Goal: Task Accomplishment & Management: Manage account settings

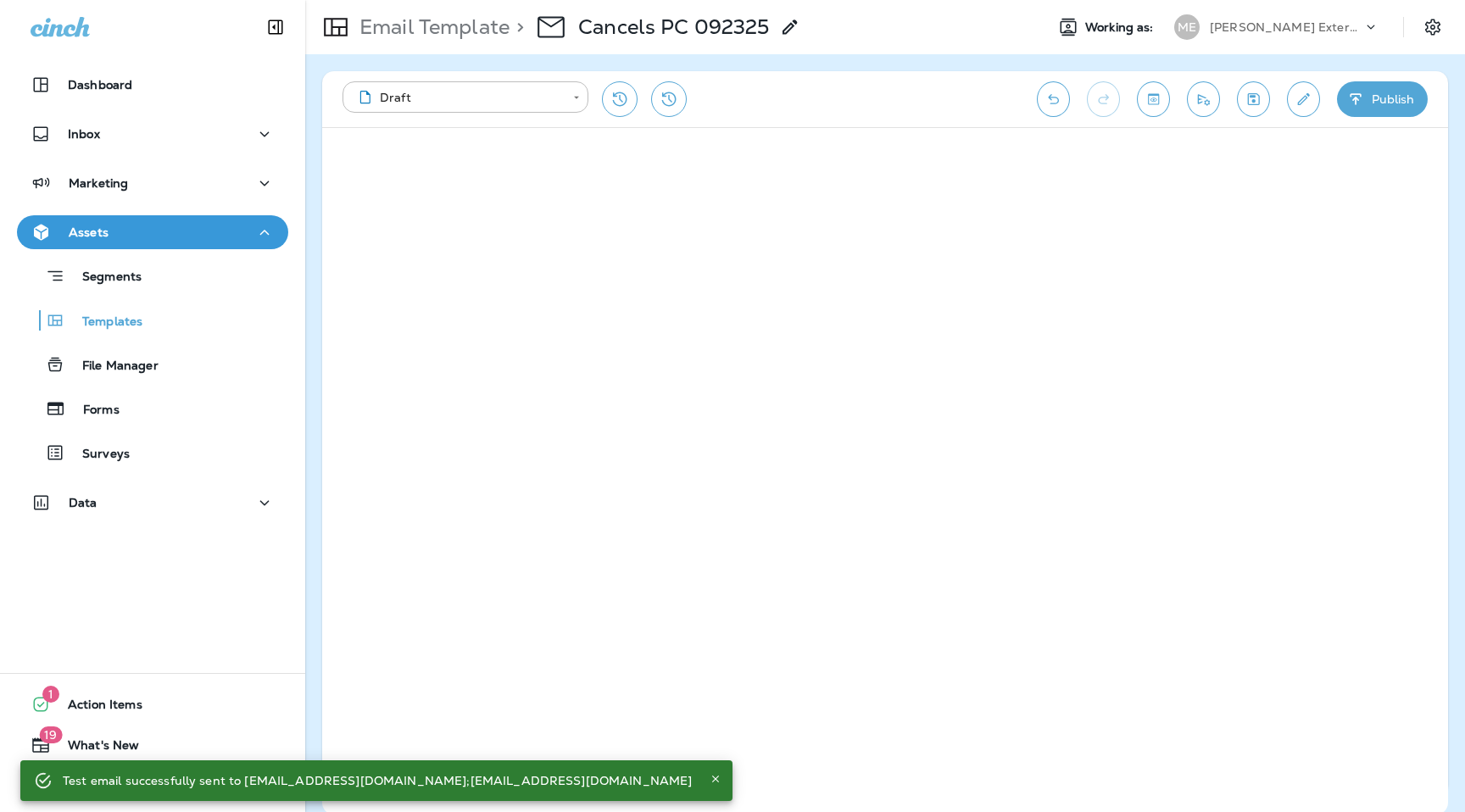
click at [1290, 32] on p "[PERSON_NAME] Exterminating" at bounding box center [1285, 27] width 152 height 14
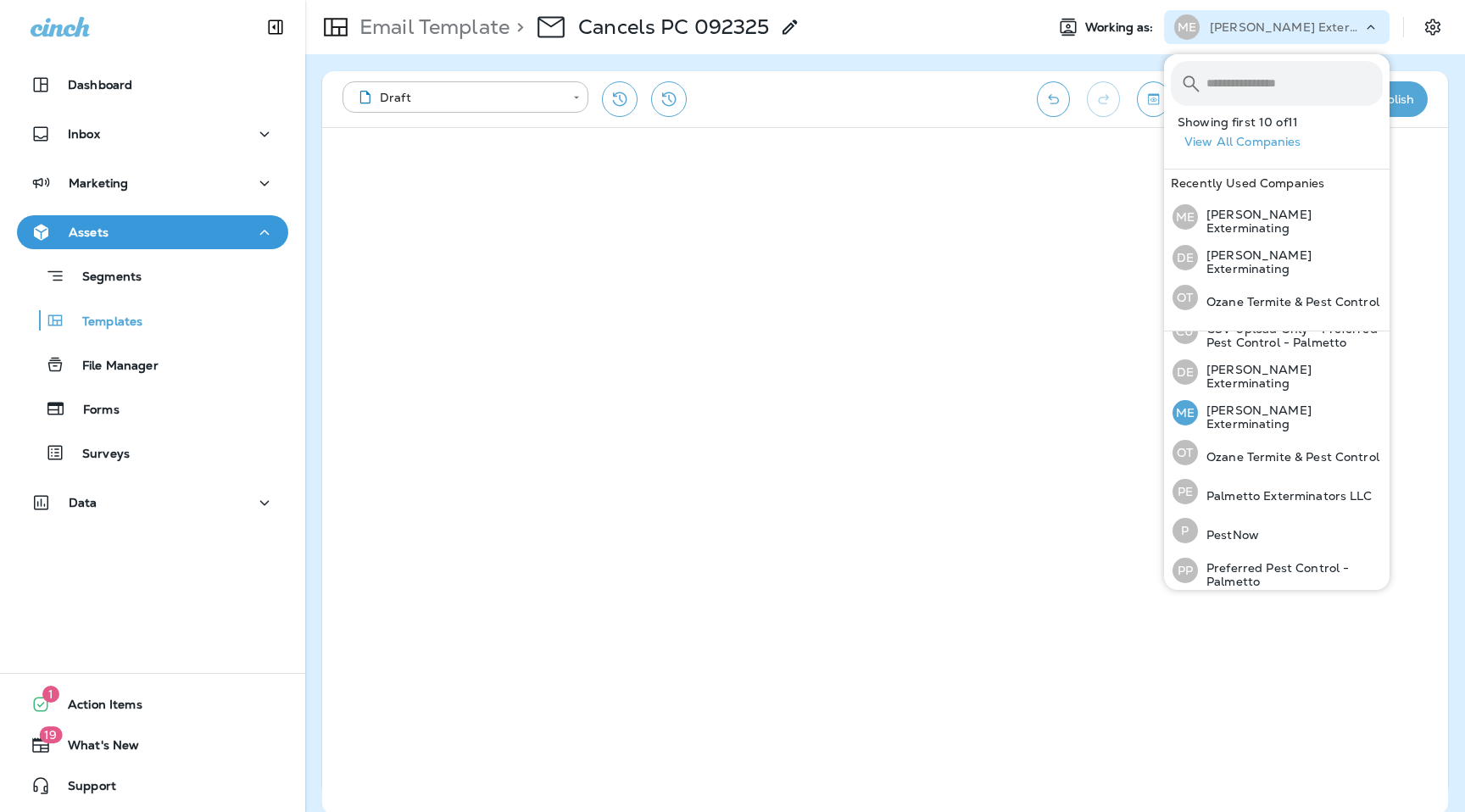
scroll to position [180, 0]
click at [1254, 478] on div "PE Palmetto Exterminators LLC" at bounding box center [1272, 494] width 214 height 39
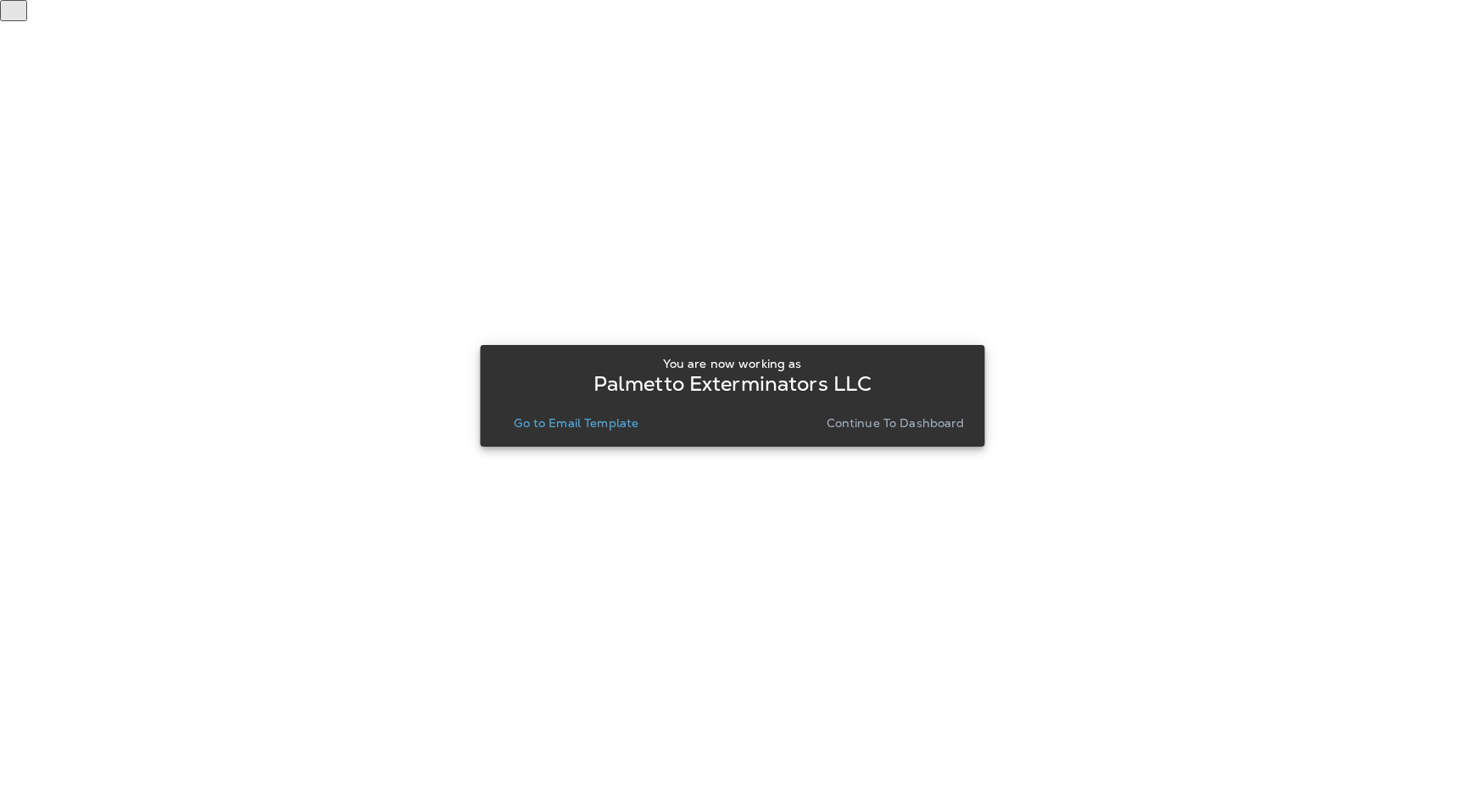
click at [613, 422] on p "Go to Email Template" at bounding box center [575, 423] width 124 height 14
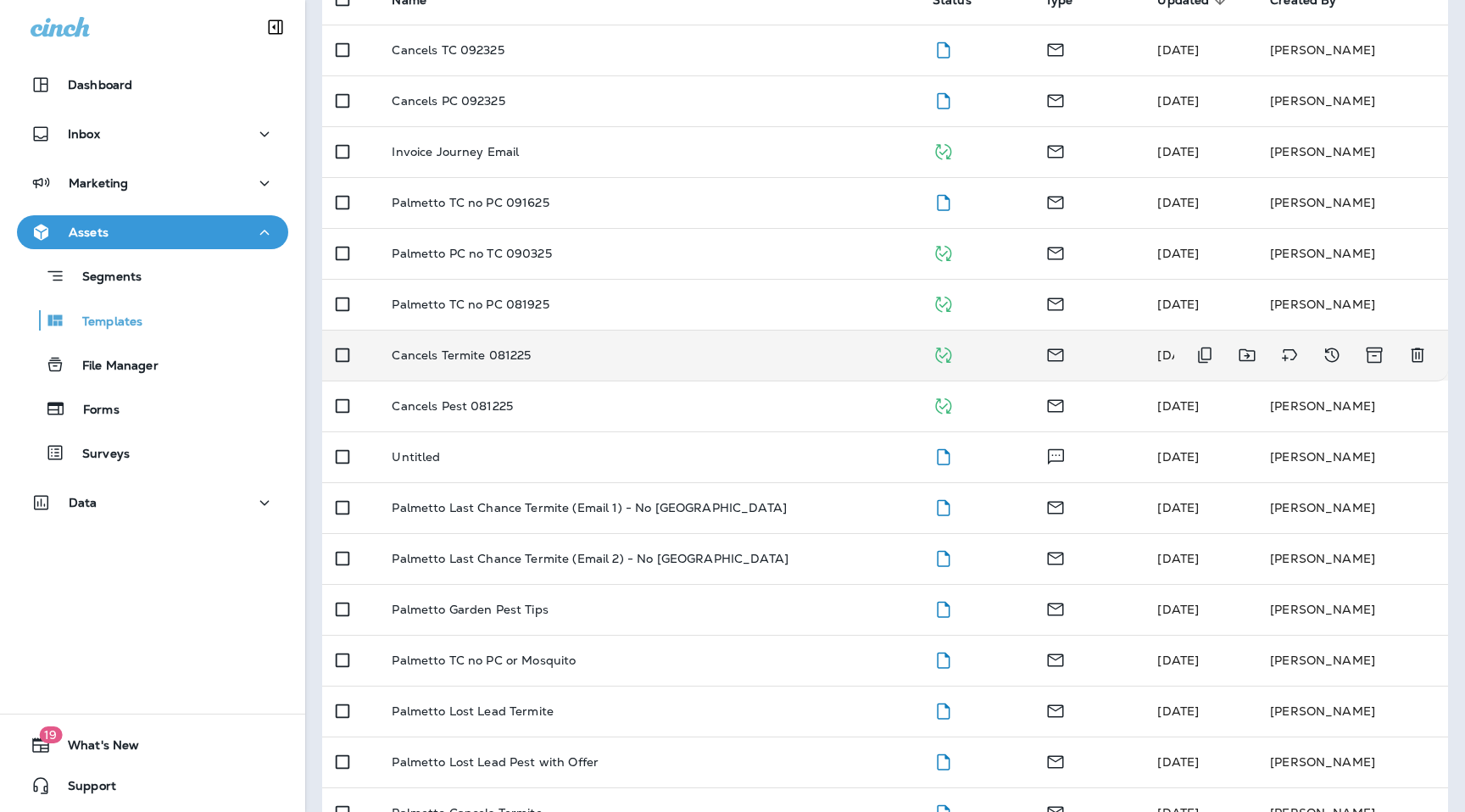
scroll to position [197, 0]
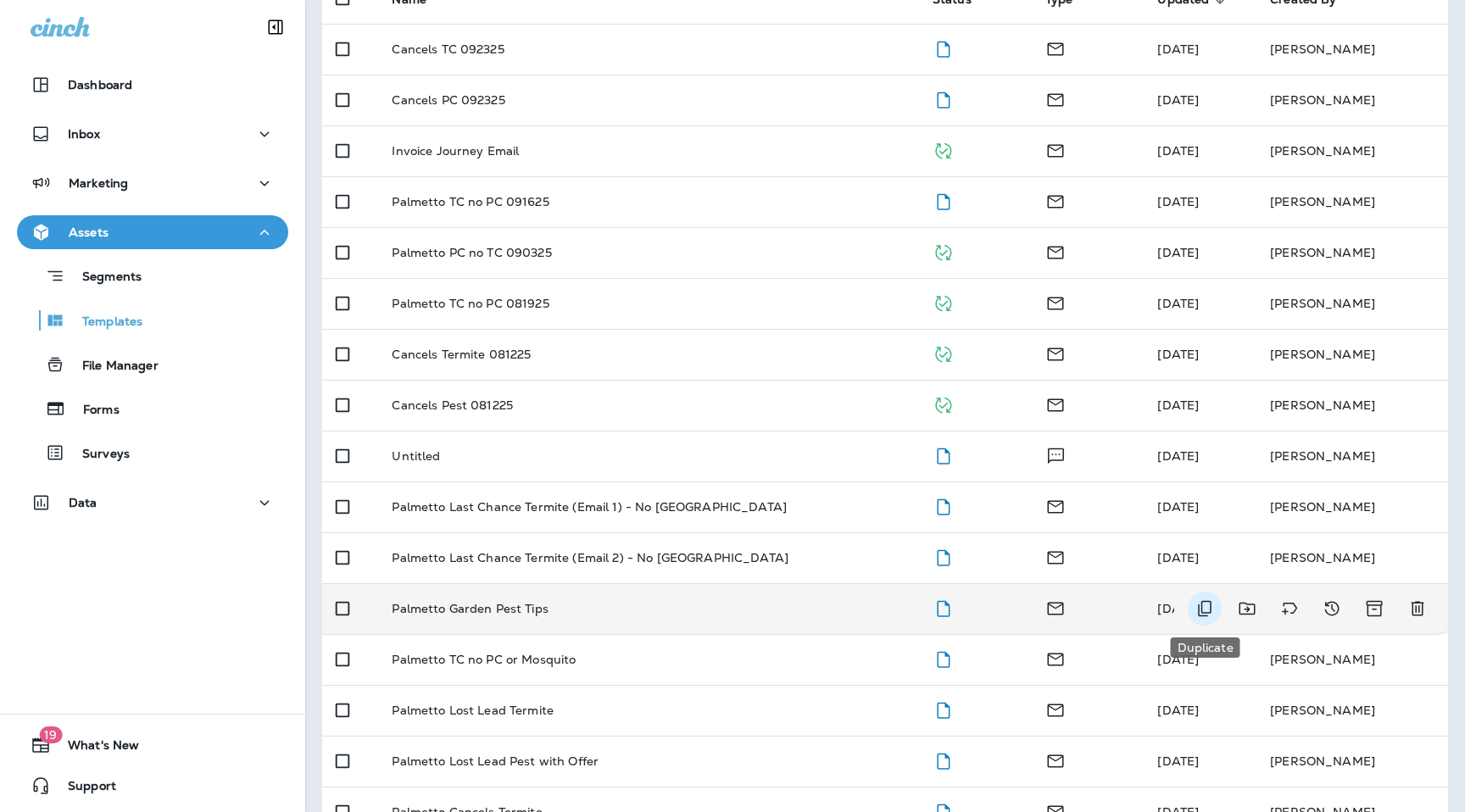
click at [1204, 610] on icon "Duplicate" at bounding box center [1204, 609] width 21 height 21
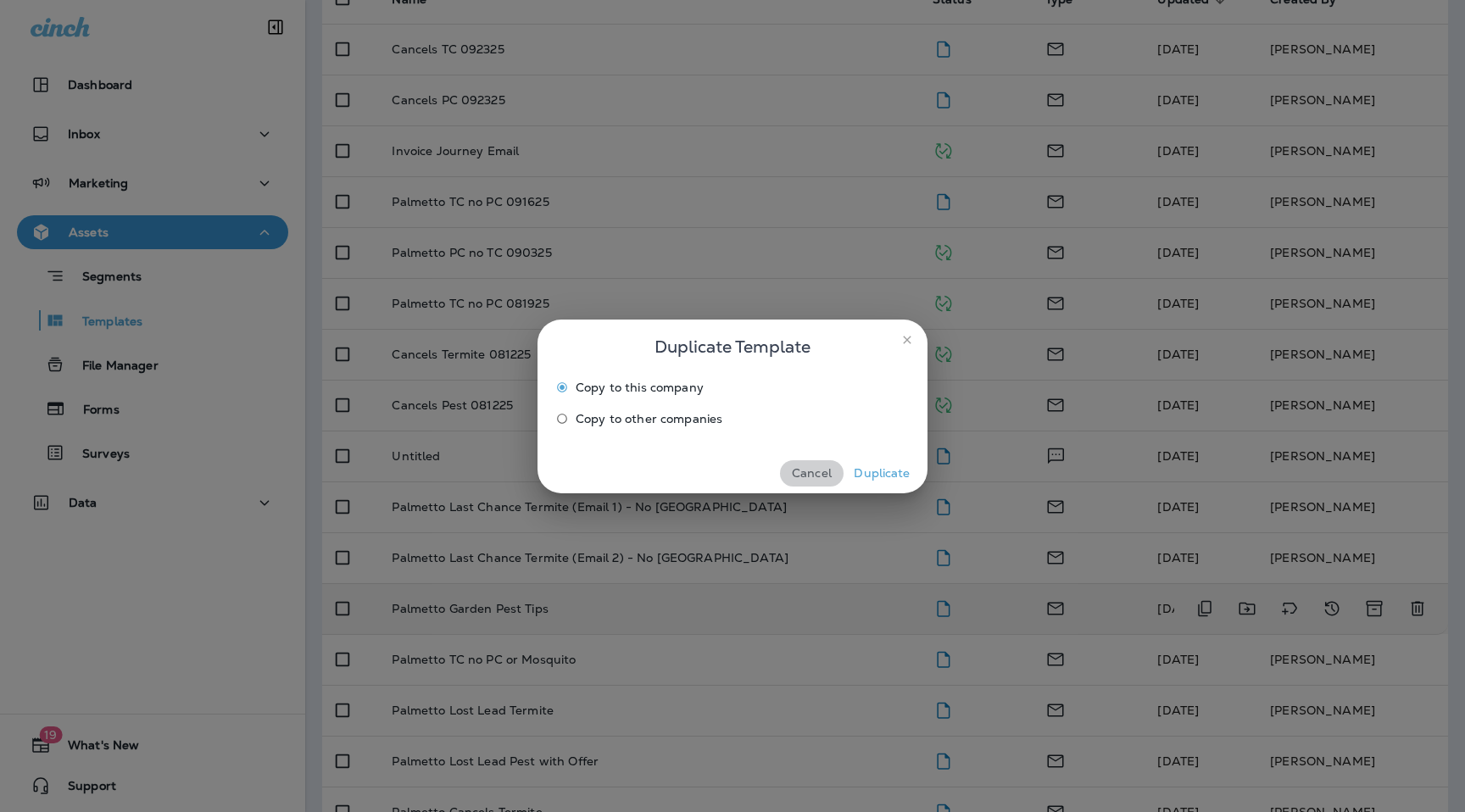
click at [810, 477] on button "Cancel" at bounding box center [811, 473] width 63 height 26
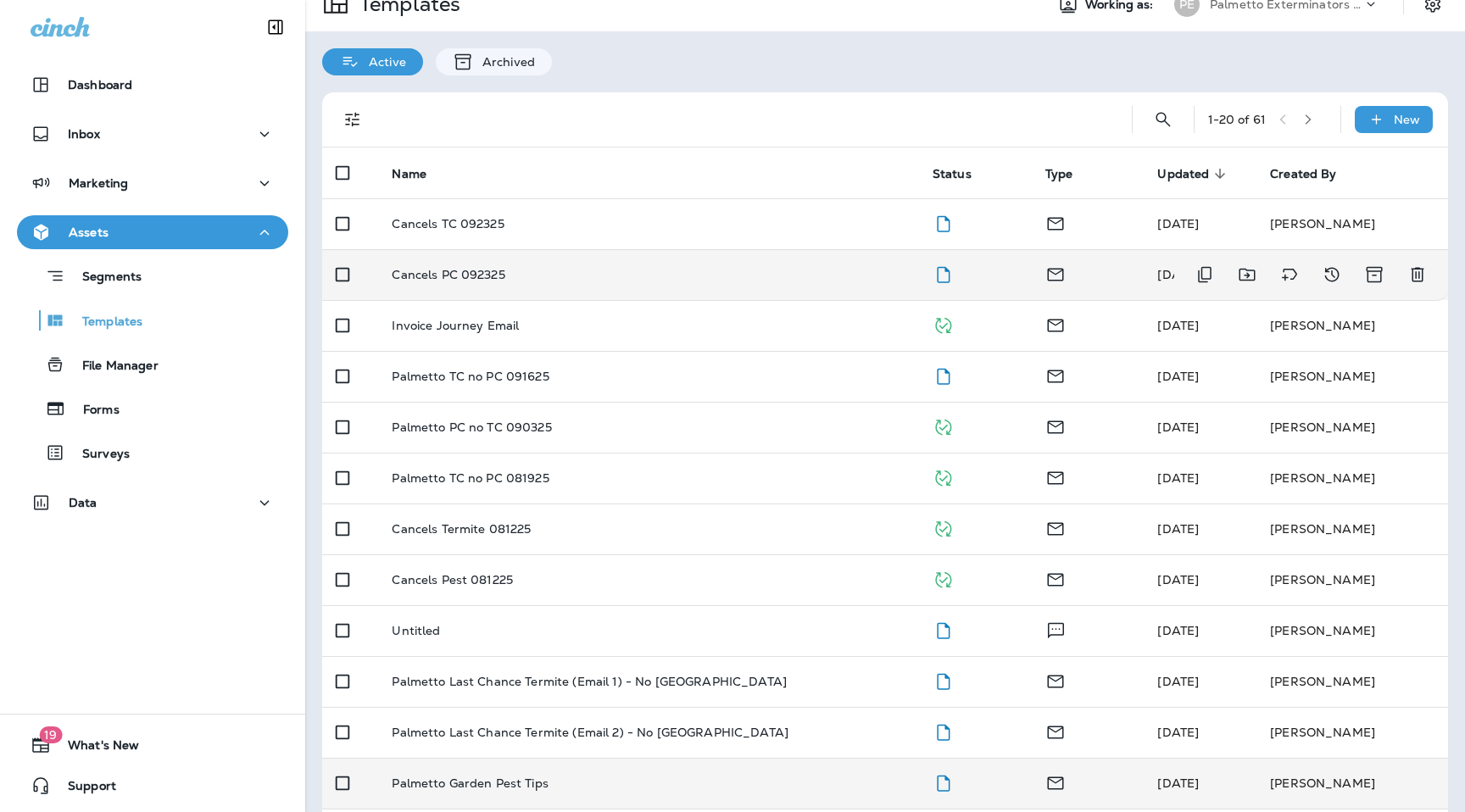
scroll to position [0, 0]
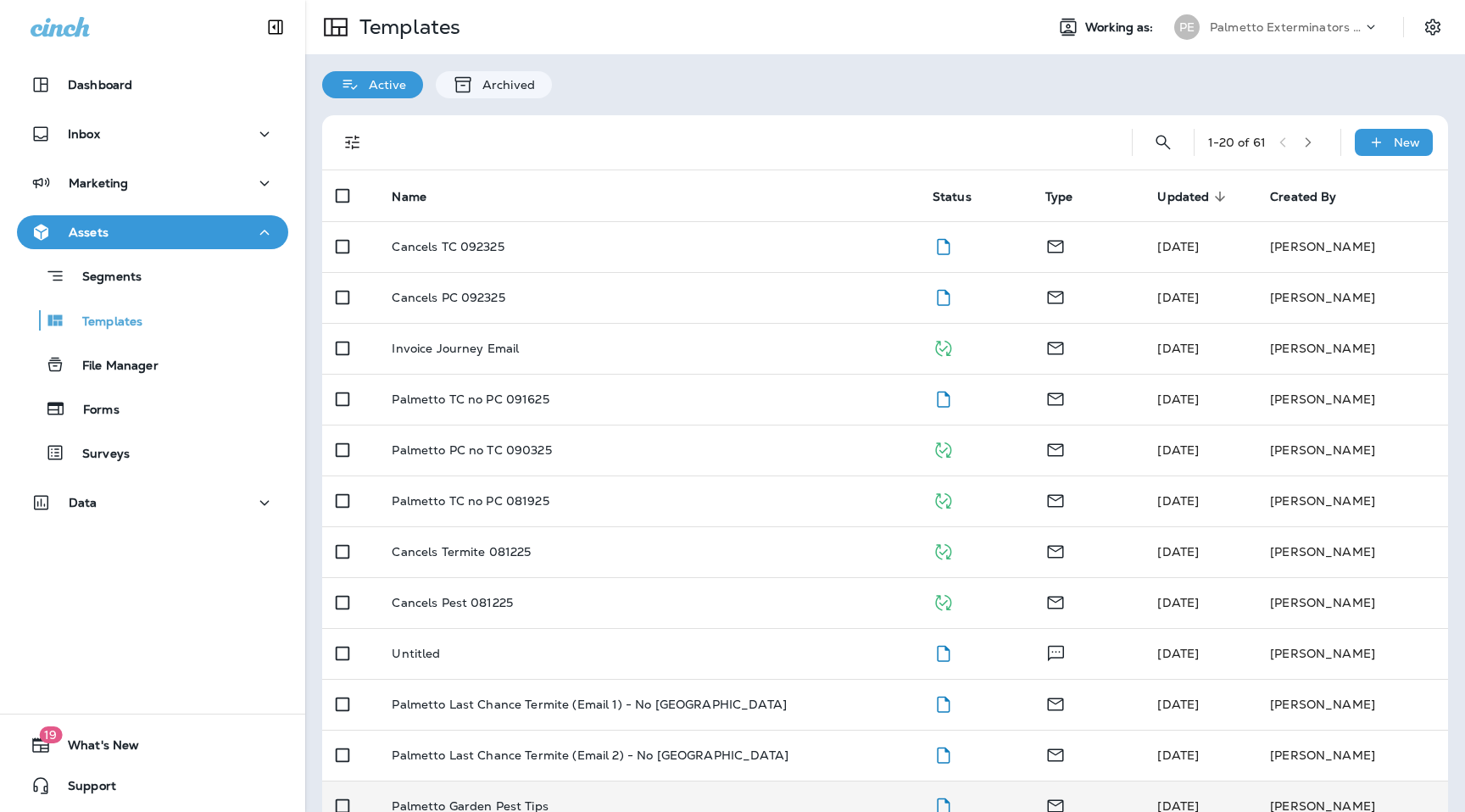
click at [1247, 28] on p "Palmetto Exterminators LLC" at bounding box center [1285, 27] width 152 height 14
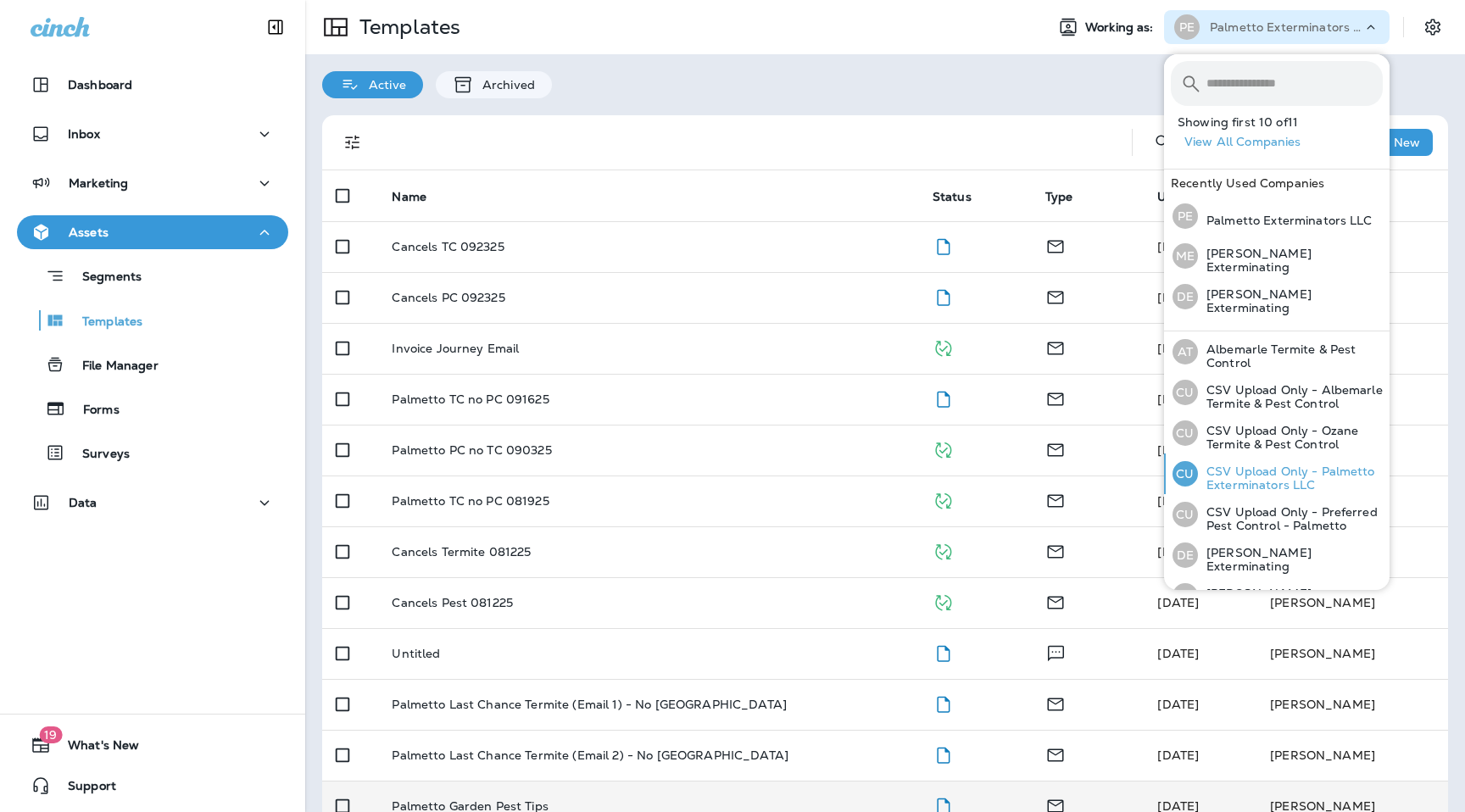
click at [1290, 475] on p "CSV Upload Only - Palmetto Exterminators LLC" at bounding box center [1290, 477] width 185 height 27
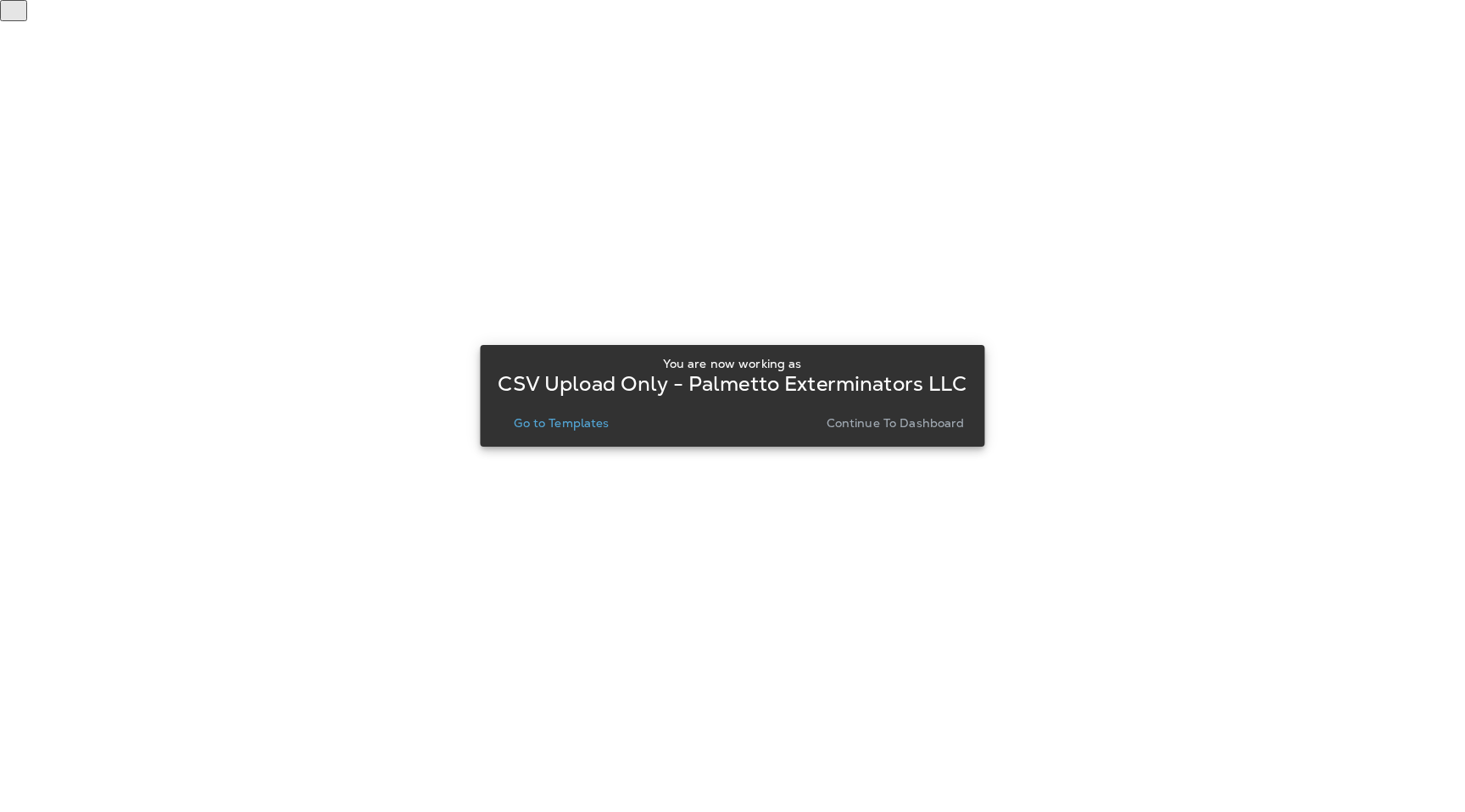
click at [564, 427] on p "Go to Templates" at bounding box center [561, 423] width 95 height 14
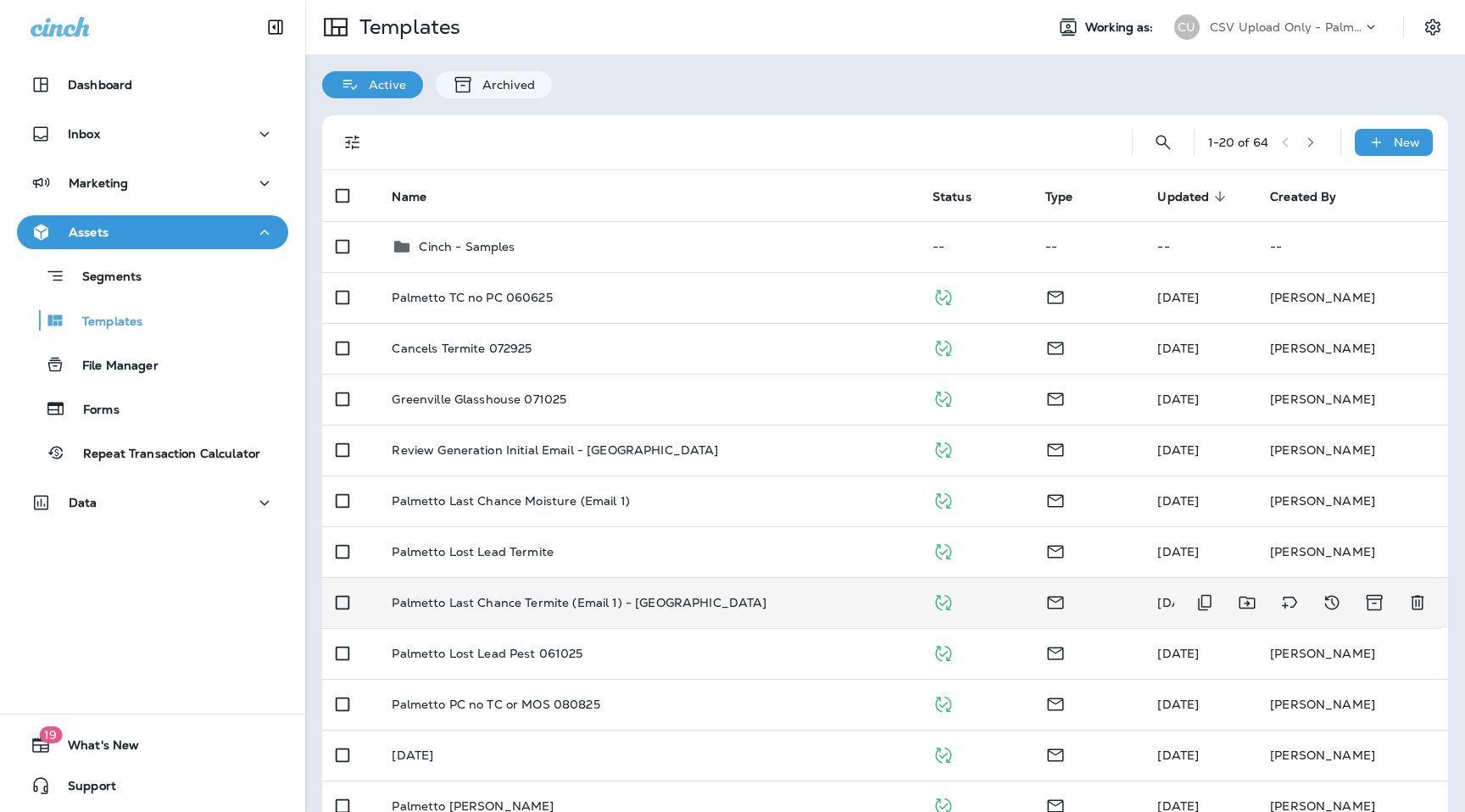
scroll to position [88, 0]
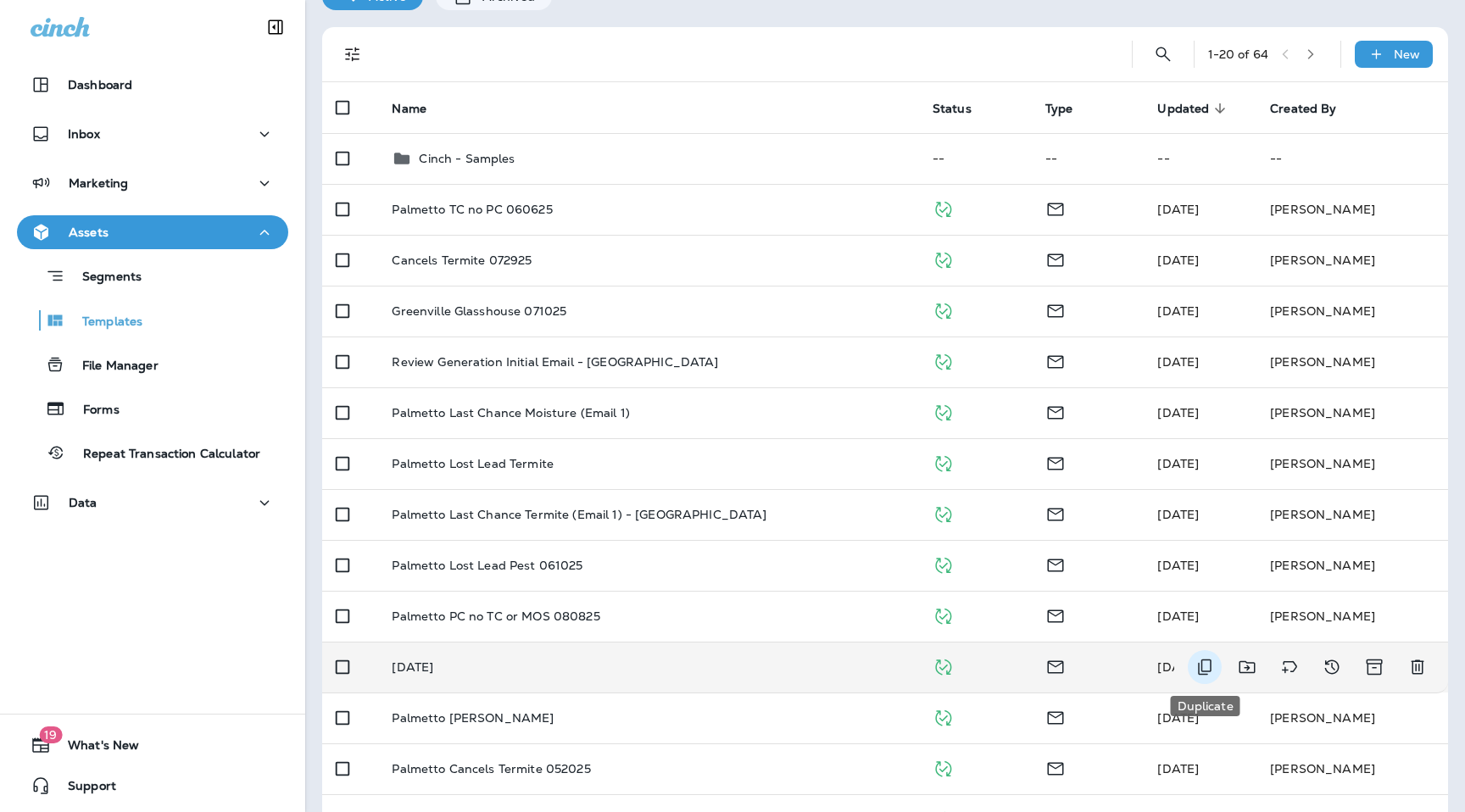
click at [1205, 668] on icon "Duplicate" at bounding box center [1204, 666] width 21 height 21
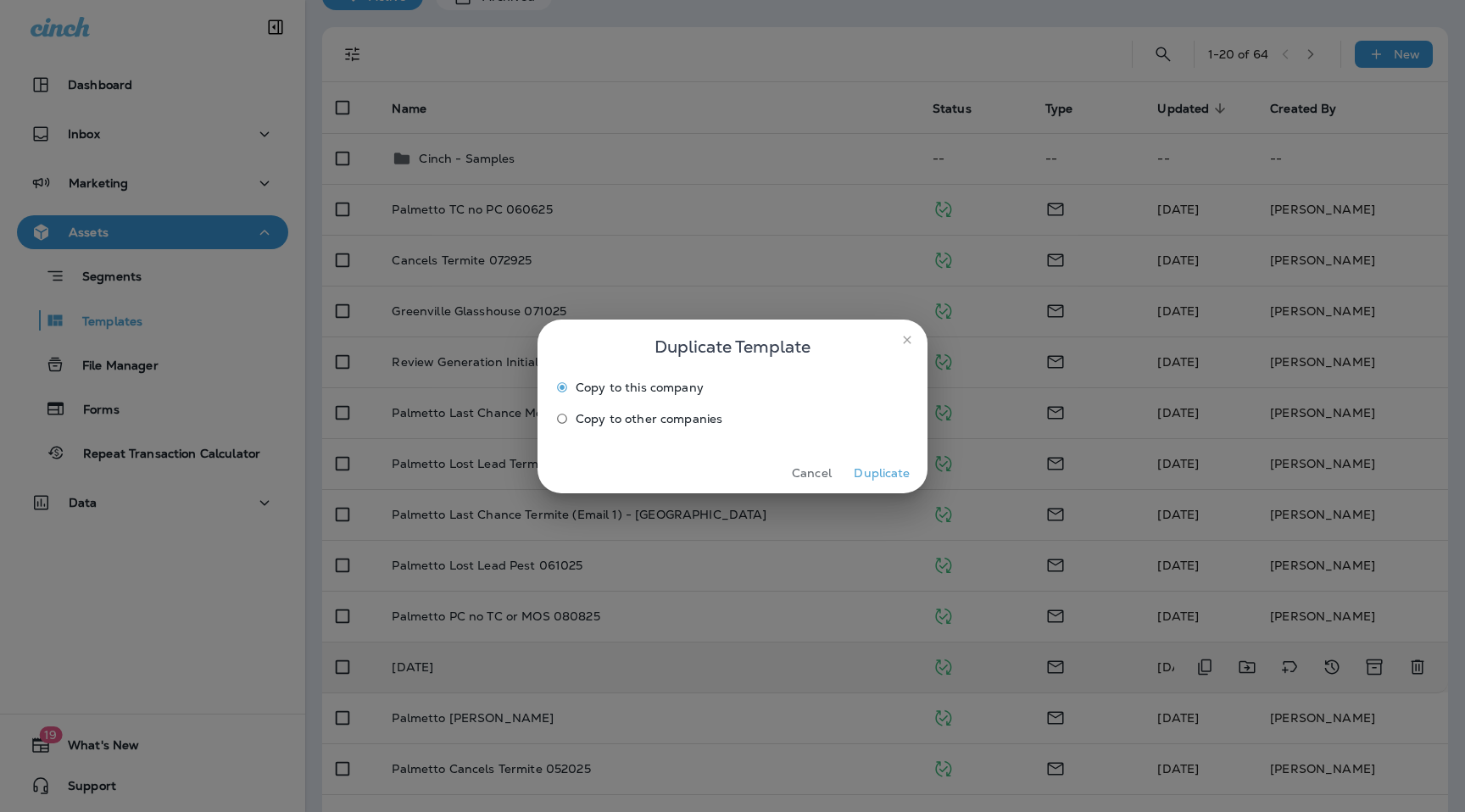
click at [672, 431] on label "Copy to other companies" at bounding box center [720, 418] width 345 height 27
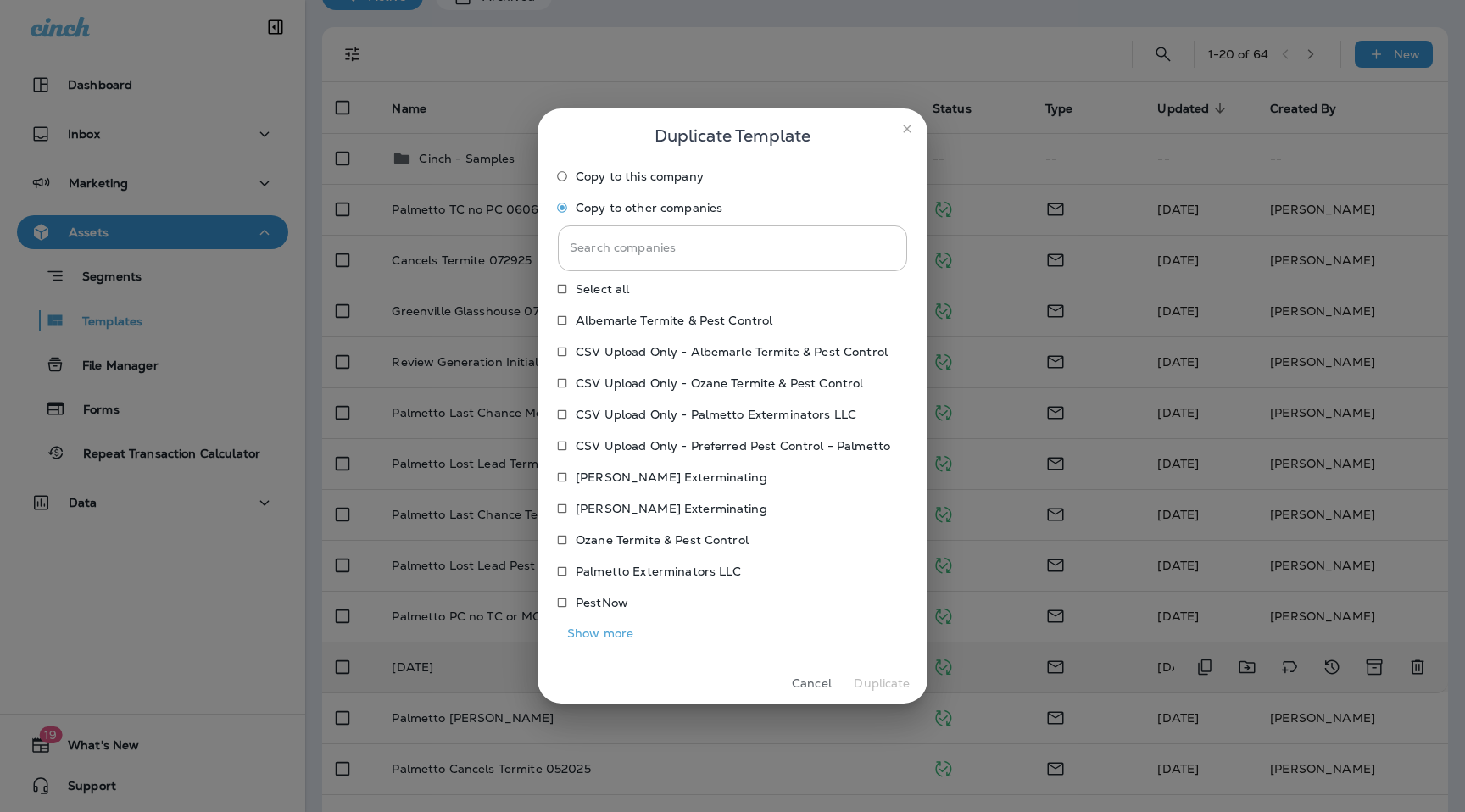
click at [640, 570] on p "Palmetto Exterminators LLC" at bounding box center [658, 571] width 166 height 14
click at [893, 676] on button "Duplicate" at bounding box center [881, 683] width 63 height 26
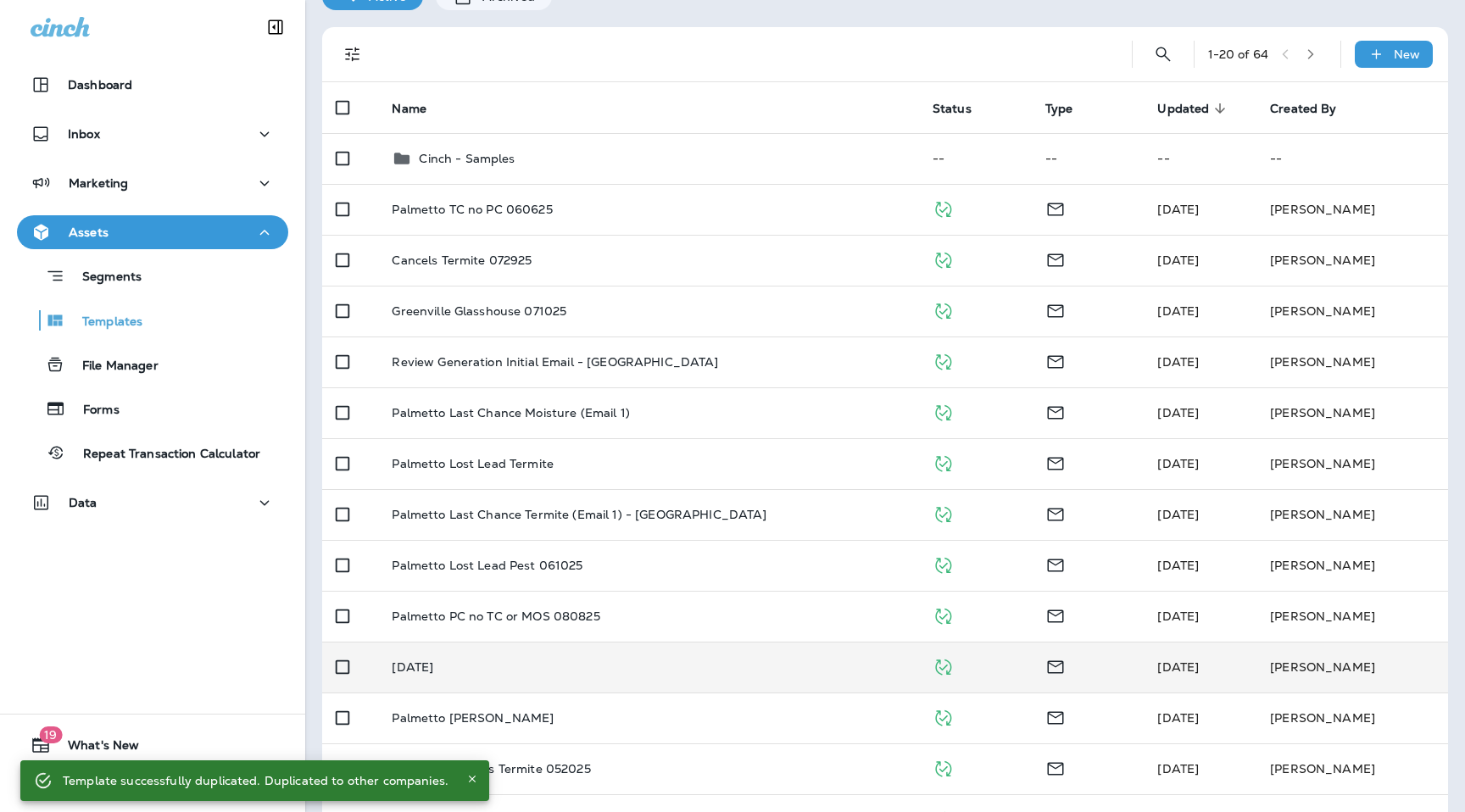
scroll to position [0, 0]
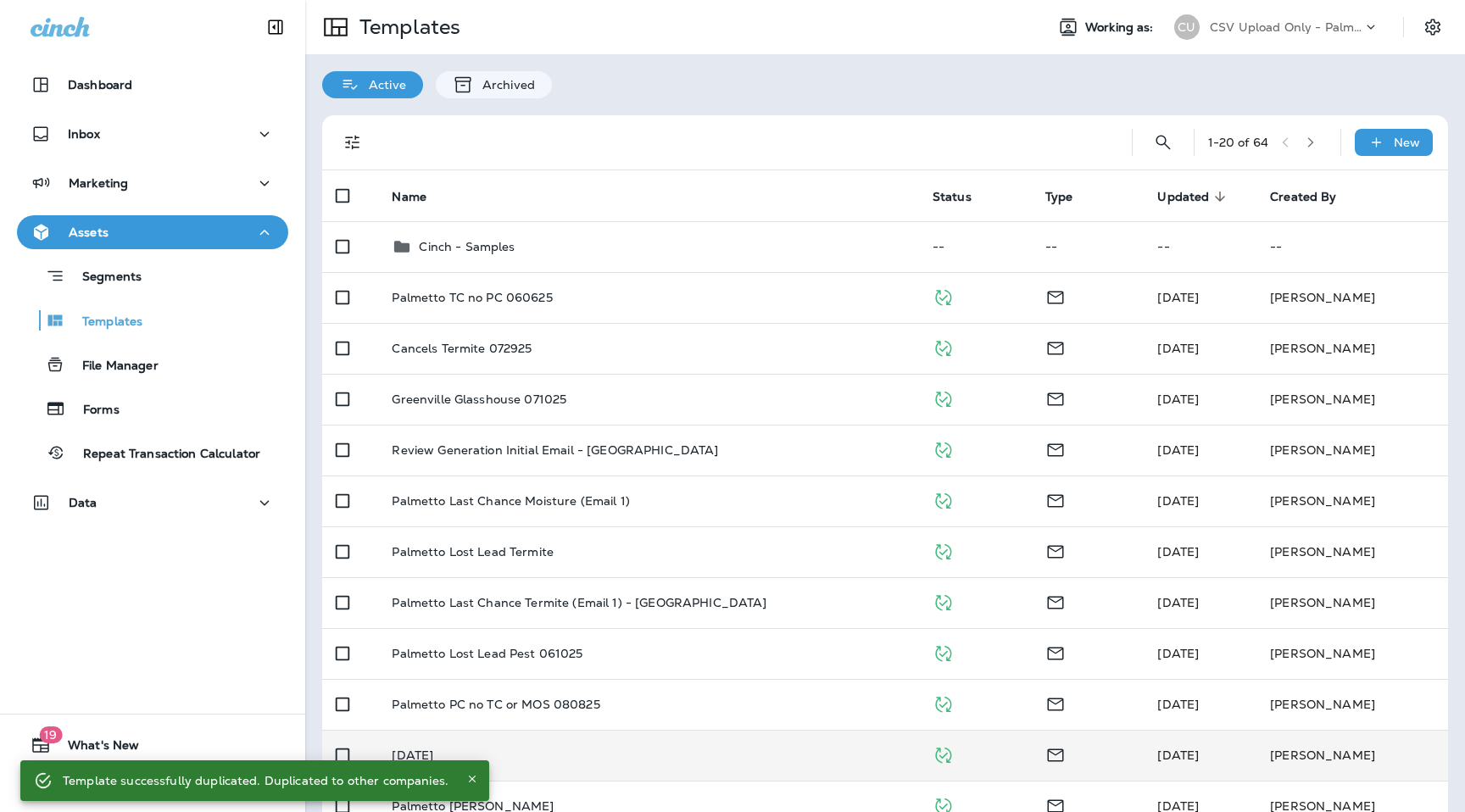
click at [1296, 26] on p "CSV Upload Only - Palmetto Exterminators LLC" at bounding box center [1285, 27] width 152 height 14
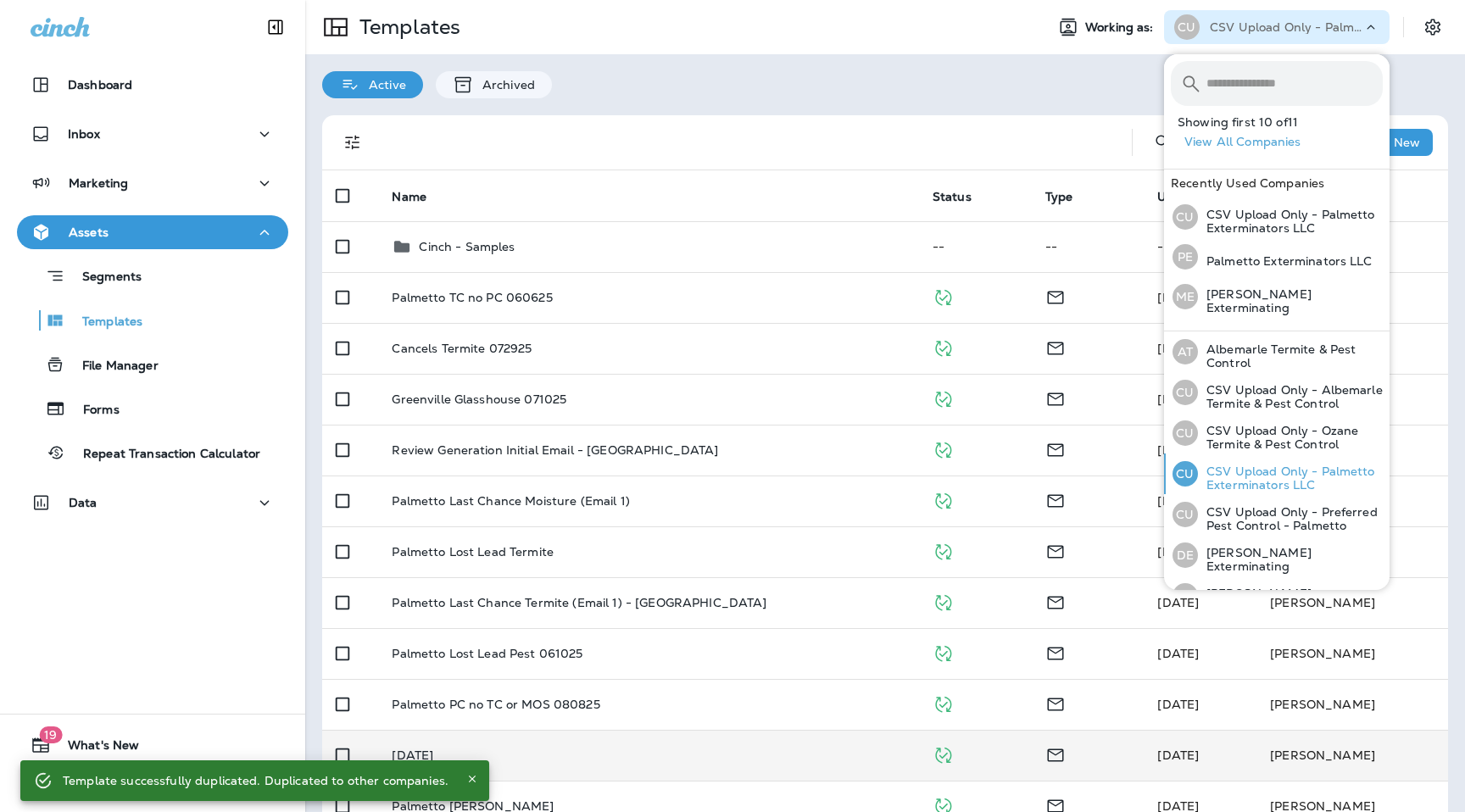
scroll to position [185, 0]
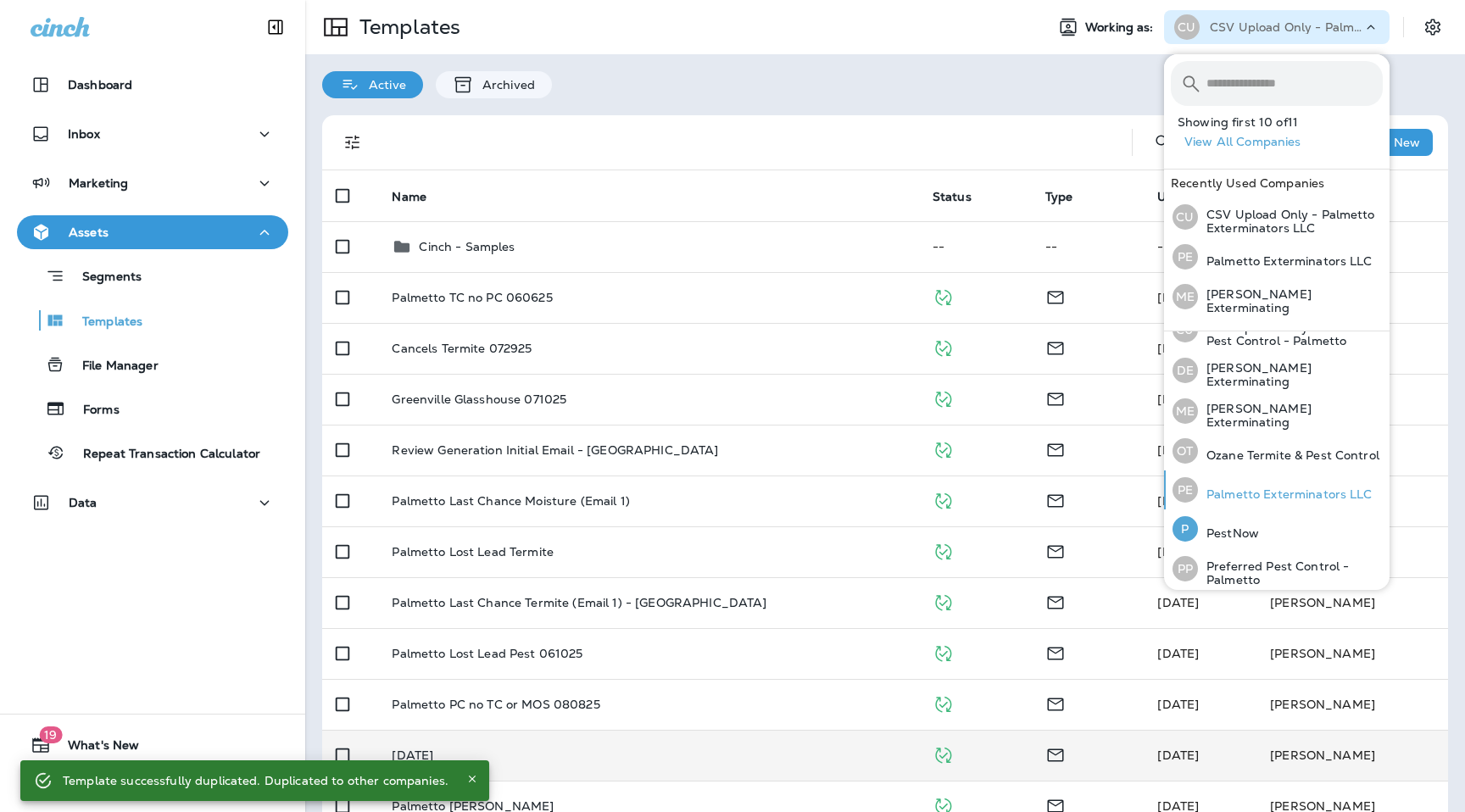
click at [1251, 492] on p "Palmetto Exterminators LLC" at bounding box center [1285, 494] width 175 height 14
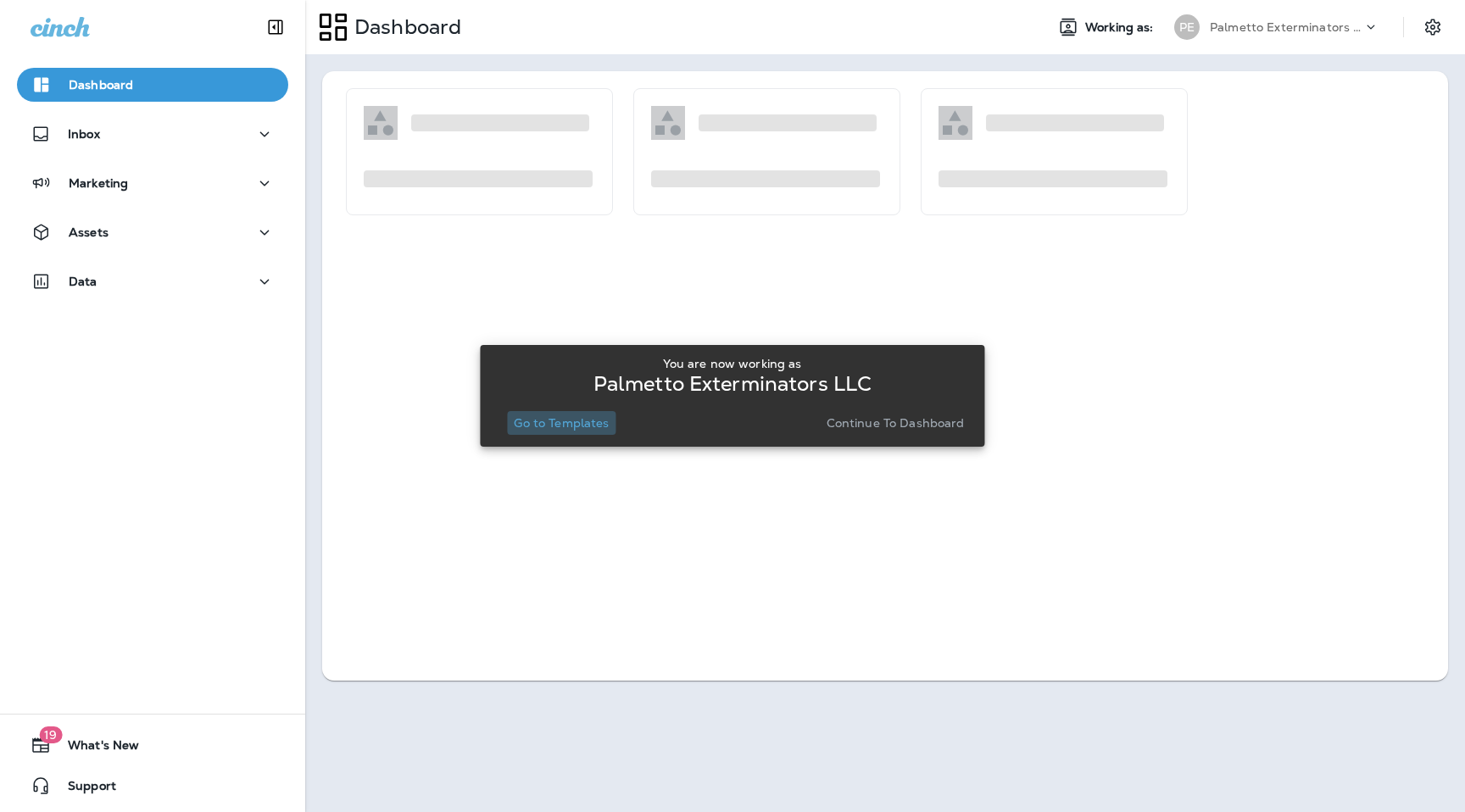
click at [541, 418] on p "Go to Templates" at bounding box center [561, 423] width 95 height 14
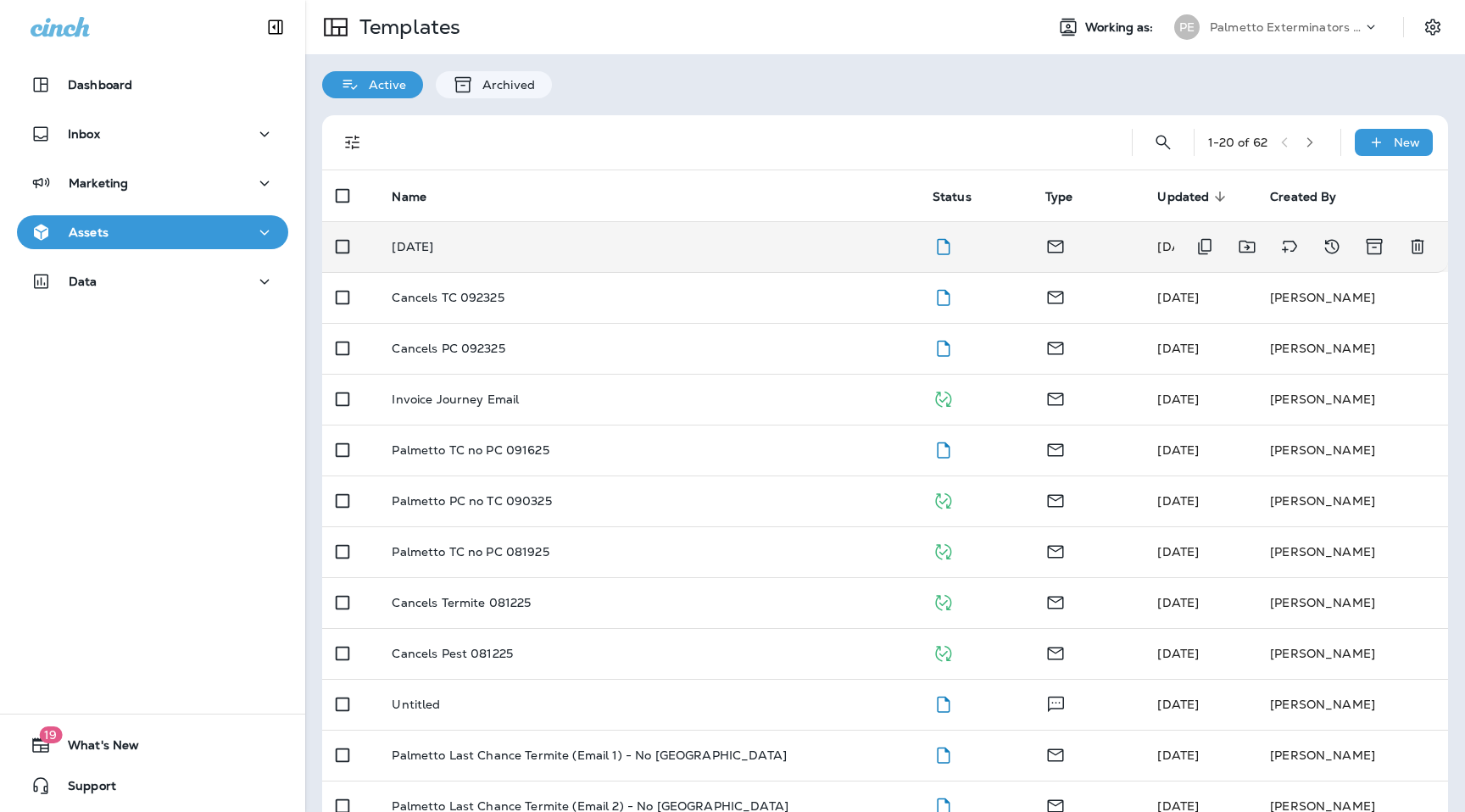
click at [433, 244] on p "[DATE]" at bounding box center [412, 246] width 41 height 14
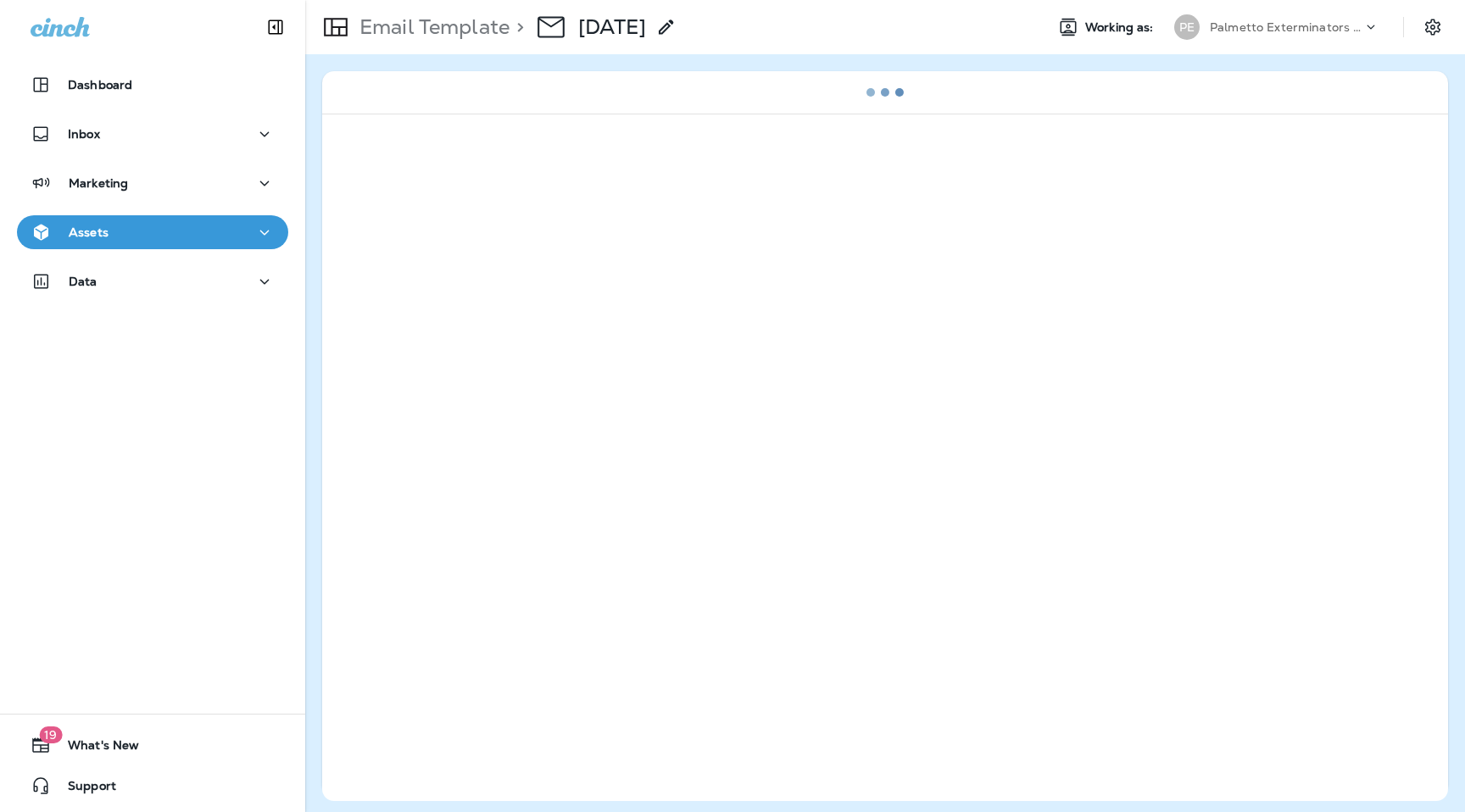
click at [676, 32] on icon at bounding box center [667, 27] width 21 height 21
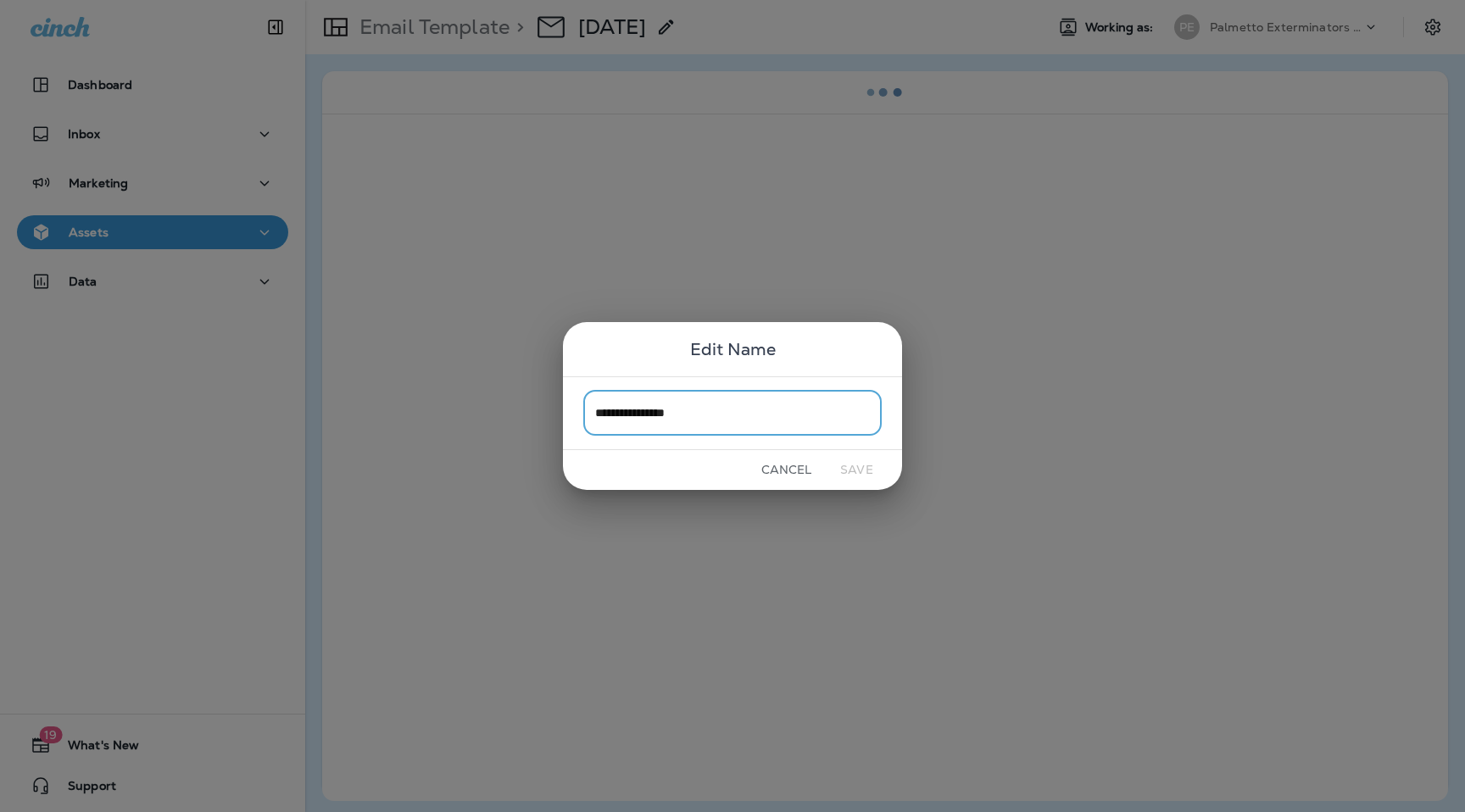
click at [652, 414] on input "**********" at bounding box center [733, 413] width 299 height 45
drag, startPoint x: 656, startPoint y: 414, endPoint x: 514, endPoint y: 413, distance: 142.0
click at [514, 413] on div "**********" at bounding box center [732, 406] width 1465 height 812
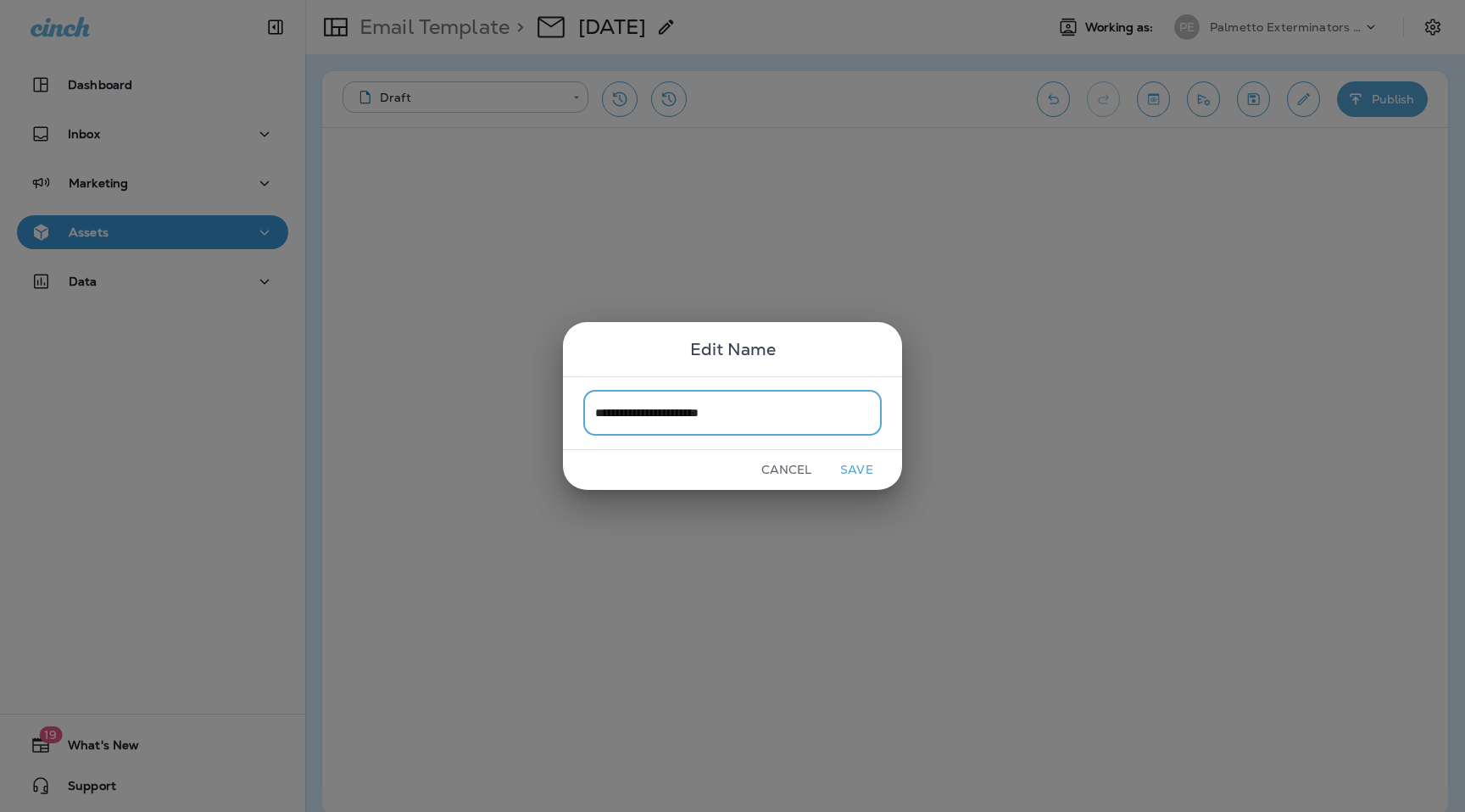
type input "**********"
click at [863, 468] on button "Save" at bounding box center [856, 469] width 63 height 26
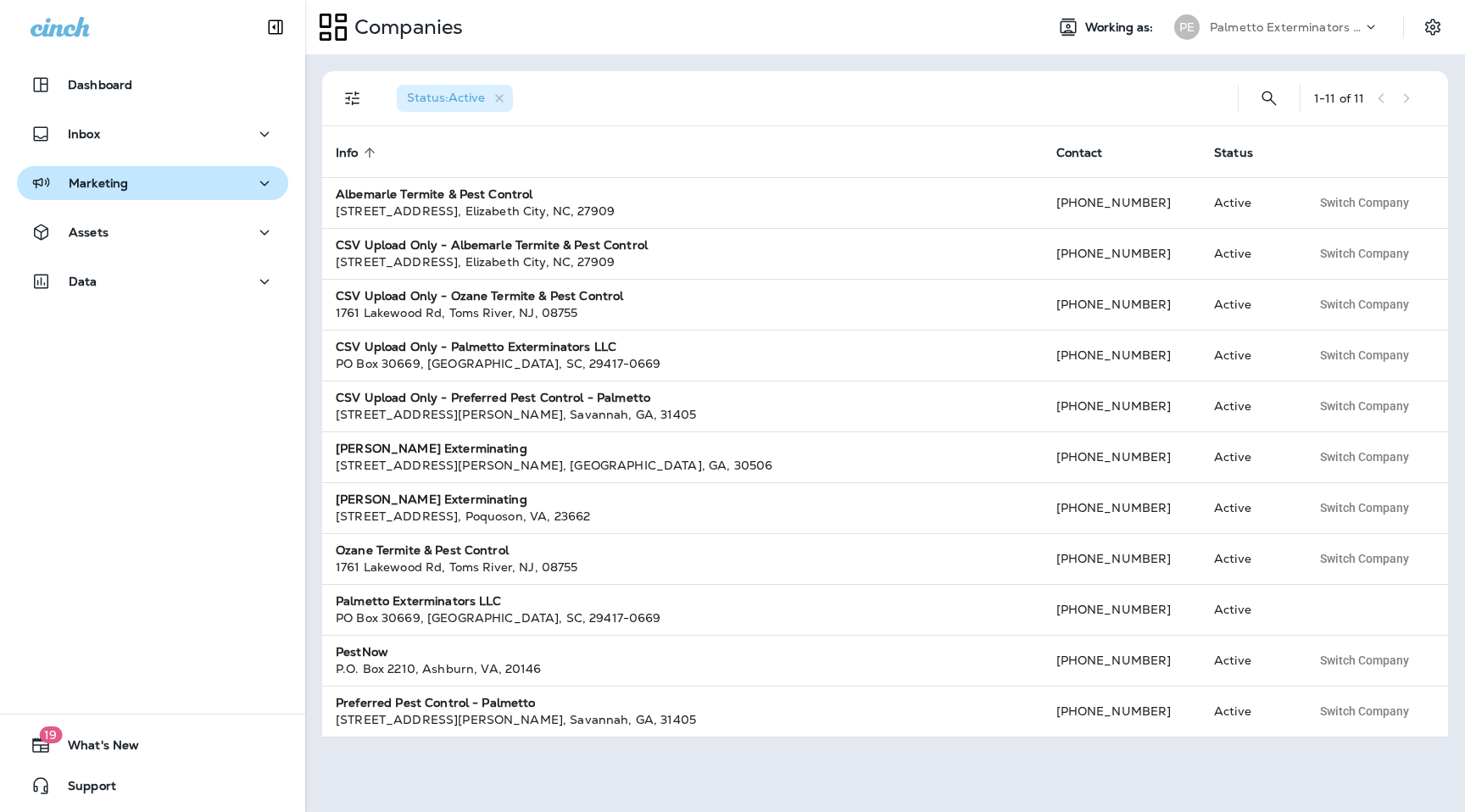
click at [203, 166] on button "Marketing" at bounding box center [152, 183] width 271 height 34
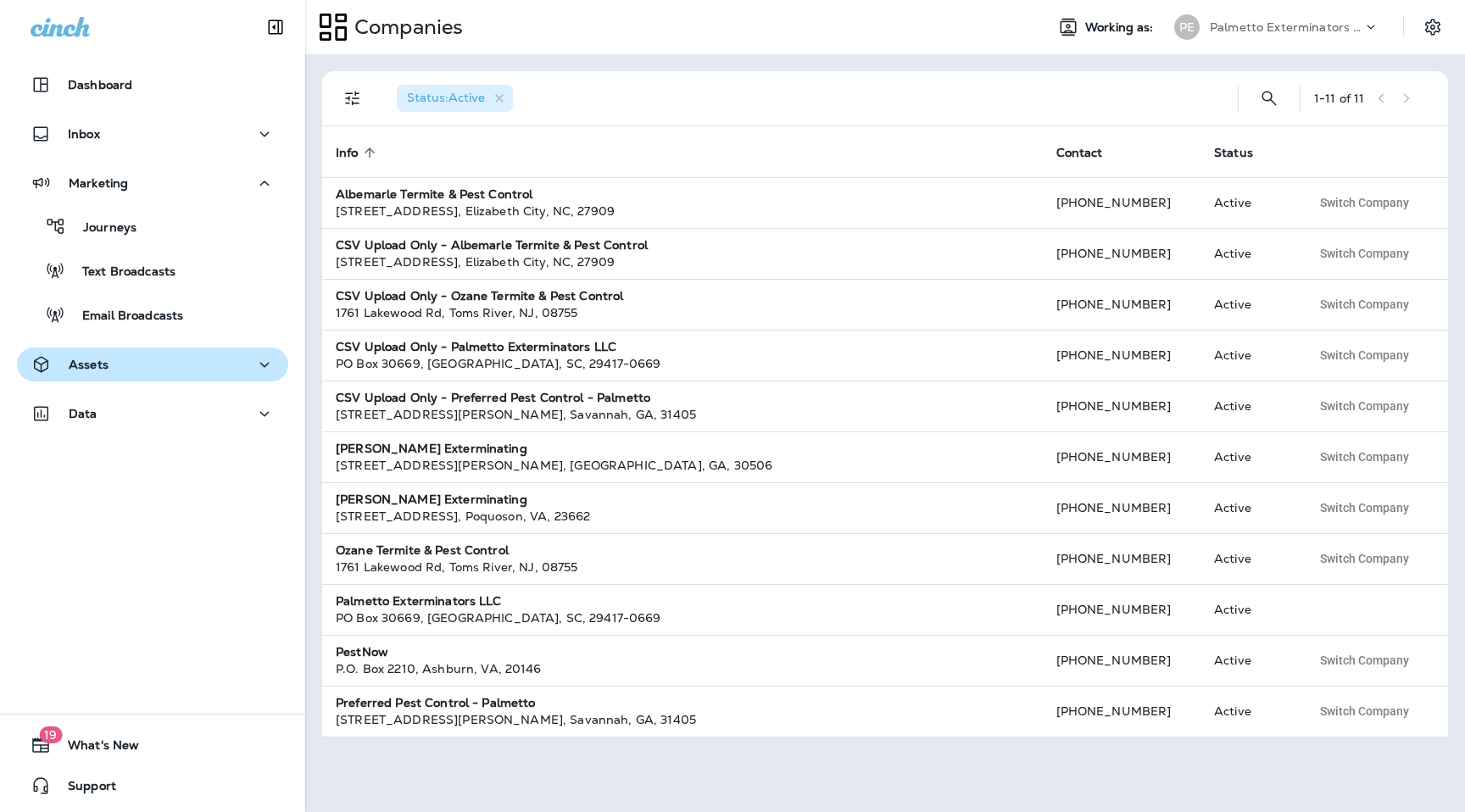
click at [149, 370] on div "Assets" at bounding box center [152, 364] width 244 height 21
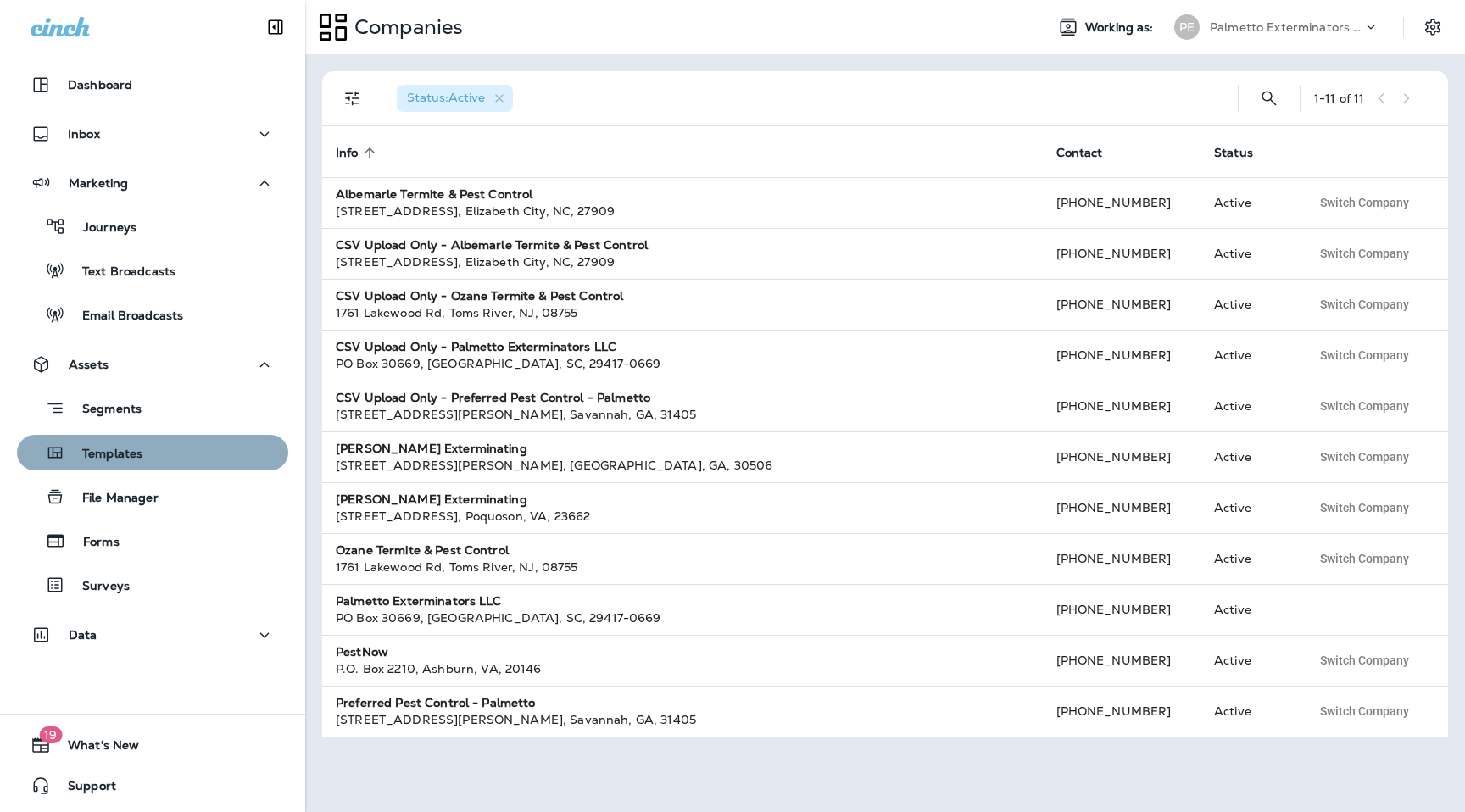
click at [139, 457] on p "Templates" at bounding box center [104, 454] width 77 height 16
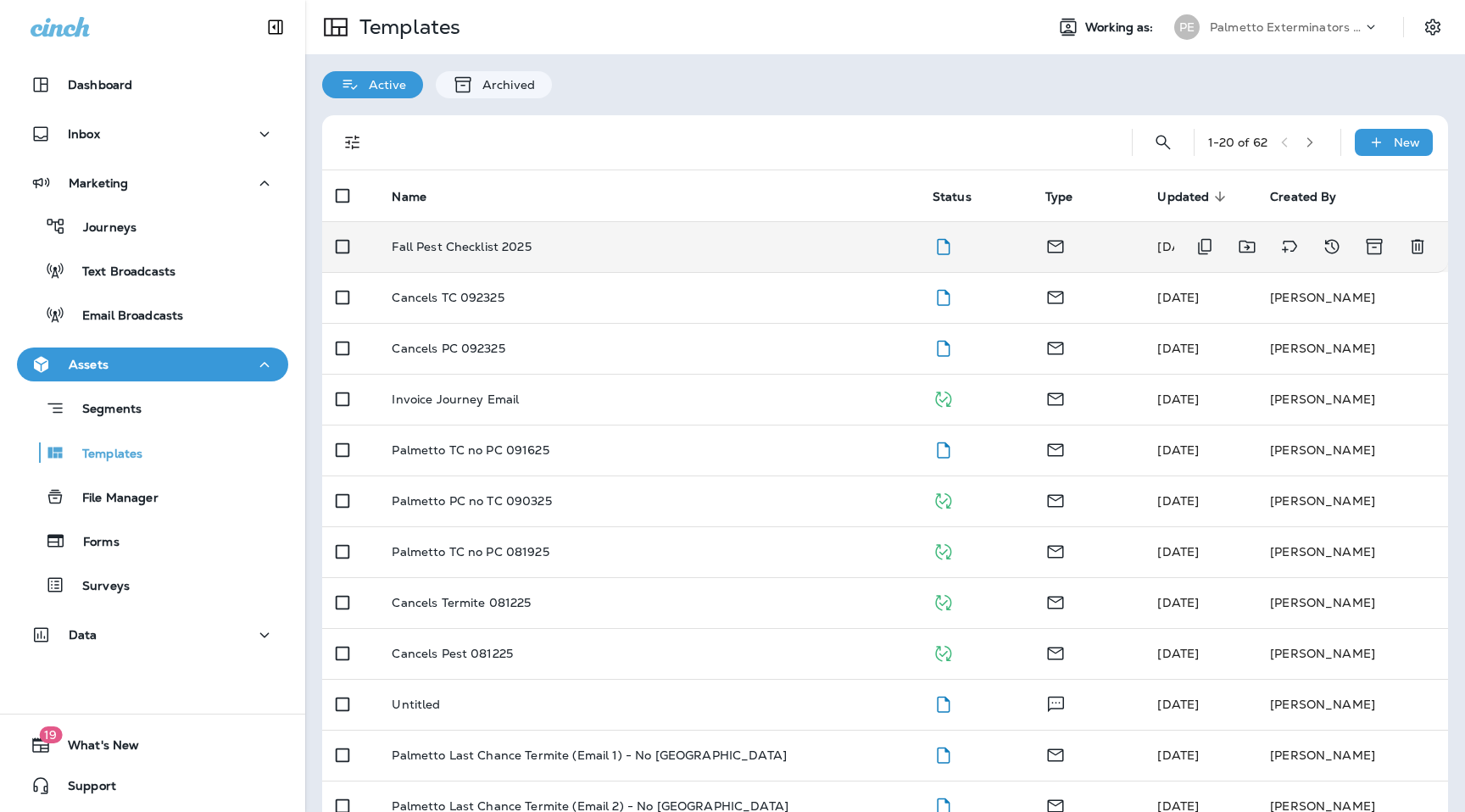
click at [528, 244] on p "Fall Pest Checklist 2025" at bounding box center [460, 246] width 139 height 14
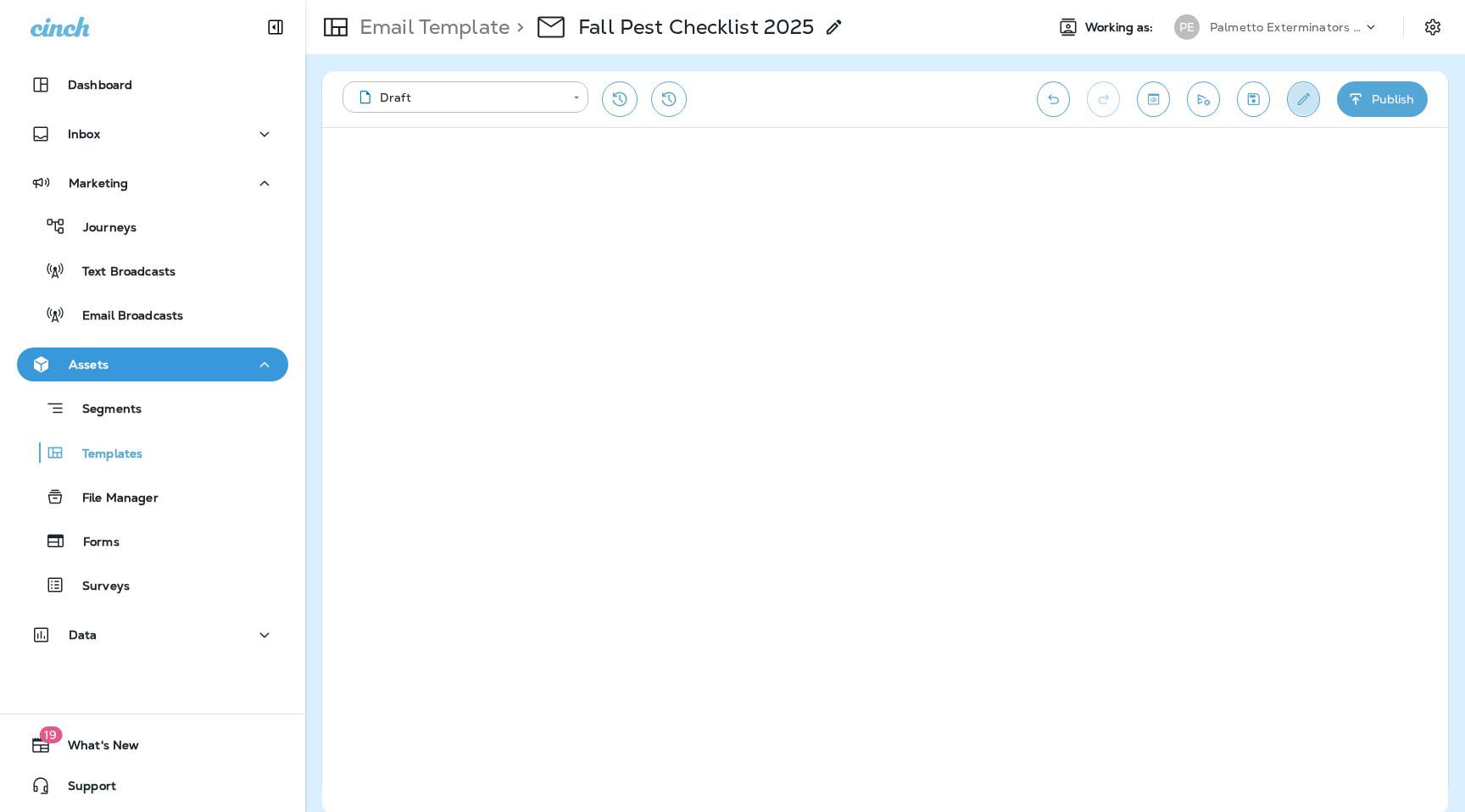
click at [1302, 101] on icon "Edit details" at bounding box center [1303, 99] width 18 height 17
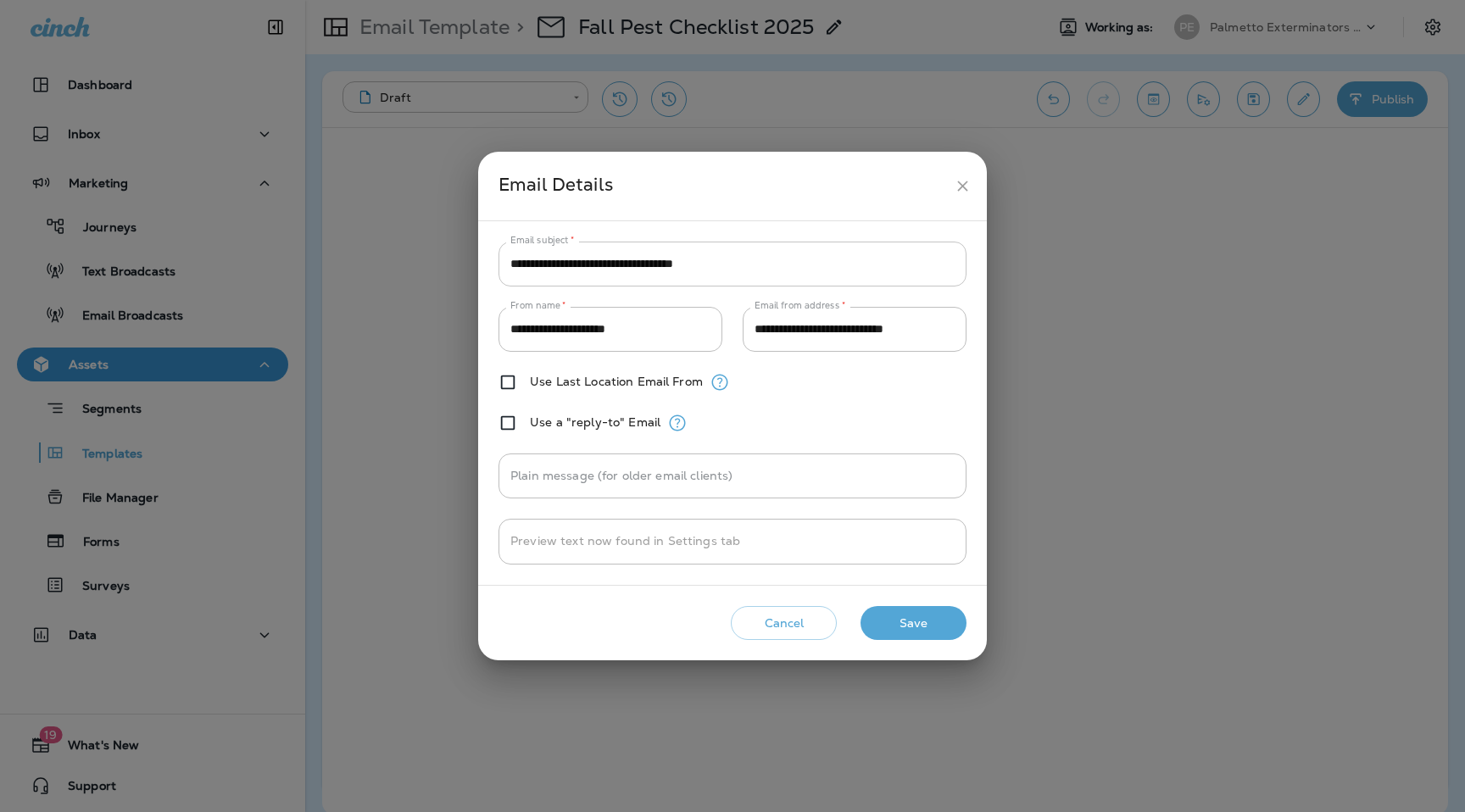
click at [736, 261] on input "**********" at bounding box center [732, 264] width 468 height 45
paste input "text"
type input "**********"
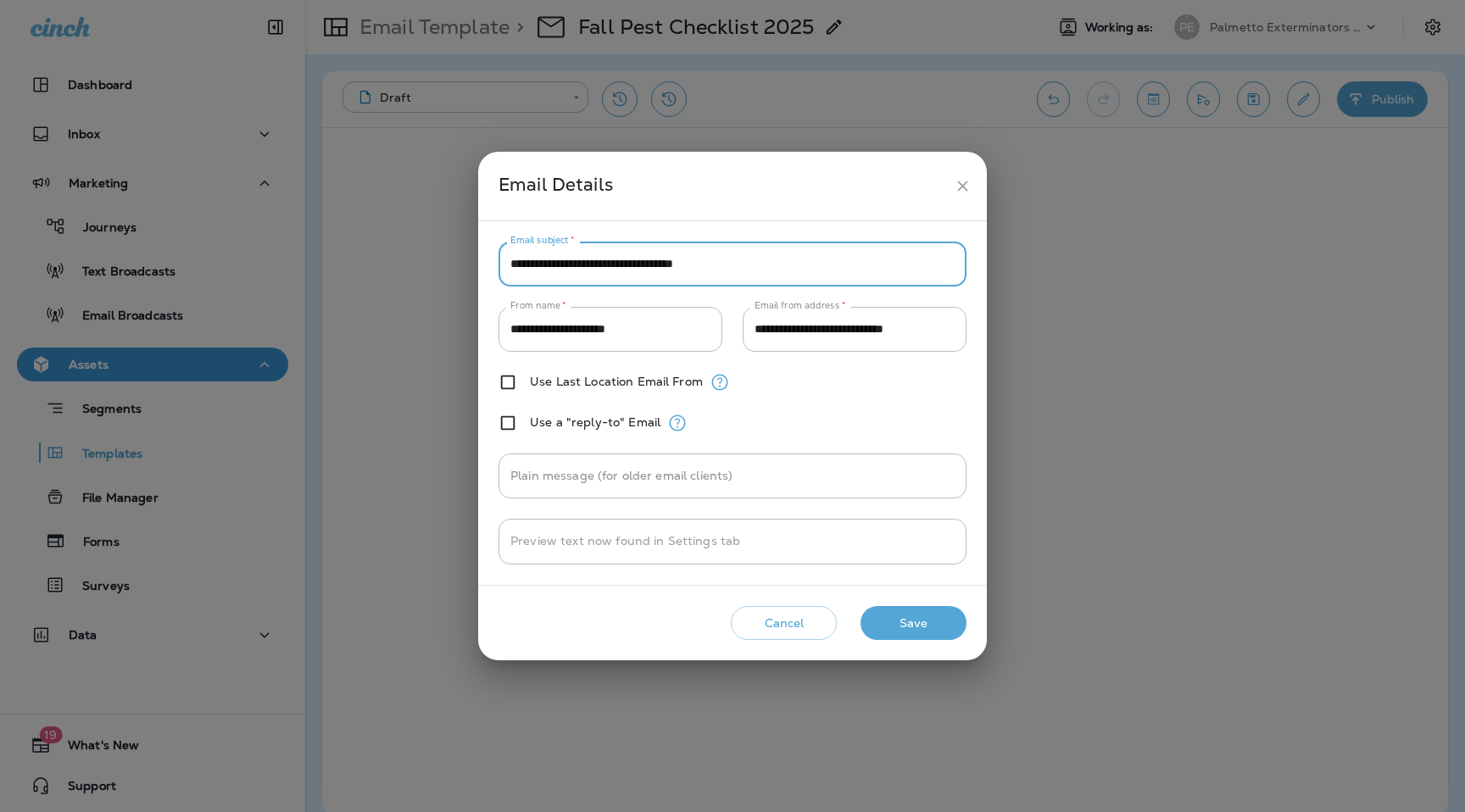
click at [900, 629] on button "Save" at bounding box center [912, 623] width 106 height 35
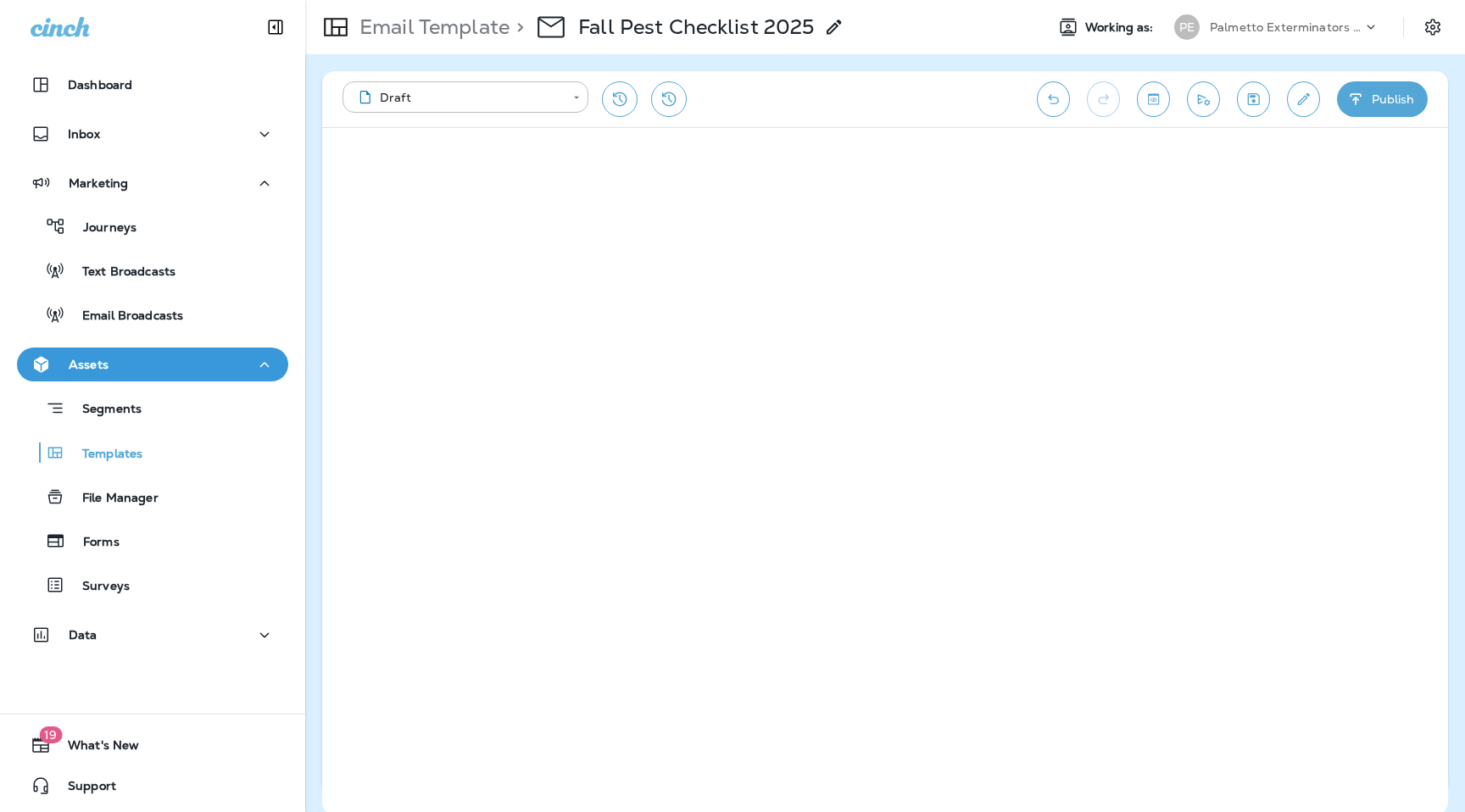
click at [989, 41] on div "Email Template > Fall Pest Checklist 2025" at bounding box center [668, 27] width 725 height 48
click at [1263, 105] on button "Save" at bounding box center [1252, 99] width 33 height 35
click at [1366, 28] on icon at bounding box center [1371, 27] width 17 height 17
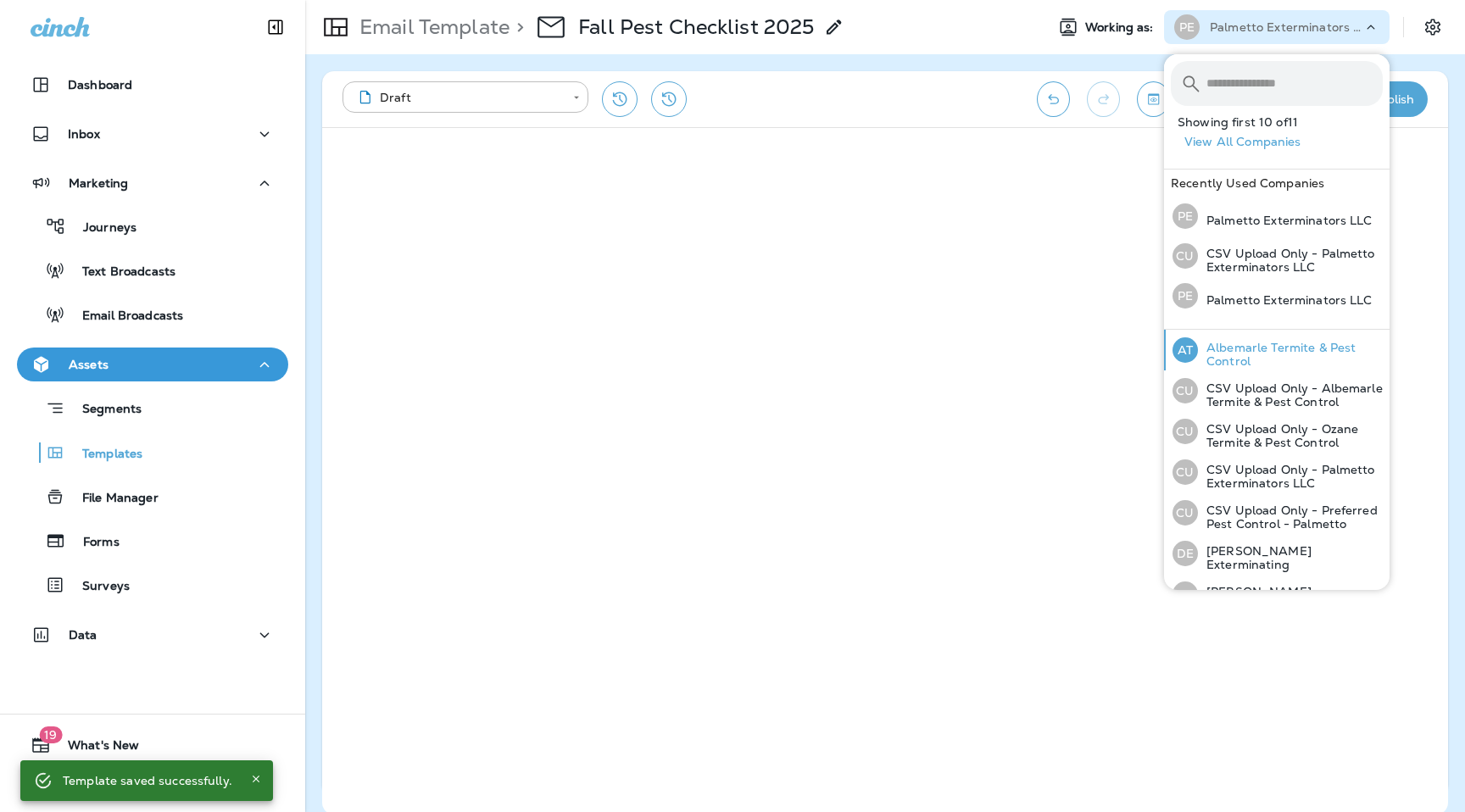
click at [1266, 341] on p "Albemarle Termite & Pest Control" at bounding box center [1290, 354] width 185 height 27
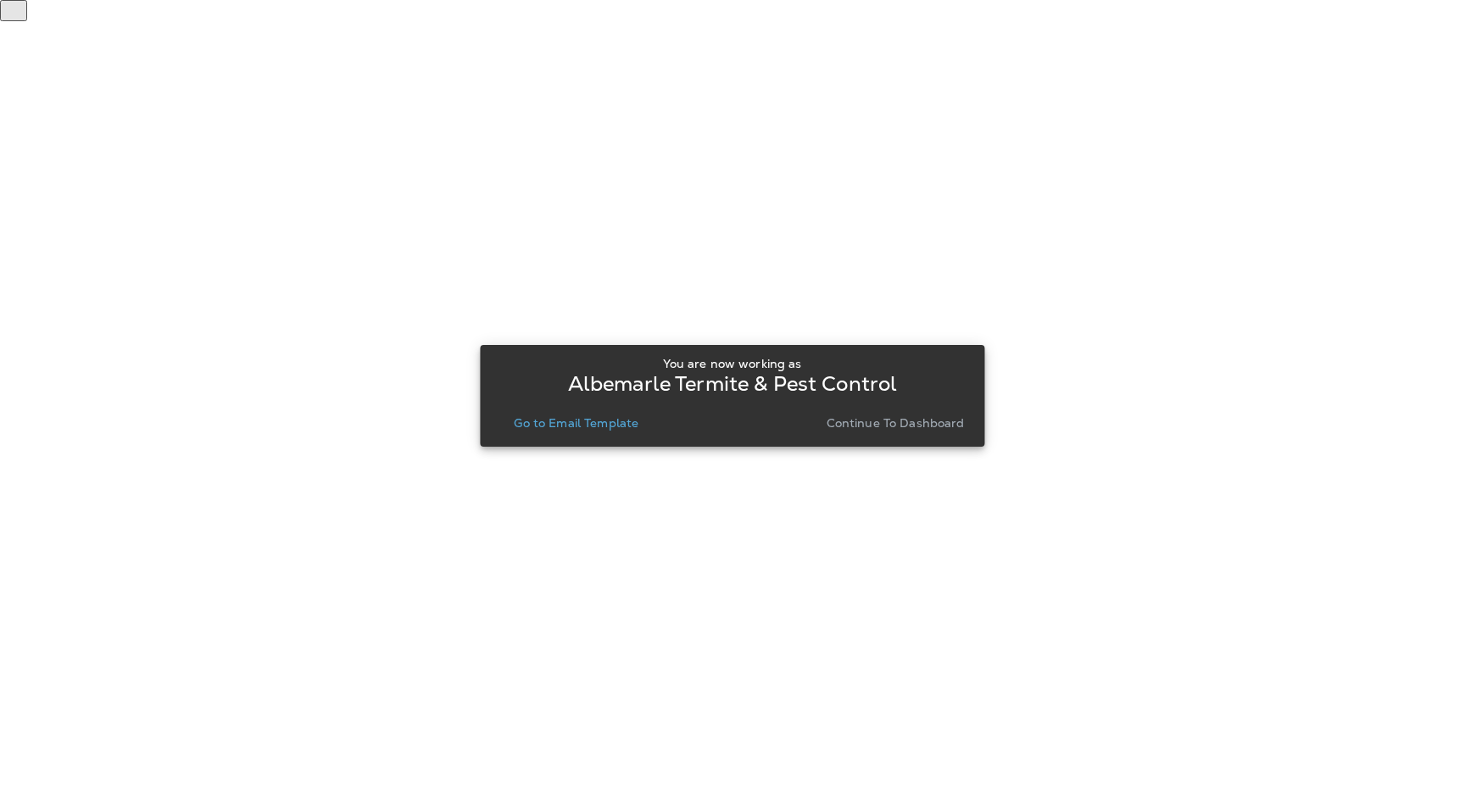
click at [613, 424] on p "Go to Email Template" at bounding box center [575, 423] width 124 height 14
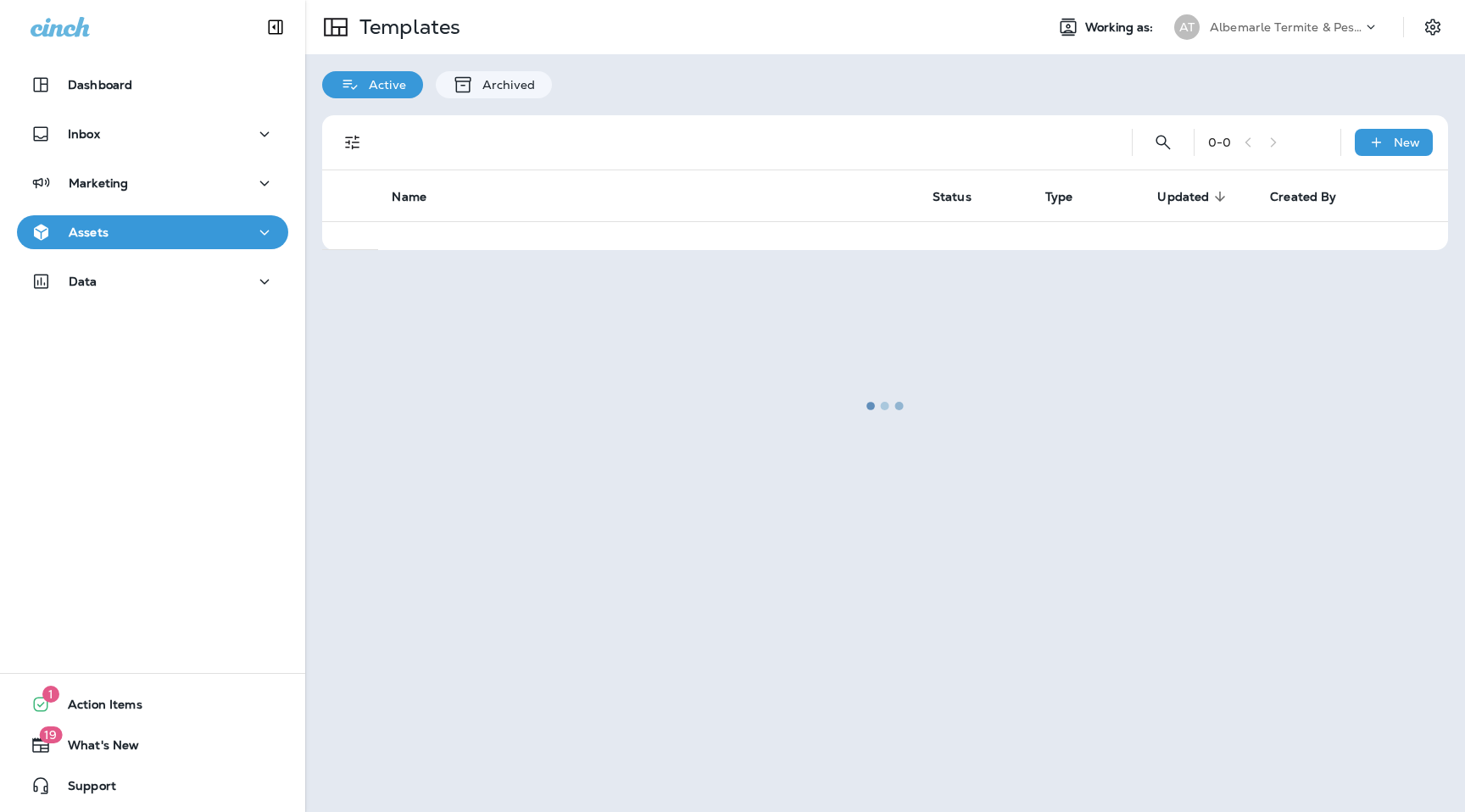
click at [1429, 32] on div at bounding box center [885, 406] width 1156 height 808
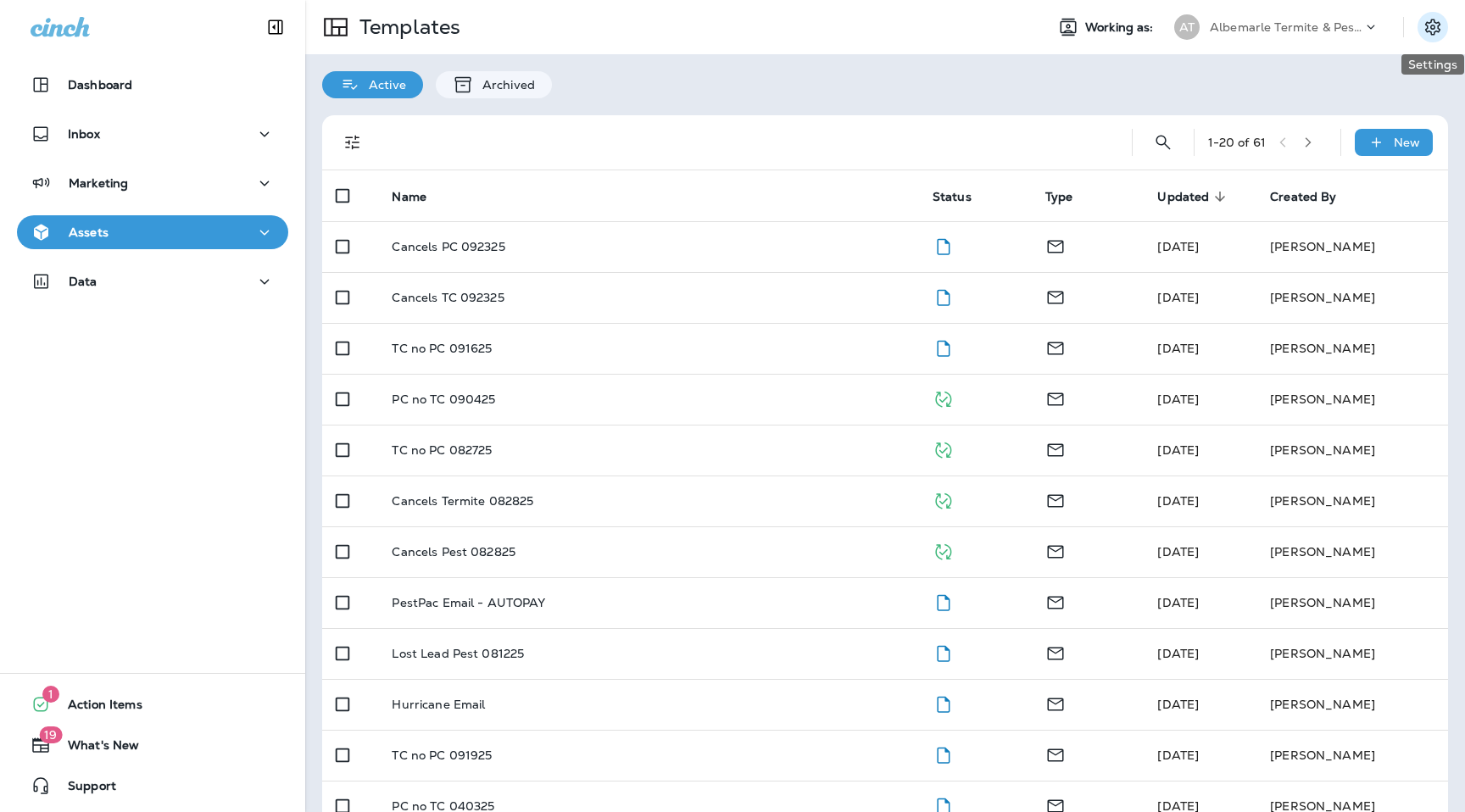
click at [1429, 32] on icon "Settings" at bounding box center [1432, 26] width 15 height 16
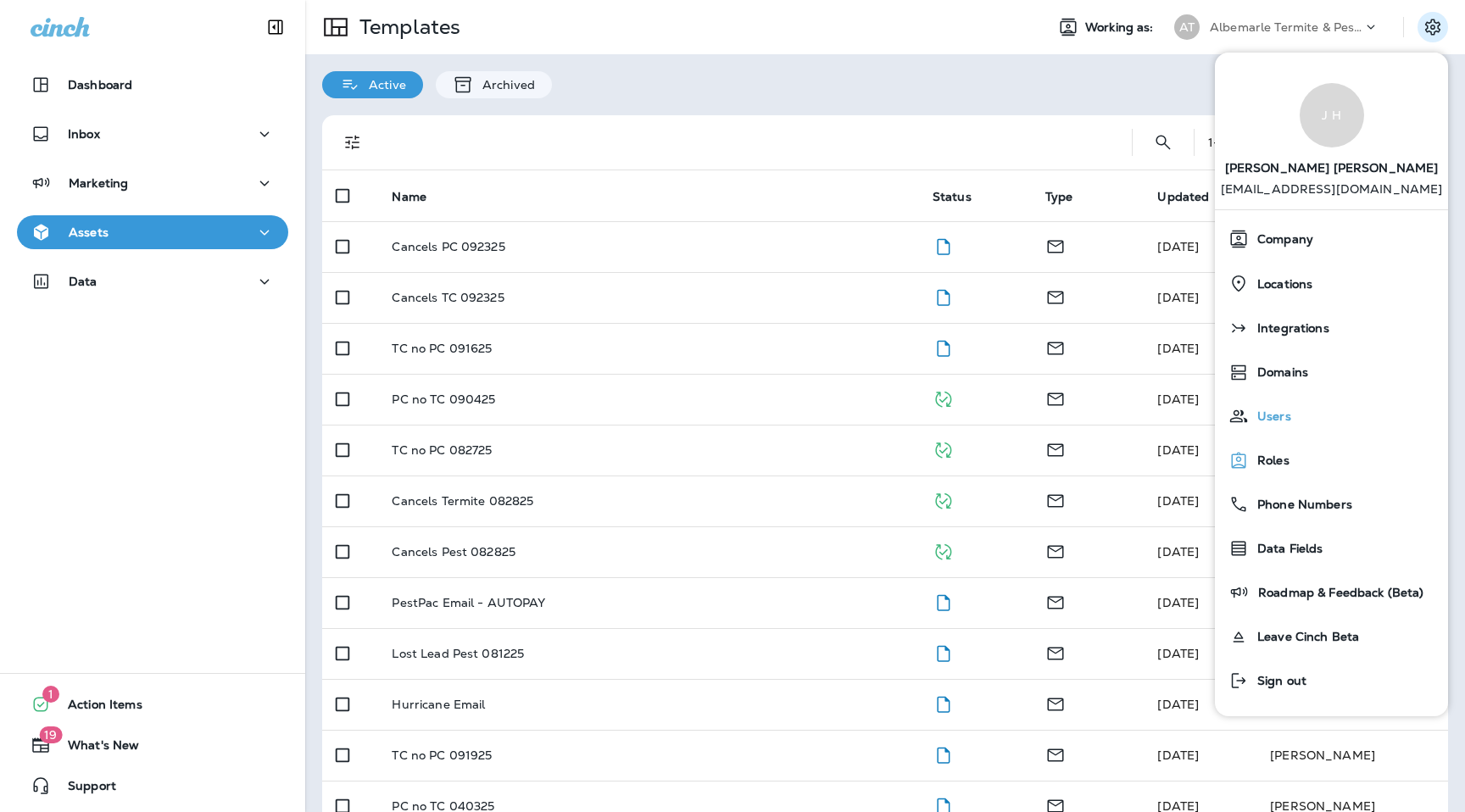
click at [1284, 423] on span "Users" at bounding box center [1269, 415] width 42 height 14
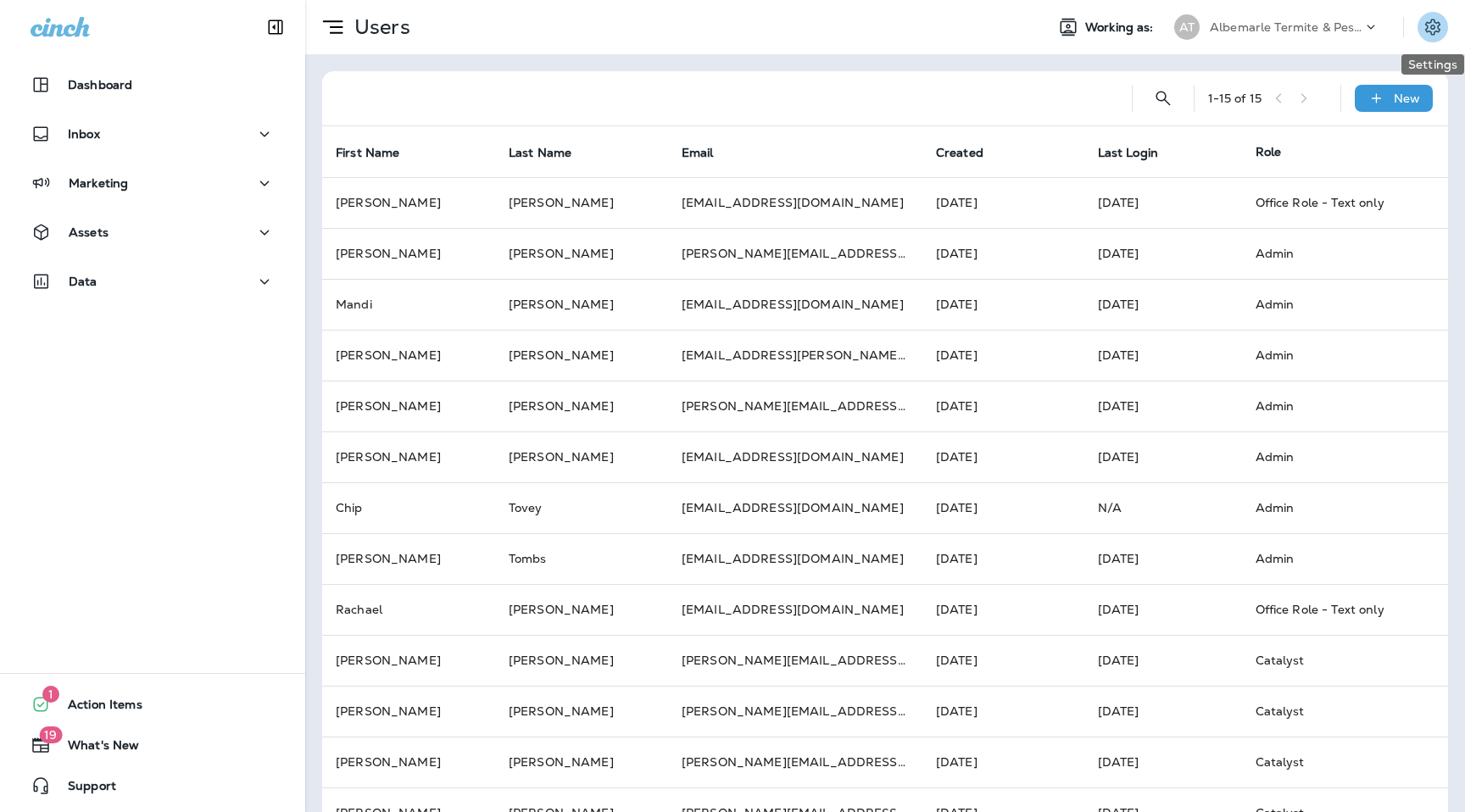
click at [1443, 27] on button "Settings" at bounding box center [1432, 27] width 31 height 31
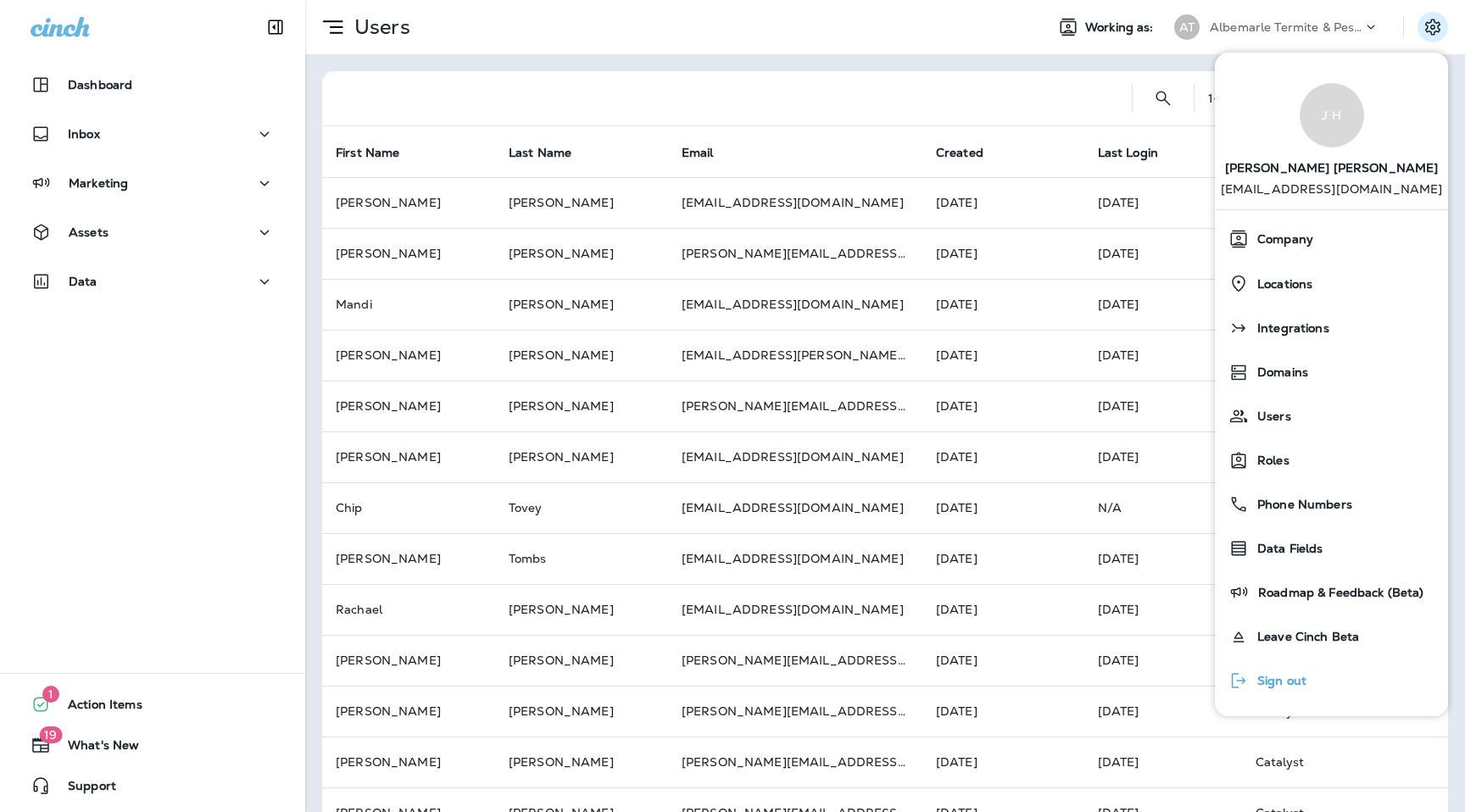
click at [1296, 683] on span "Sign out" at bounding box center [1277, 680] width 58 height 14
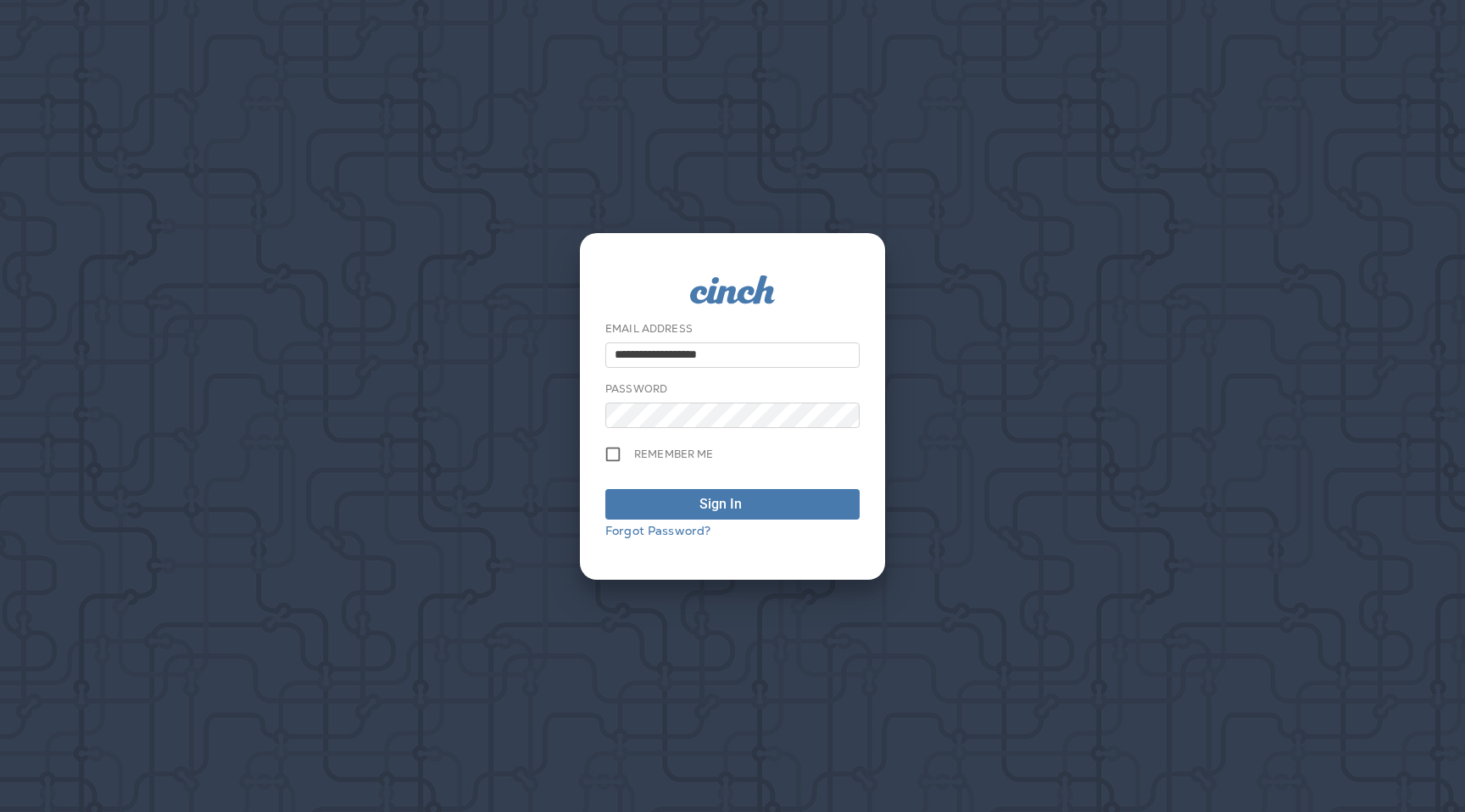
click at [722, 354] on input "**********" at bounding box center [732, 355] width 254 height 25
type input "**********"
click at [732, 516] on button "Sign In" at bounding box center [732, 504] width 254 height 31
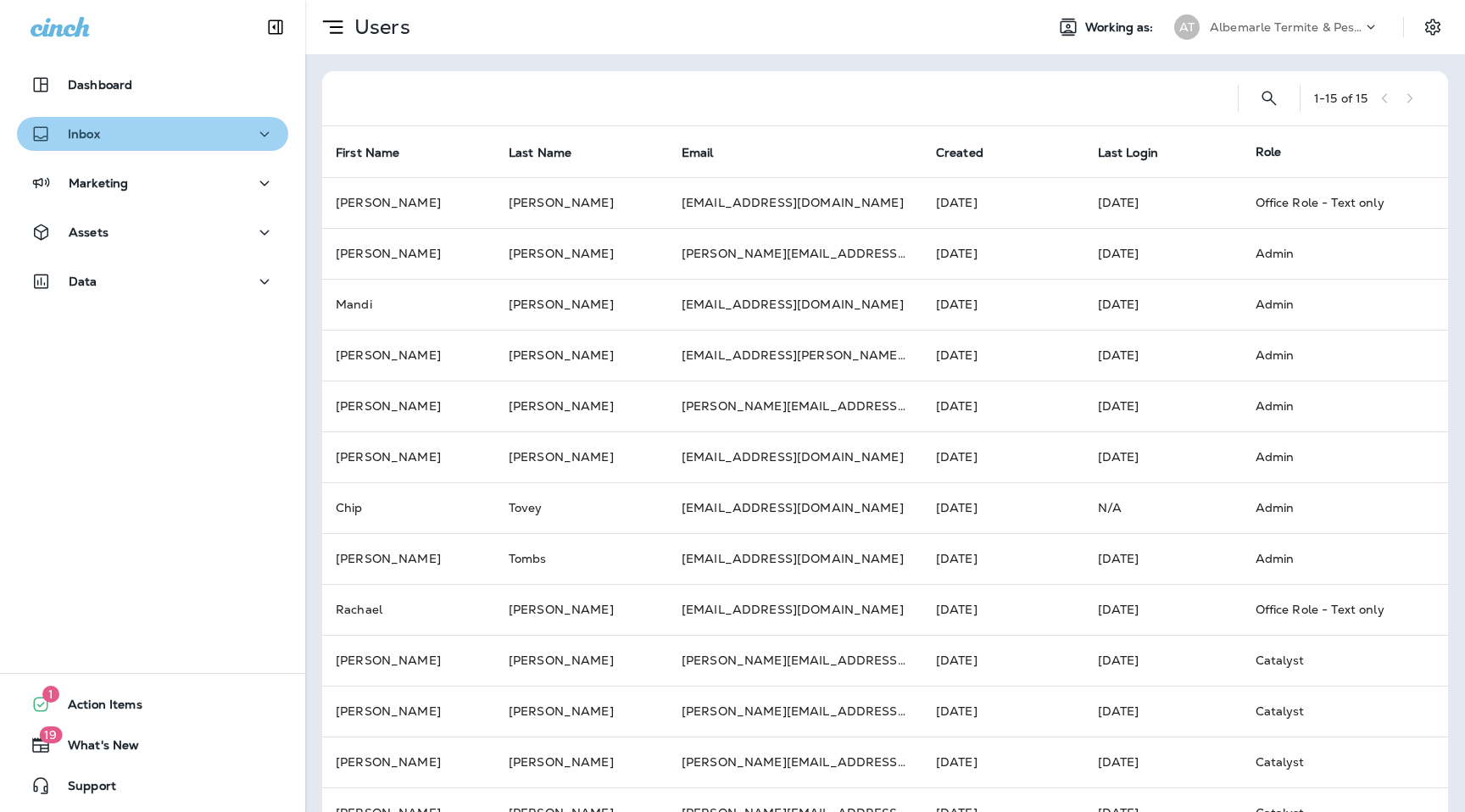
click at [159, 145] on button "Inbox" at bounding box center [152, 133] width 271 height 34
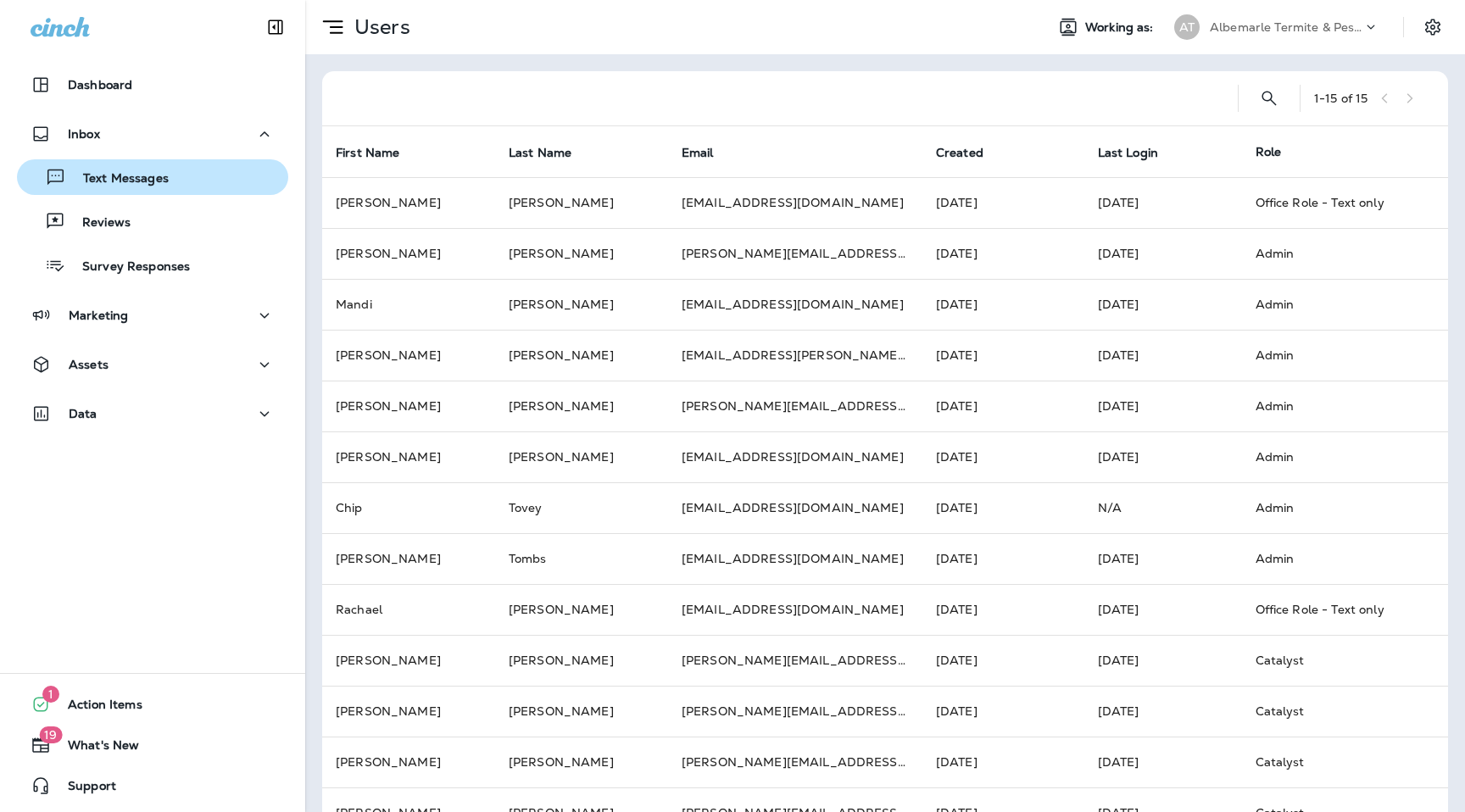
click at [161, 174] on p "Text Messages" at bounding box center [118, 178] width 103 height 16
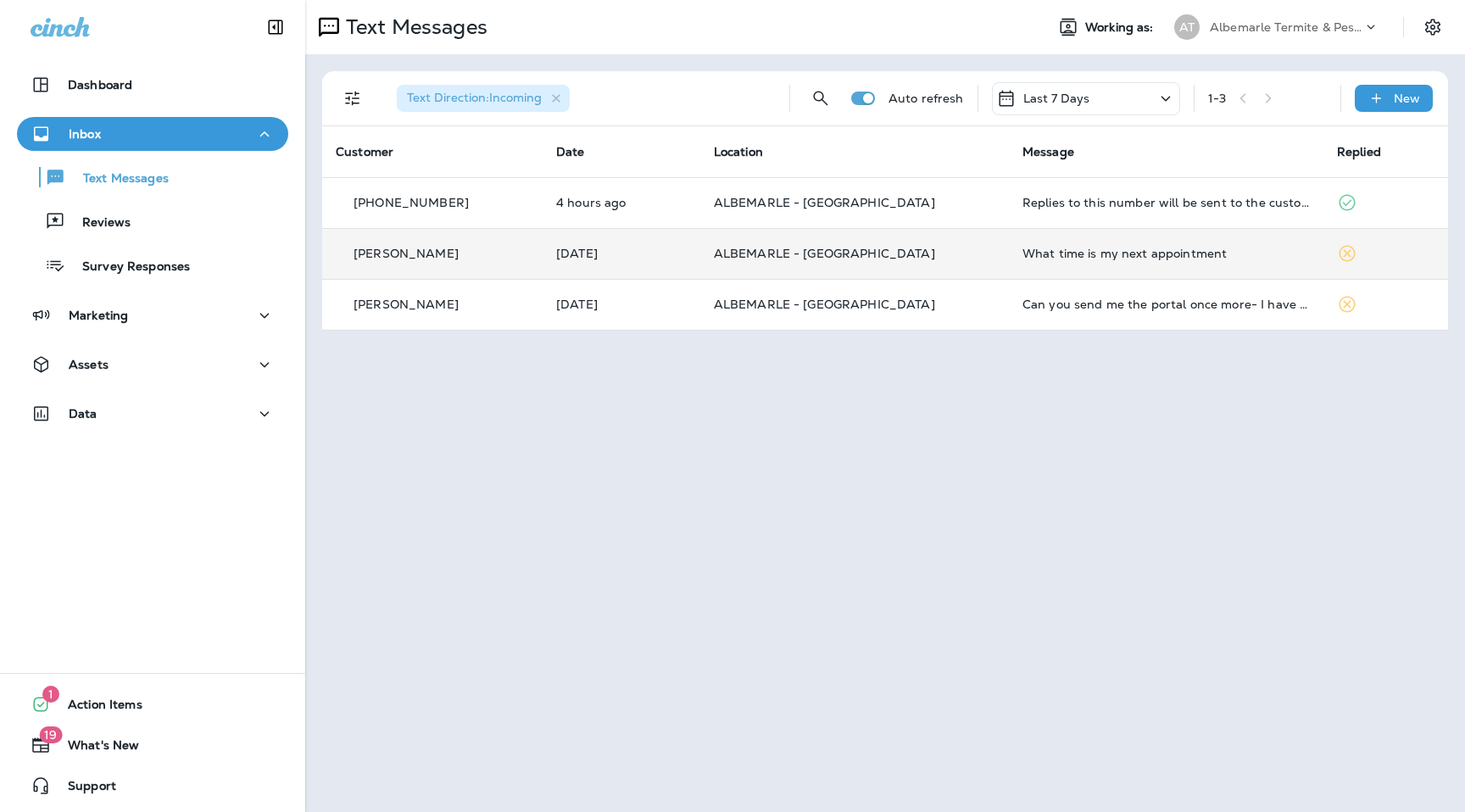
click at [526, 249] on div "Caleb Melazzo" at bounding box center [431, 253] width 193 height 18
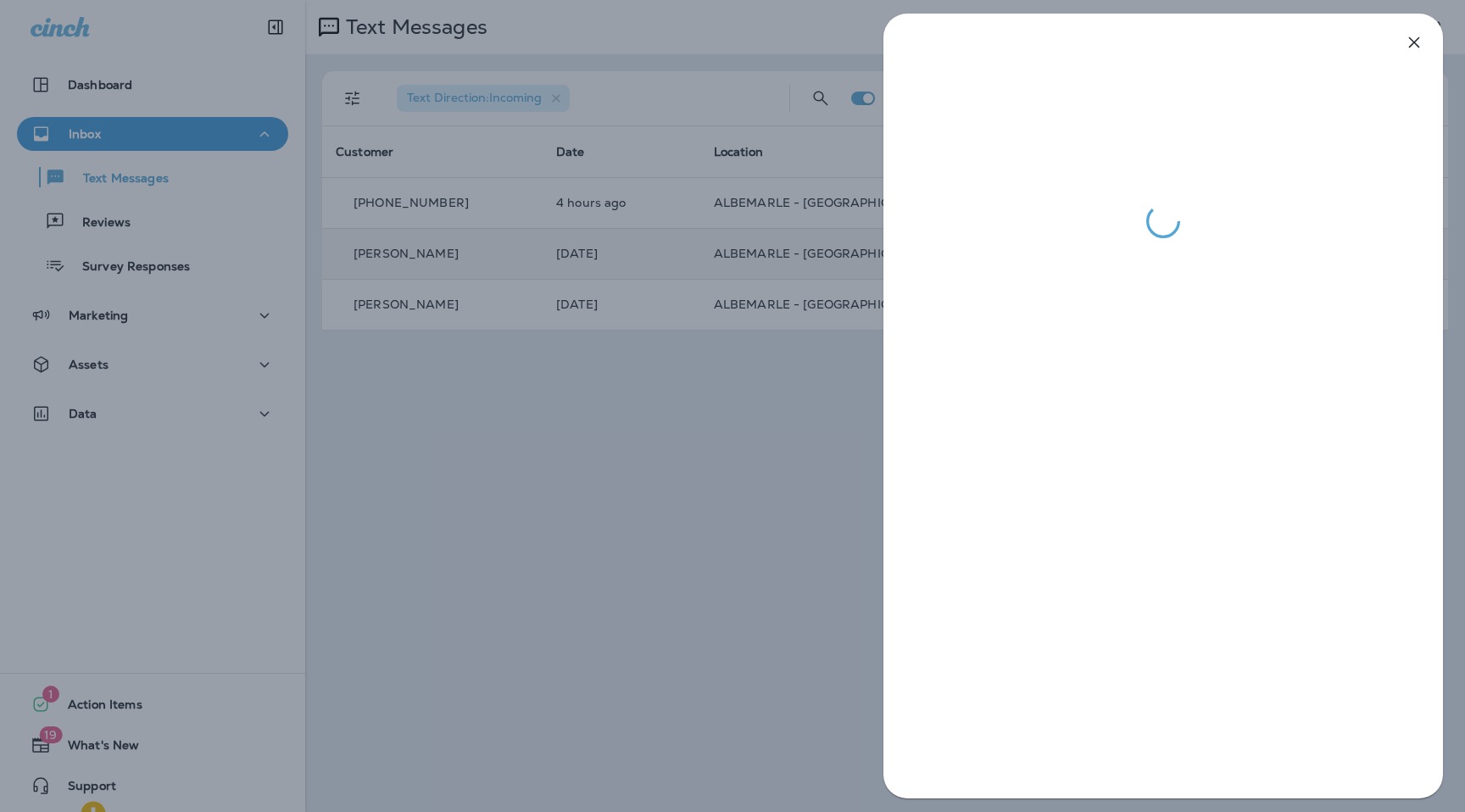
click at [1419, 39] on icon "button" at bounding box center [1414, 42] width 21 height 21
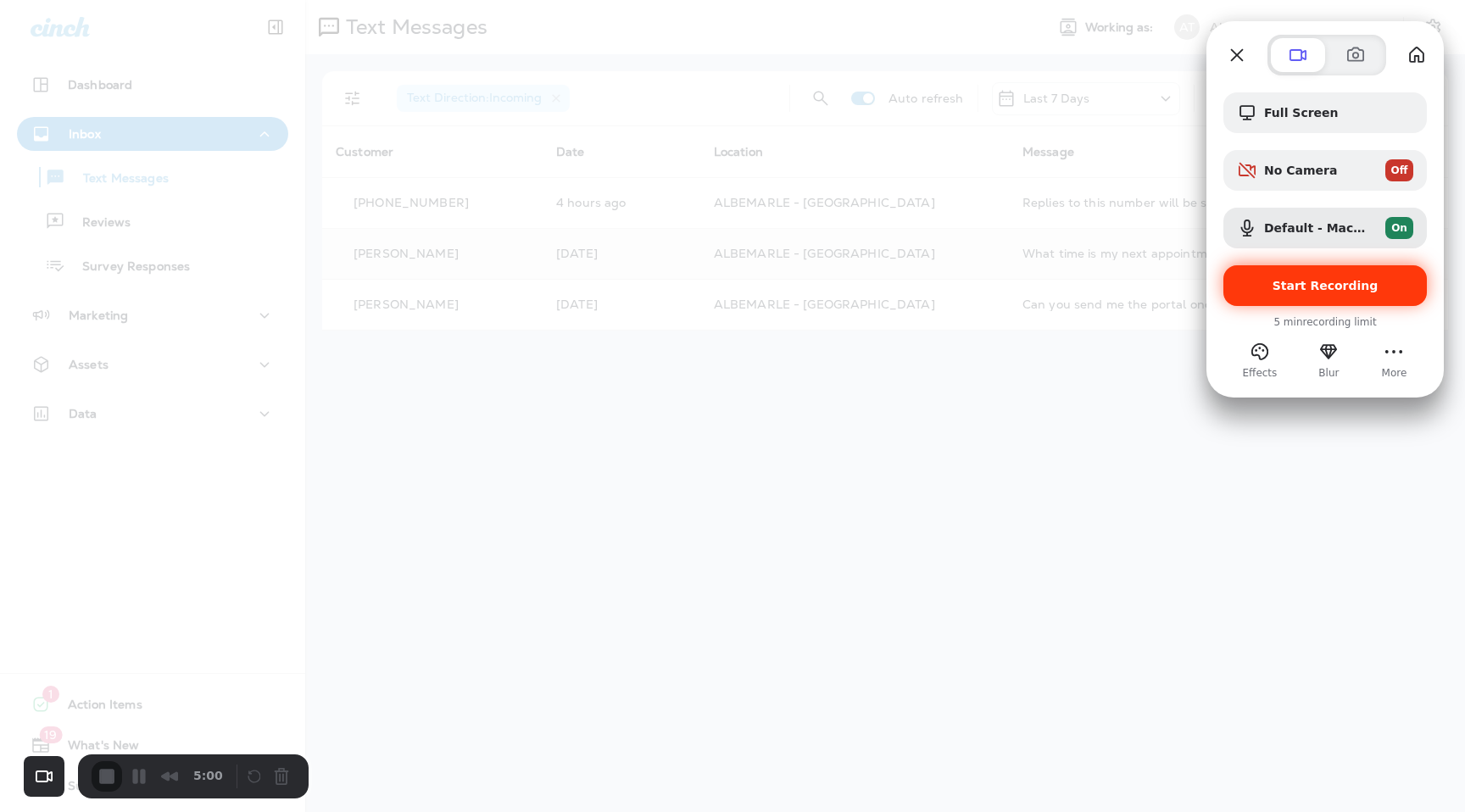
click at [1287, 292] on div "Start Recording" at bounding box center [1325, 286] width 204 height 41
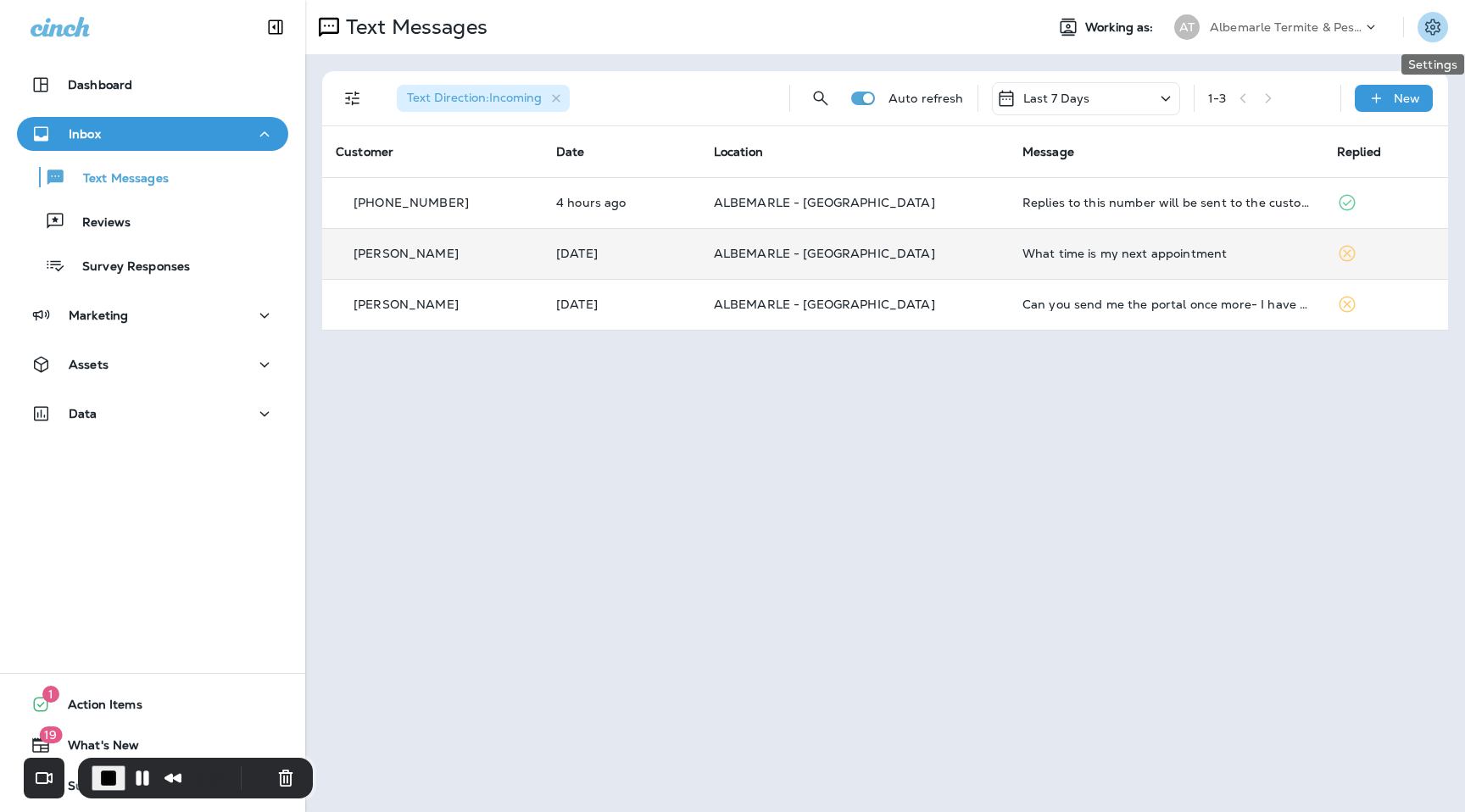
click at [1433, 33] on icon "Settings" at bounding box center [1432, 26] width 15 height 16
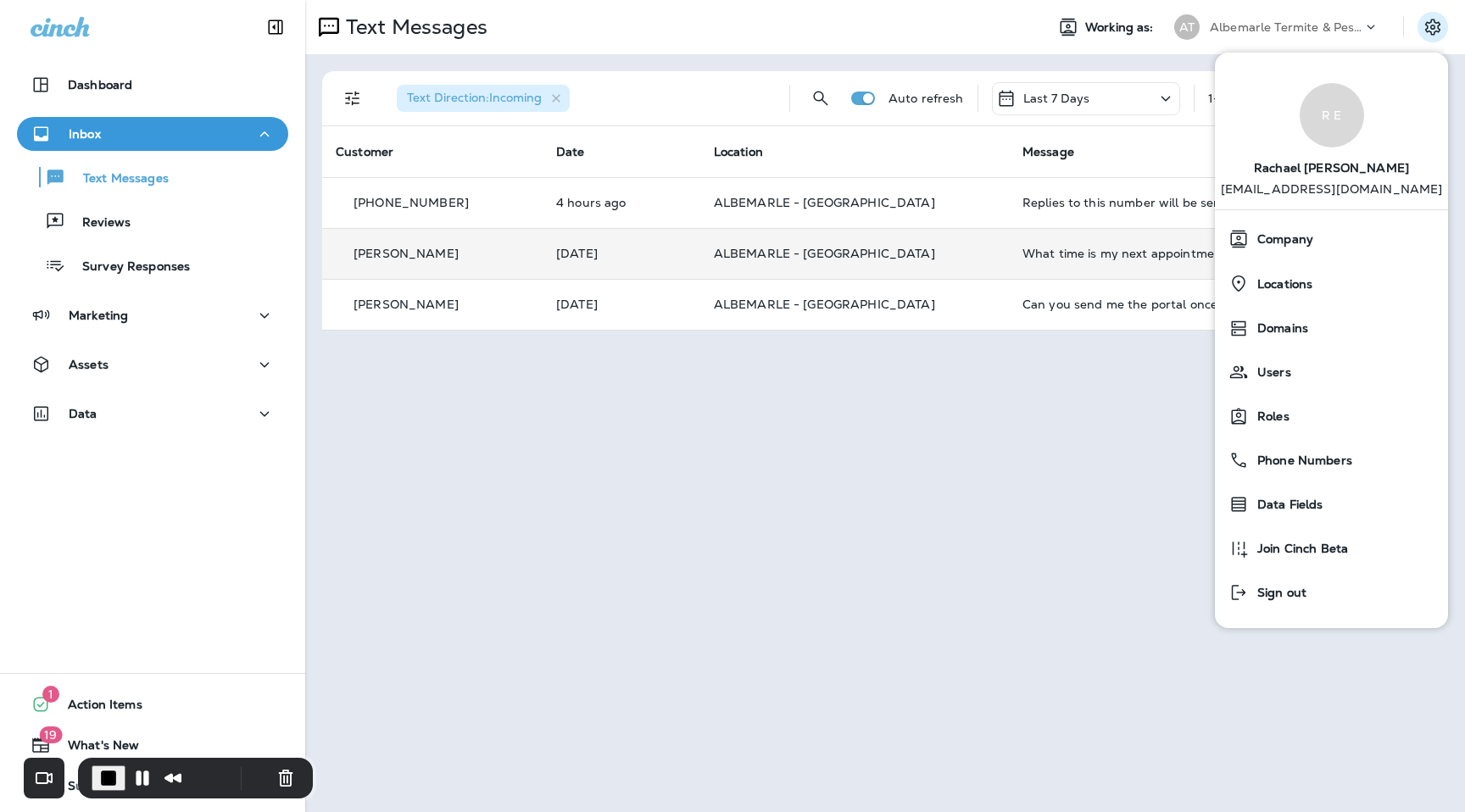
click at [929, 35] on div "Text Messages" at bounding box center [668, 27] width 725 height 34
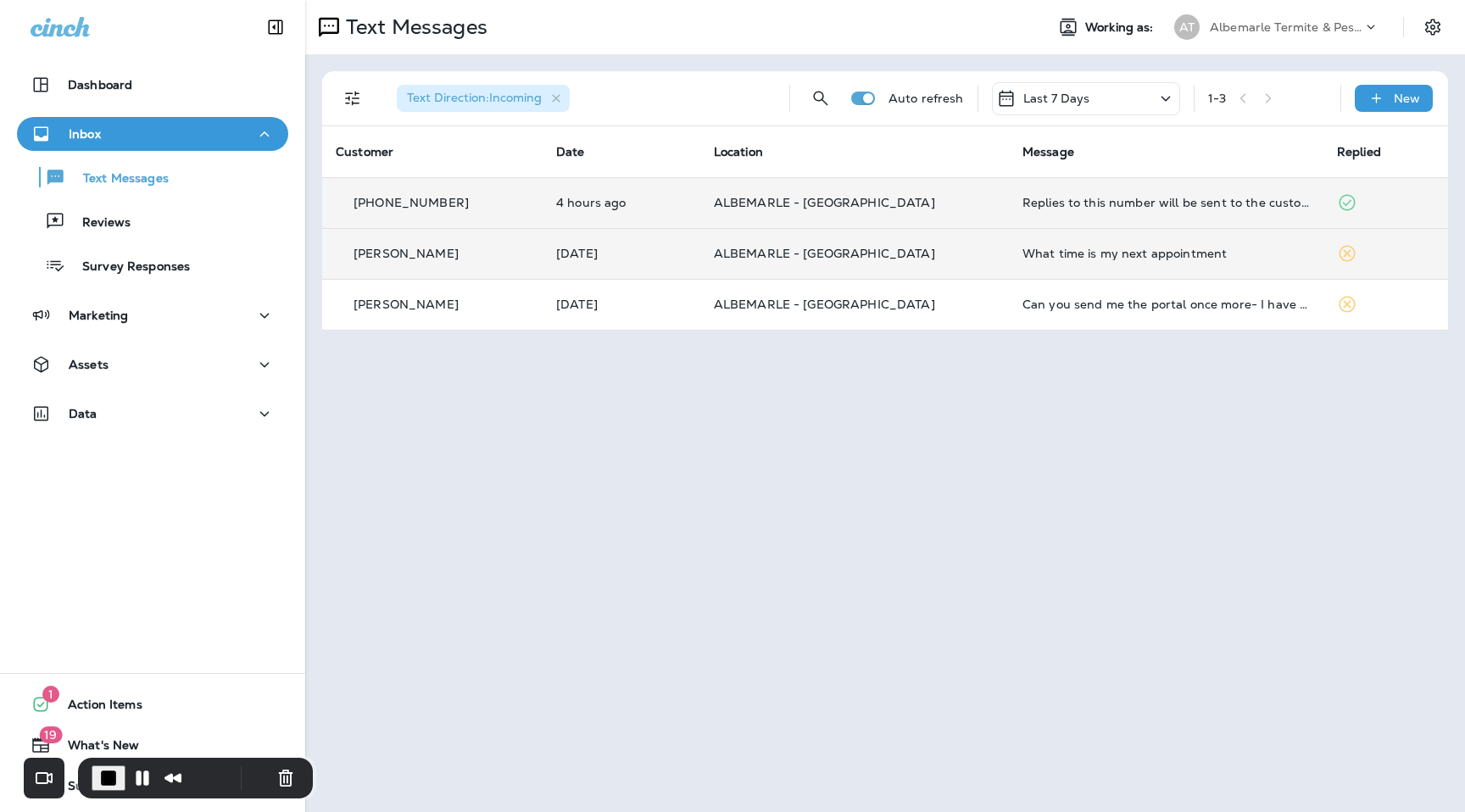
click at [825, 187] on td "ALBEMARLE - ELIZABETH CITY" at bounding box center [854, 203] width 308 height 50
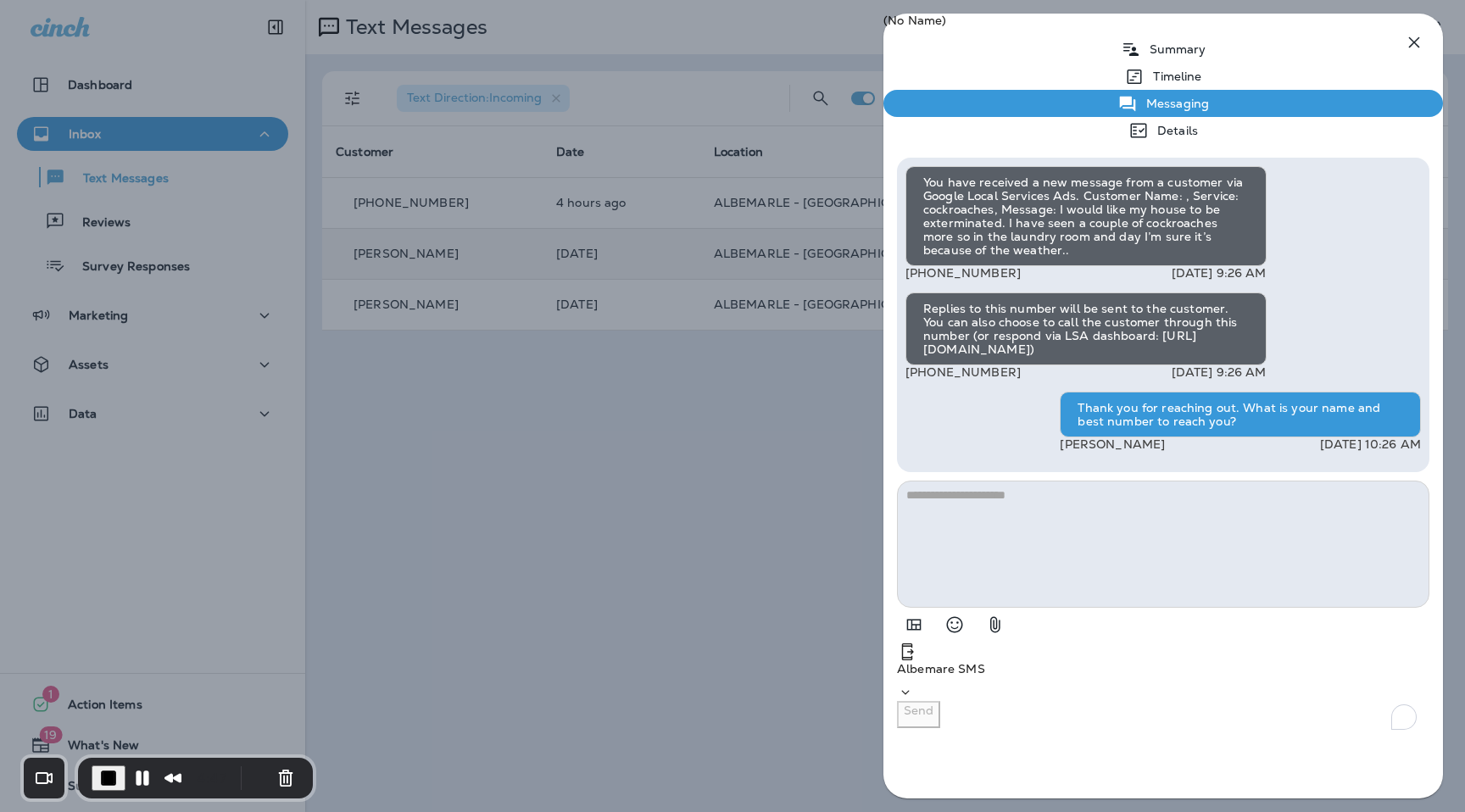
click at [1412, 32] on icon "button" at bounding box center [1414, 42] width 21 height 21
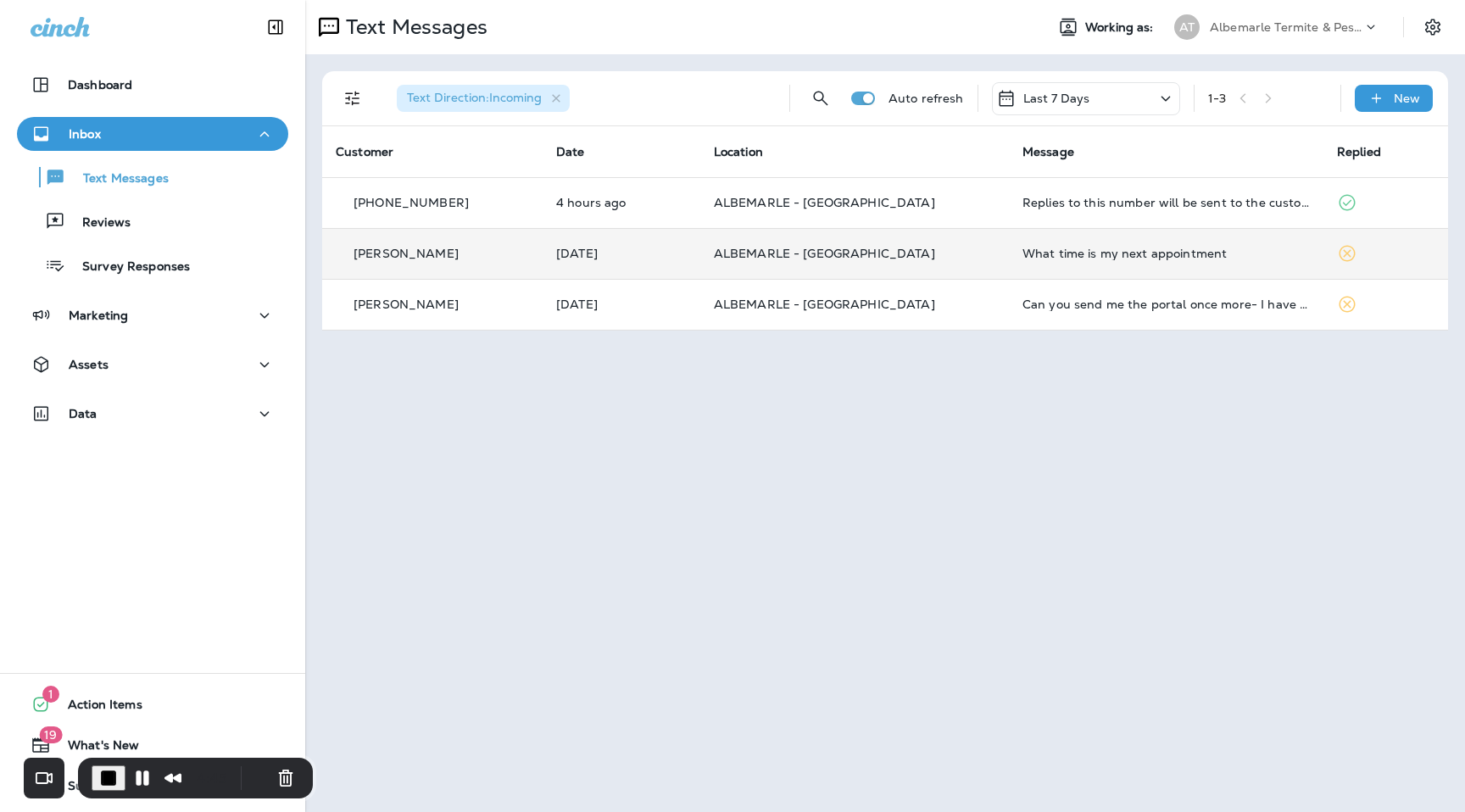
click at [822, 252] on span "ALBEMARLE - ELIZABETH CITY" at bounding box center [824, 253] width 221 height 15
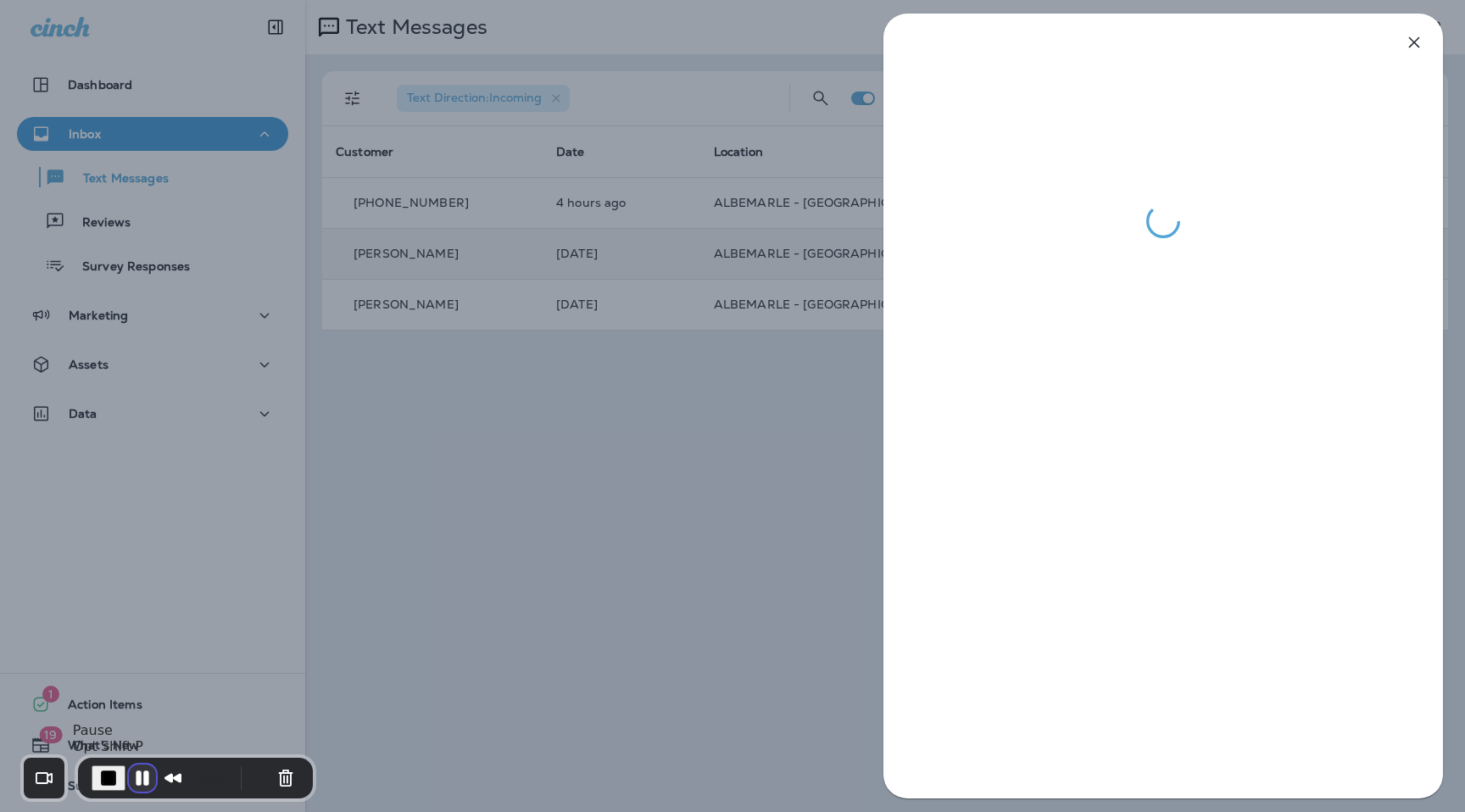
click at [132, 782] on button "Pause Recording" at bounding box center [142, 777] width 27 height 27
click at [1410, 36] on icon "button" at bounding box center [1414, 42] width 21 height 21
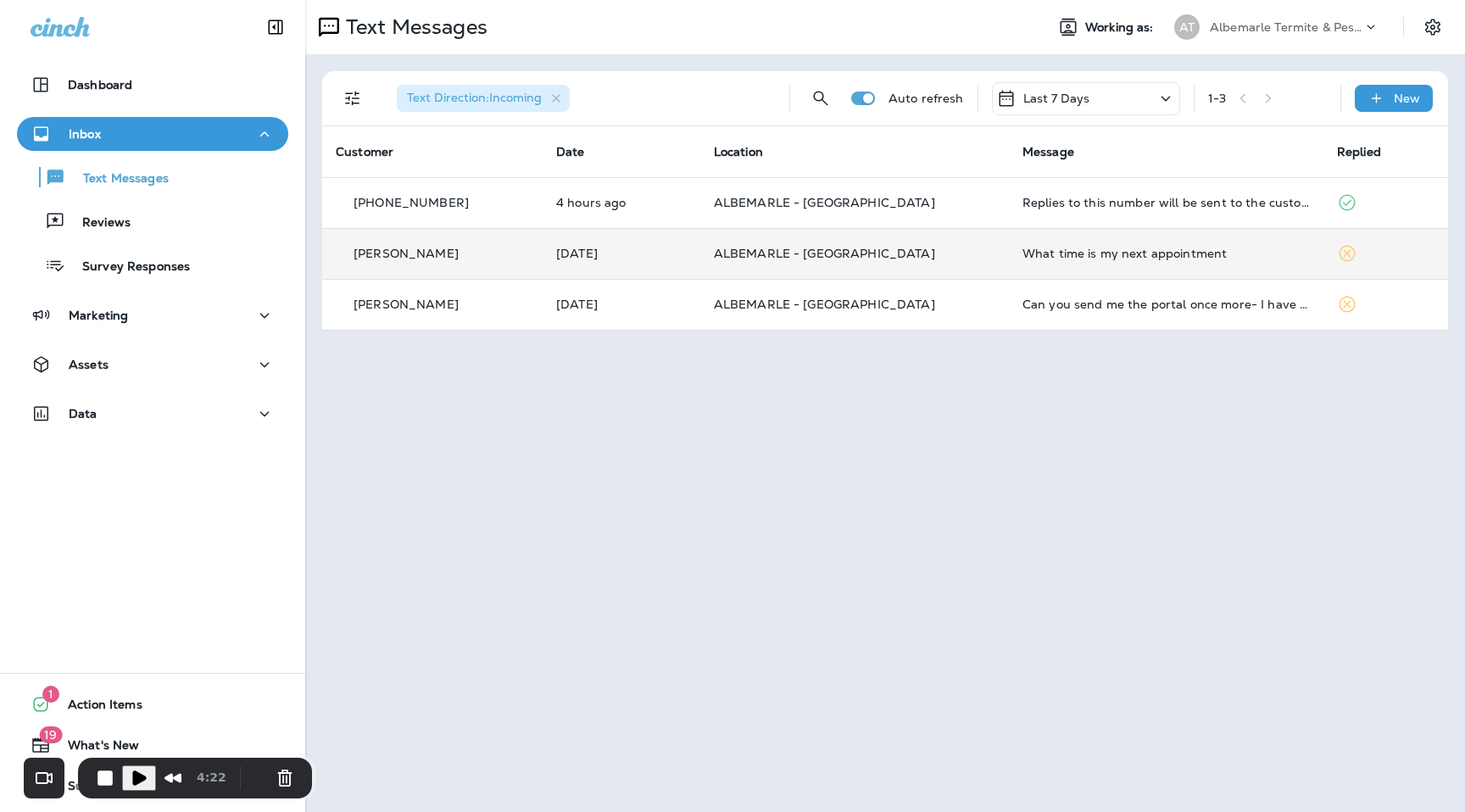
click at [1337, 29] on p "Albemarle Termite & Pest Control" at bounding box center [1285, 27] width 152 height 14
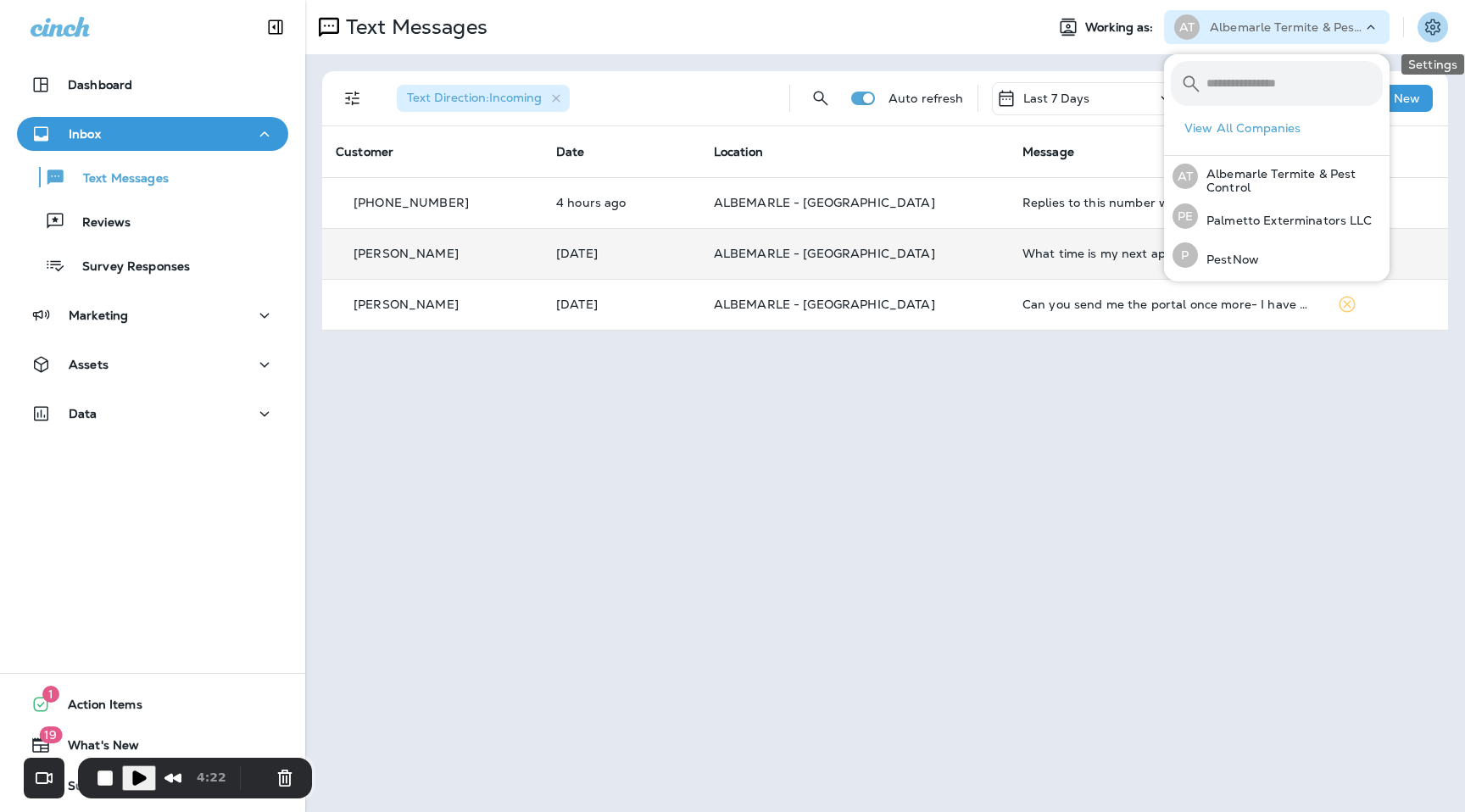
click at [1429, 29] on icon "Settings" at bounding box center [1432, 27] width 21 height 21
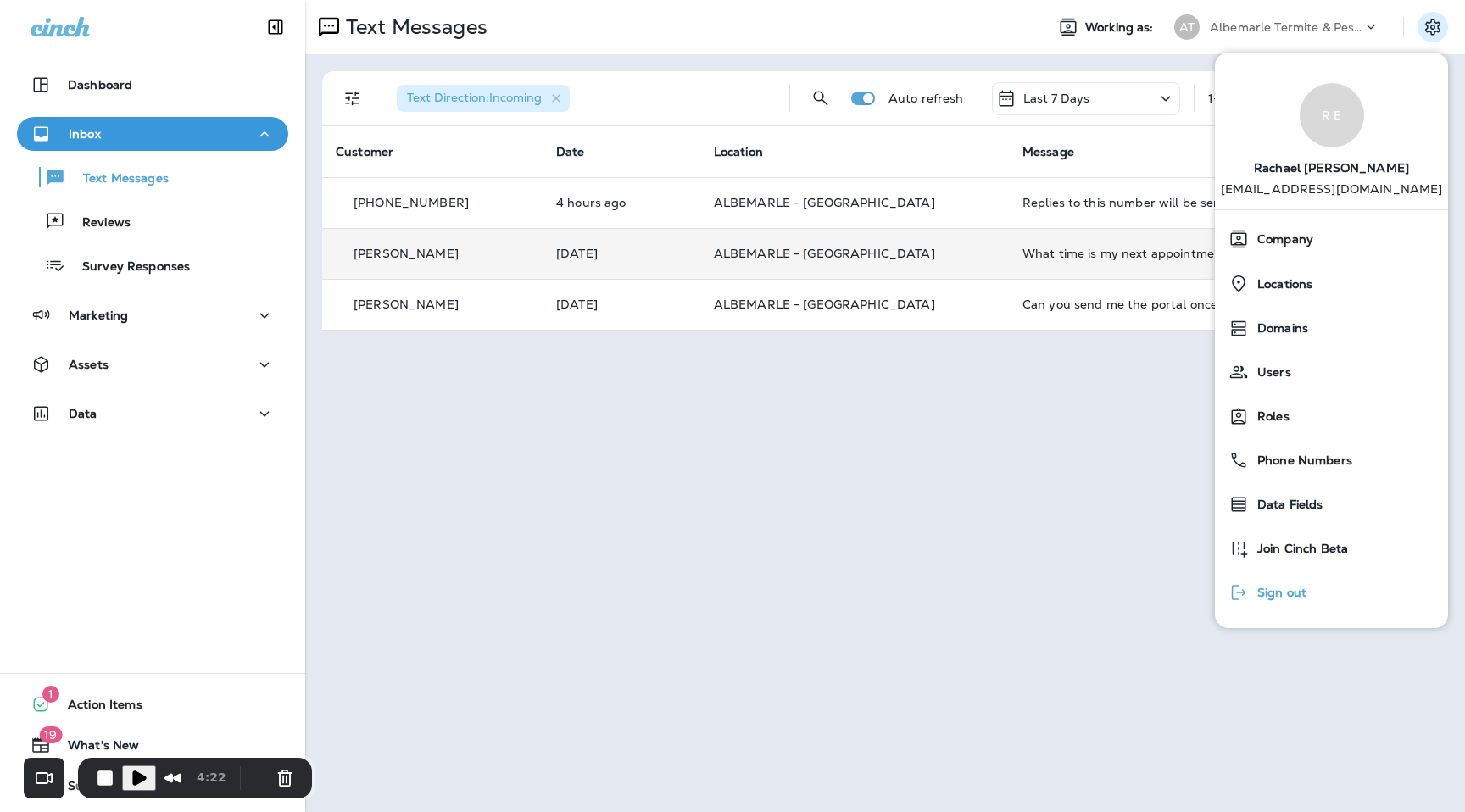
click at [1257, 597] on span "Sign out" at bounding box center [1277, 592] width 58 height 14
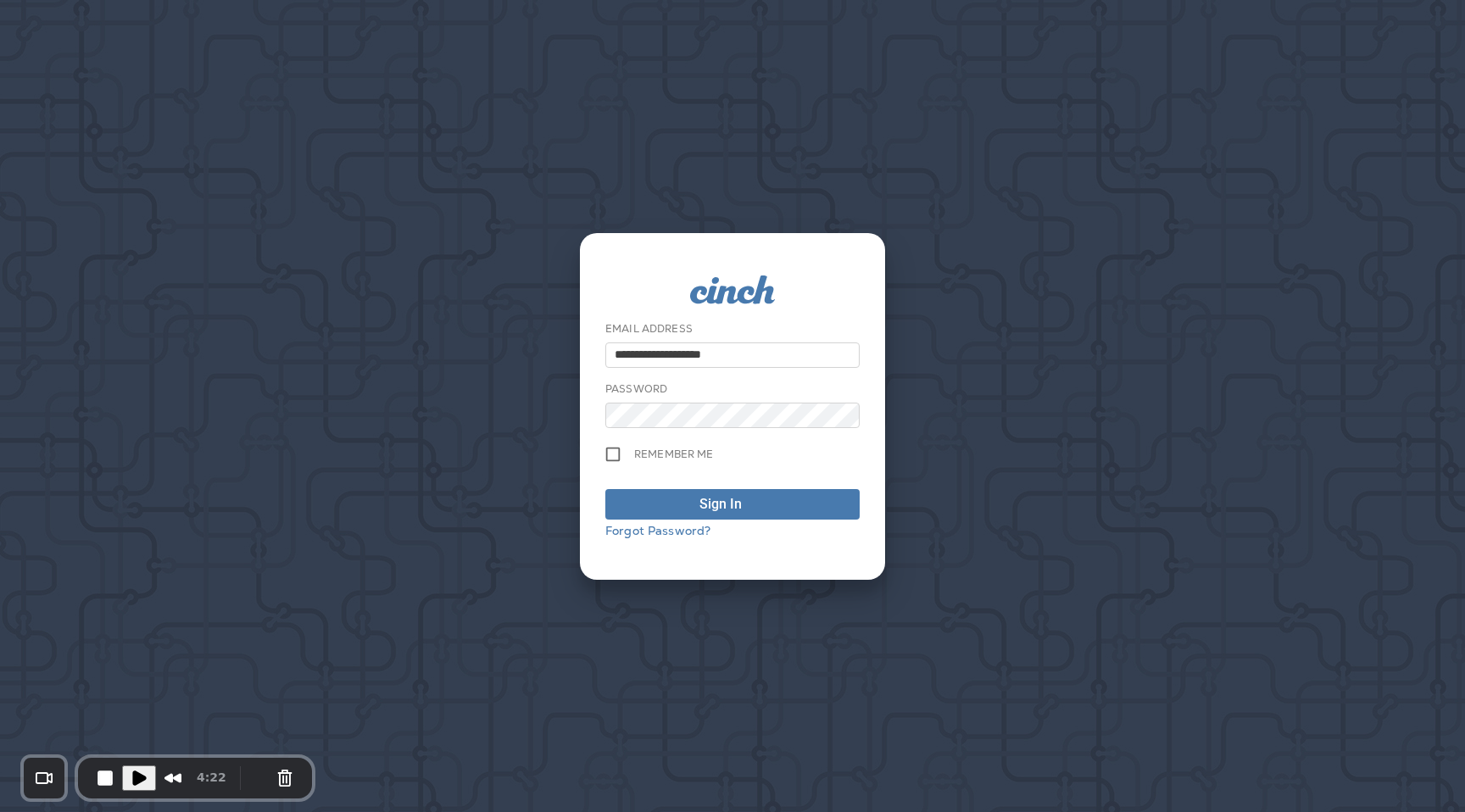
click at [752, 347] on input "**********" at bounding box center [732, 355] width 254 height 25
type input "**********"
click at [729, 513] on button "Sign In" at bounding box center [732, 504] width 254 height 31
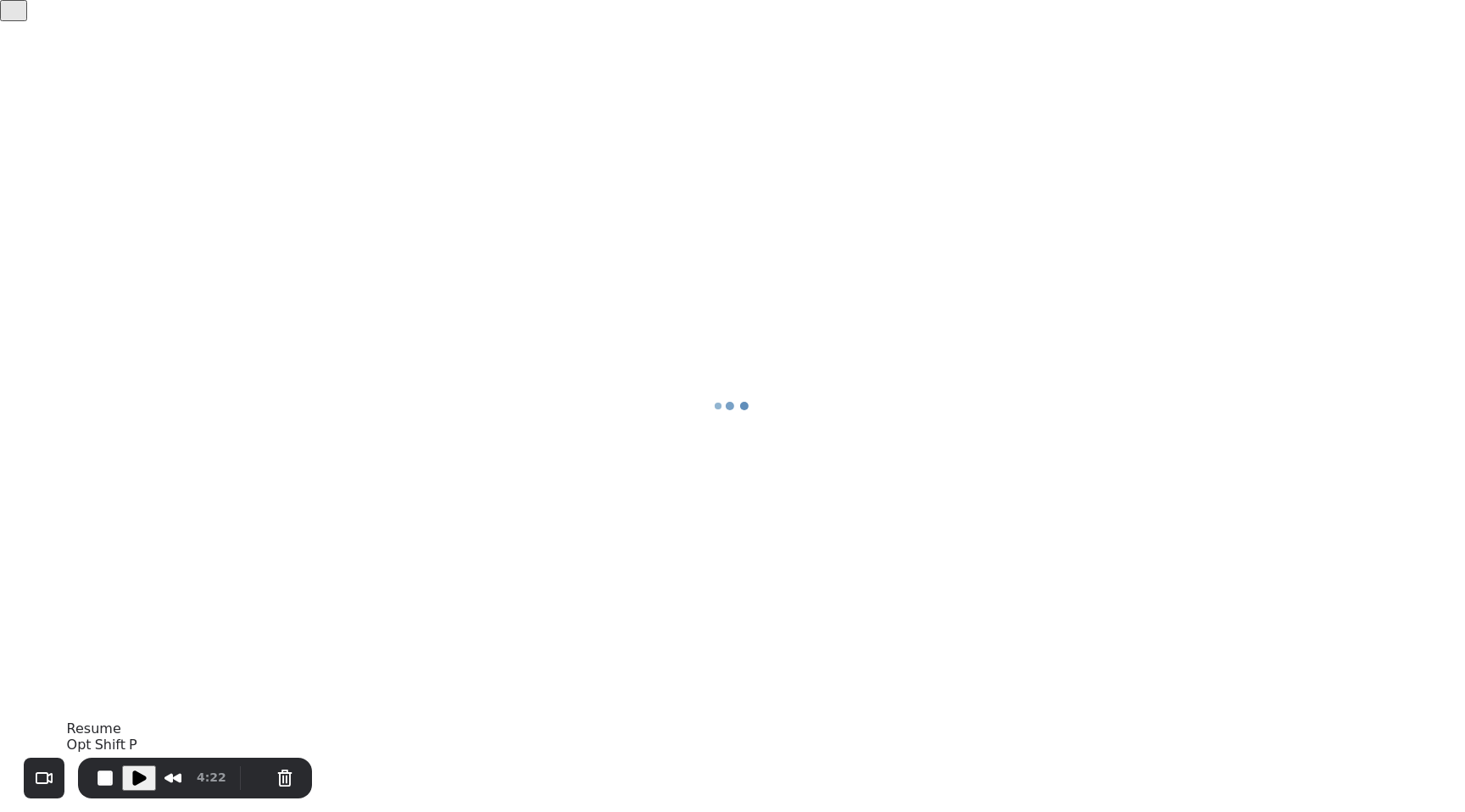
click at [141, 778] on span "Play Recording" at bounding box center [139, 777] width 21 height 21
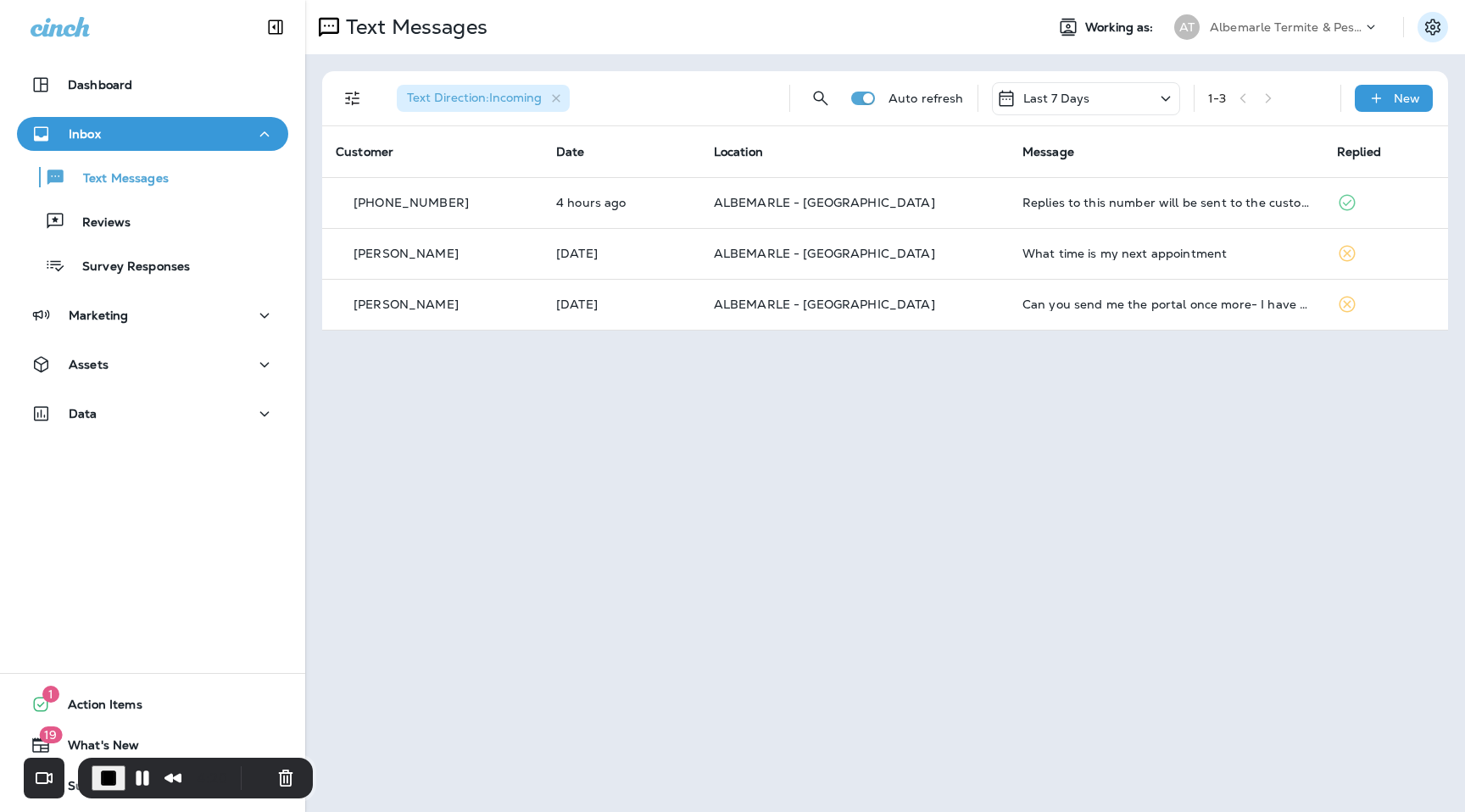
click at [1439, 32] on icon "Settings" at bounding box center [1432, 27] width 21 height 21
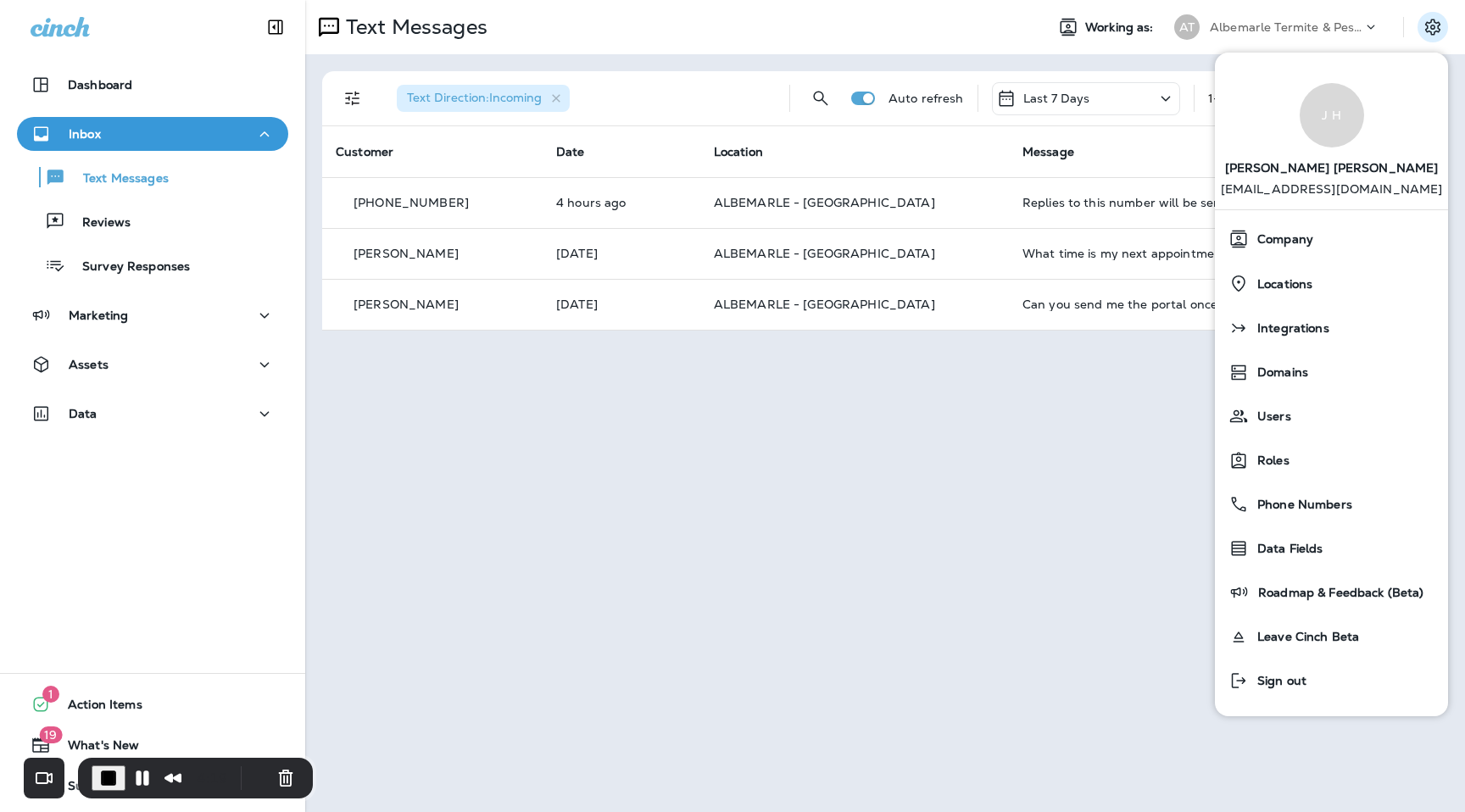
click at [675, 373] on div "Text Messages Working as: AT Albemarle Termite & Pest Control Text Direction : …" at bounding box center [885, 406] width 1160 height 812
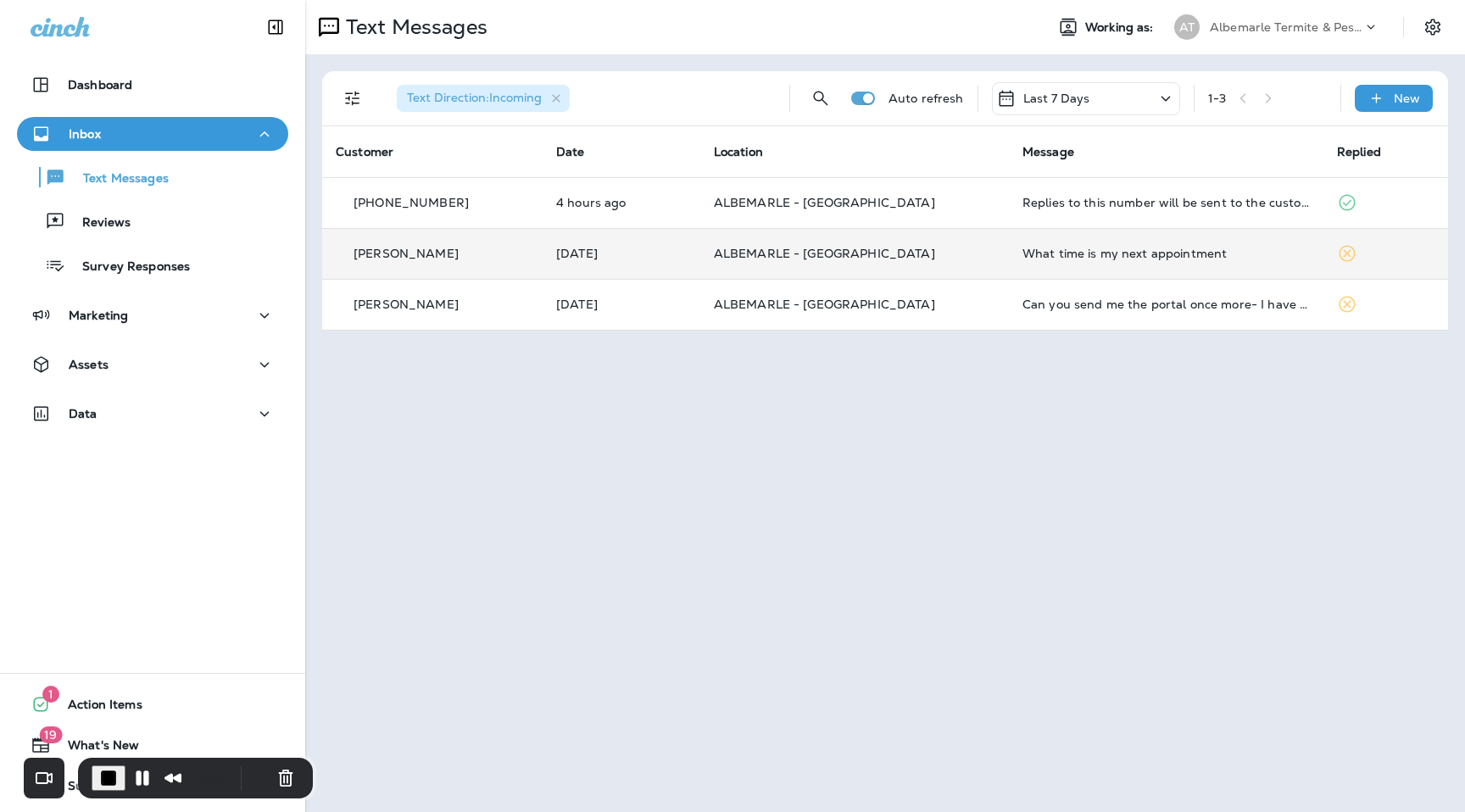
click at [749, 261] on td "ALBEMARLE - ELIZABETH CITY" at bounding box center [854, 253] width 308 height 50
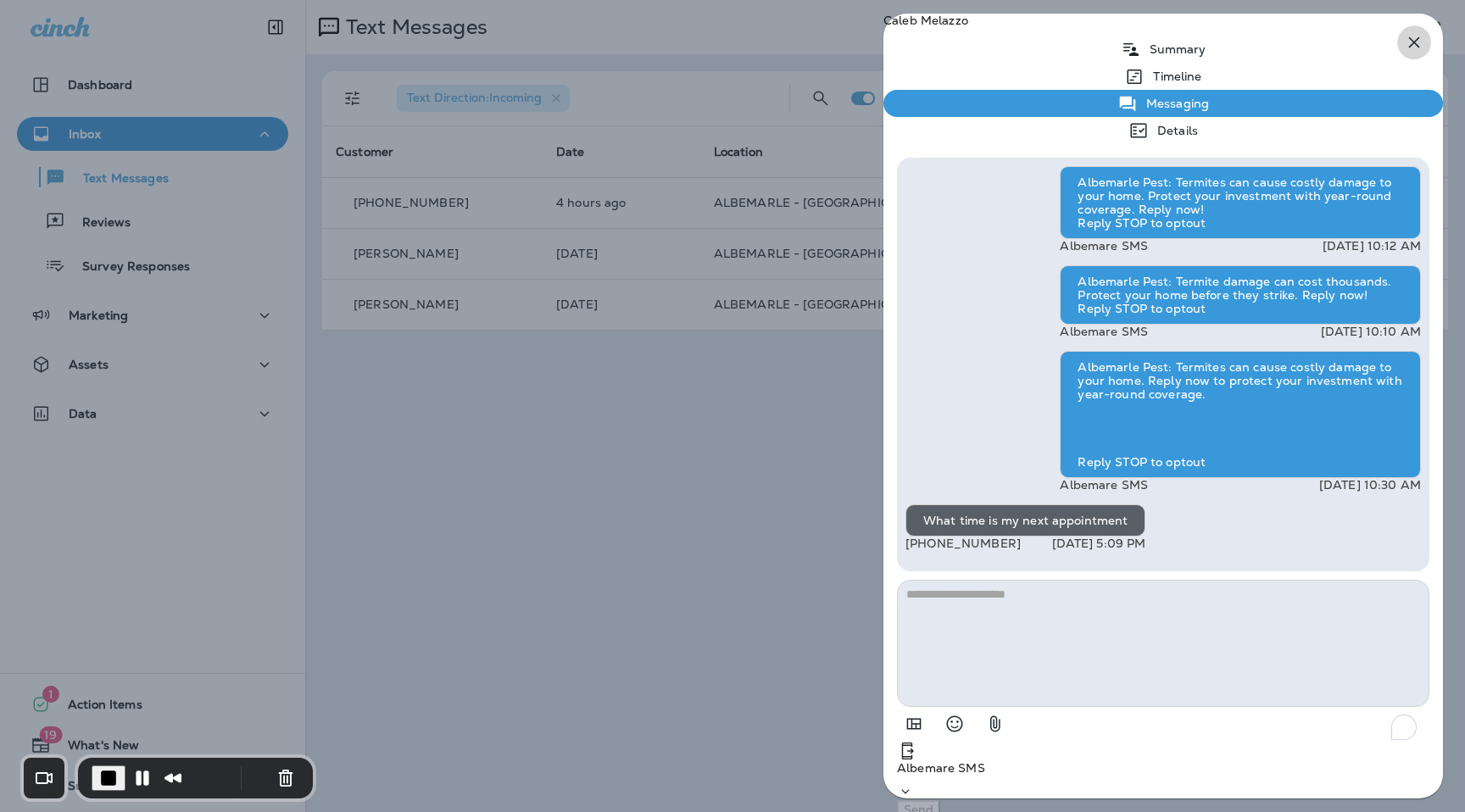
click at [1416, 50] on icon "button" at bounding box center [1414, 42] width 21 height 21
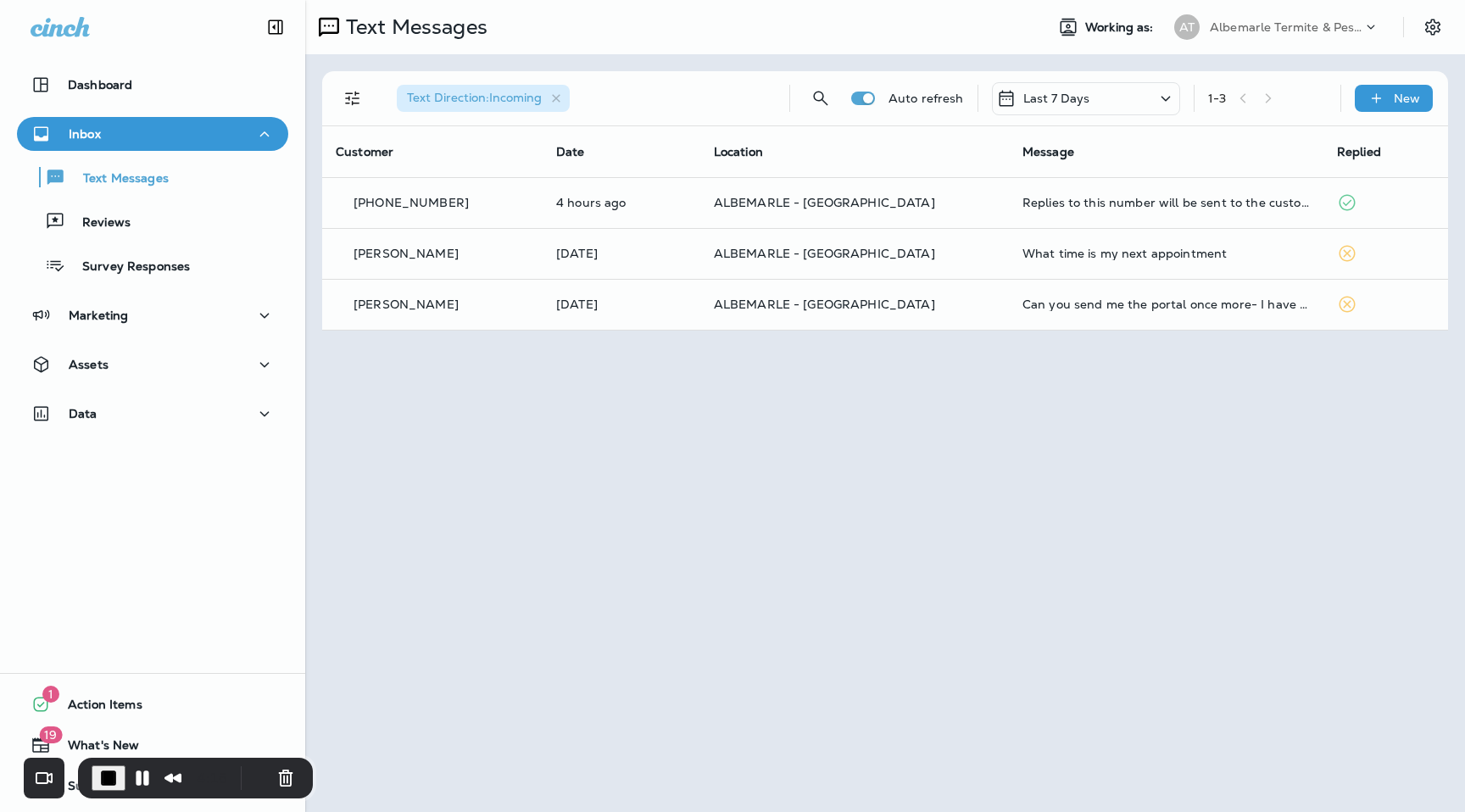
click at [1430, 27] on div at bounding box center [732, 406] width 1465 height 812
click at [1430, 29] on icon "Settings" at bounding box center [1432, 27] width 21 height 21
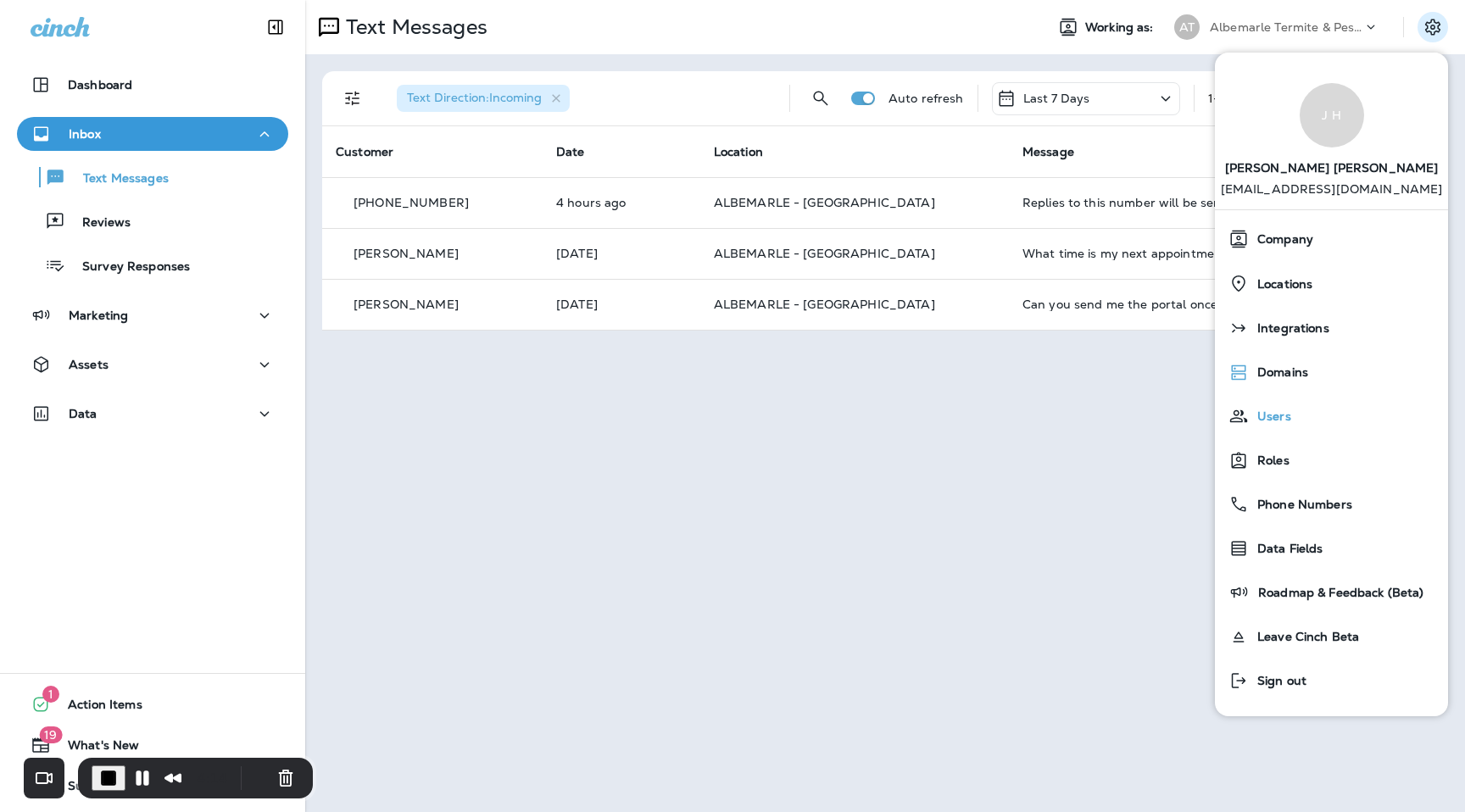
click at [1307, 427] on div "Users" at bounding box center [1331, 416] width 219 height 34
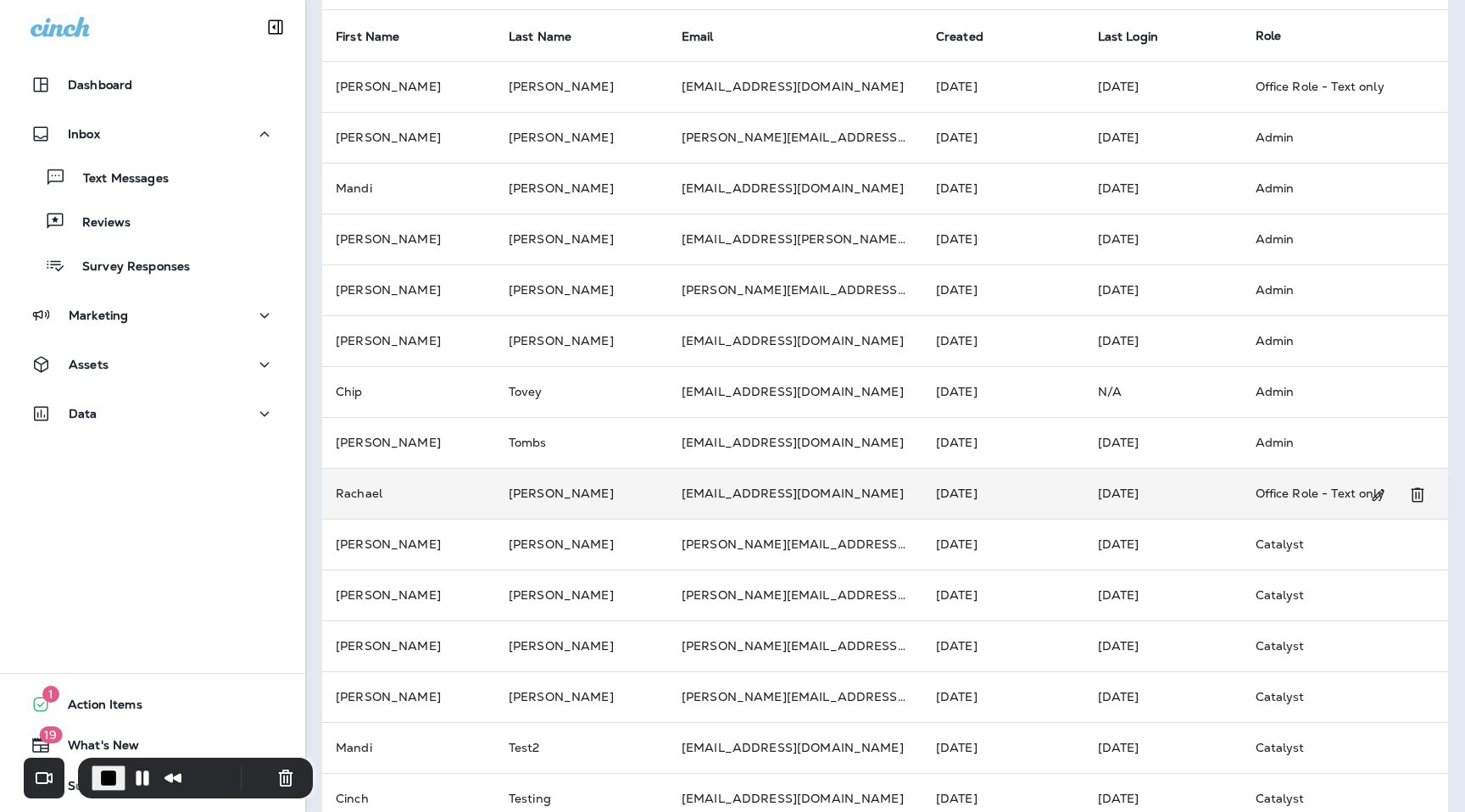
scroll to position [145, 0]
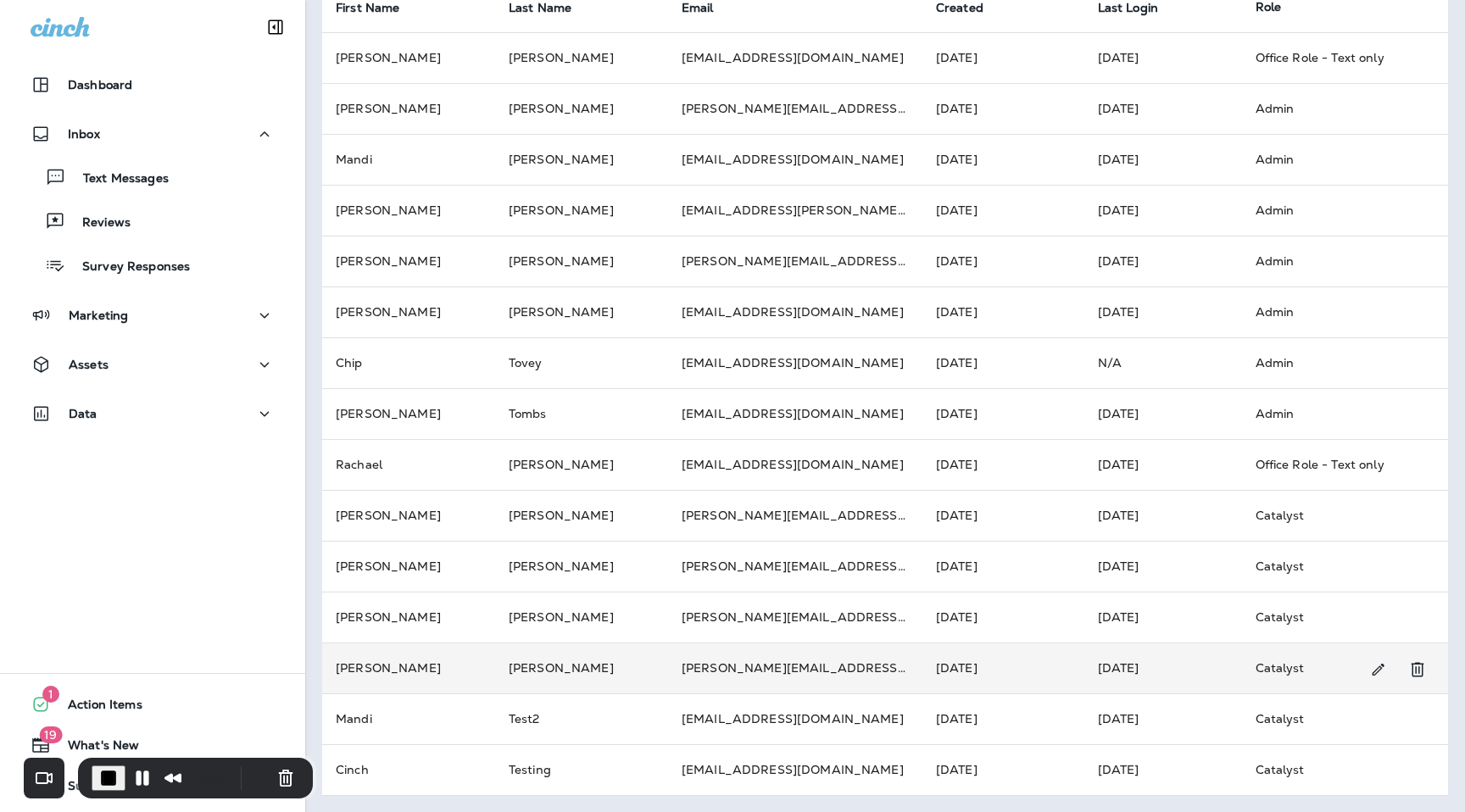
click at [1197, 665] on td "Sep 4, 2025" at bounding box center [1162, 667] width 158 height 50
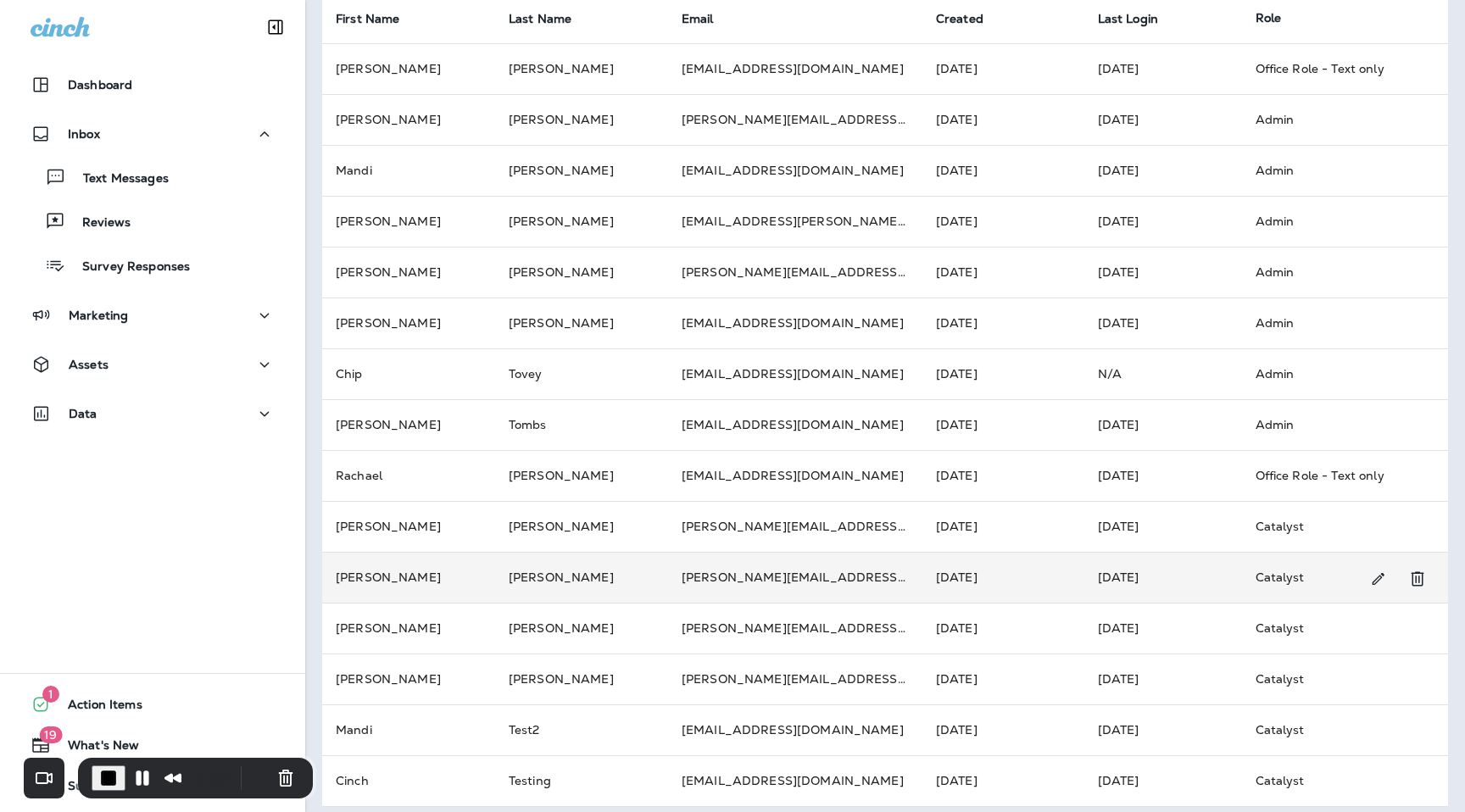
scroll to position [145, 0]
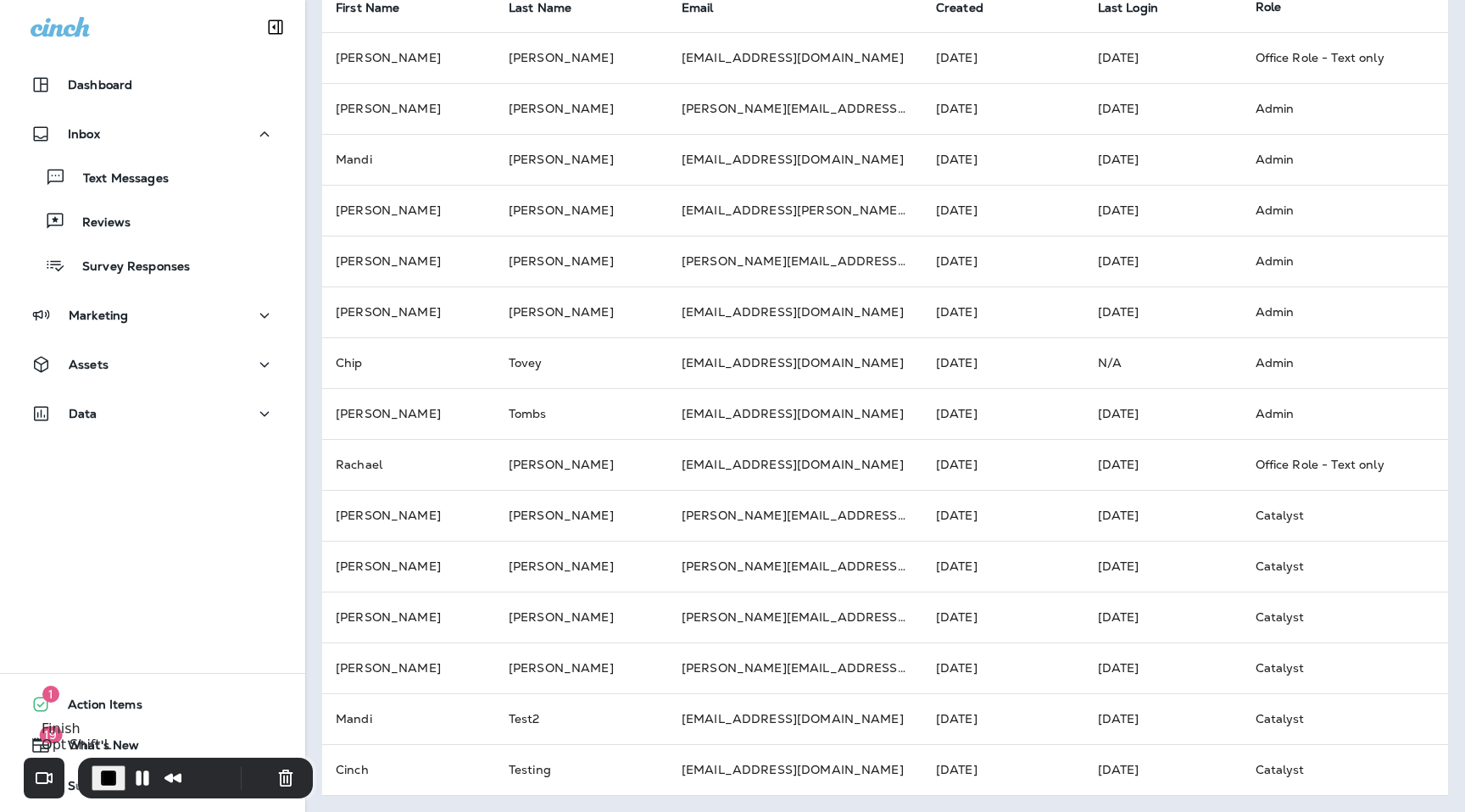
click at [102, 779] on span "End Recording" at bounding box center [108, 777] width 21 height 21
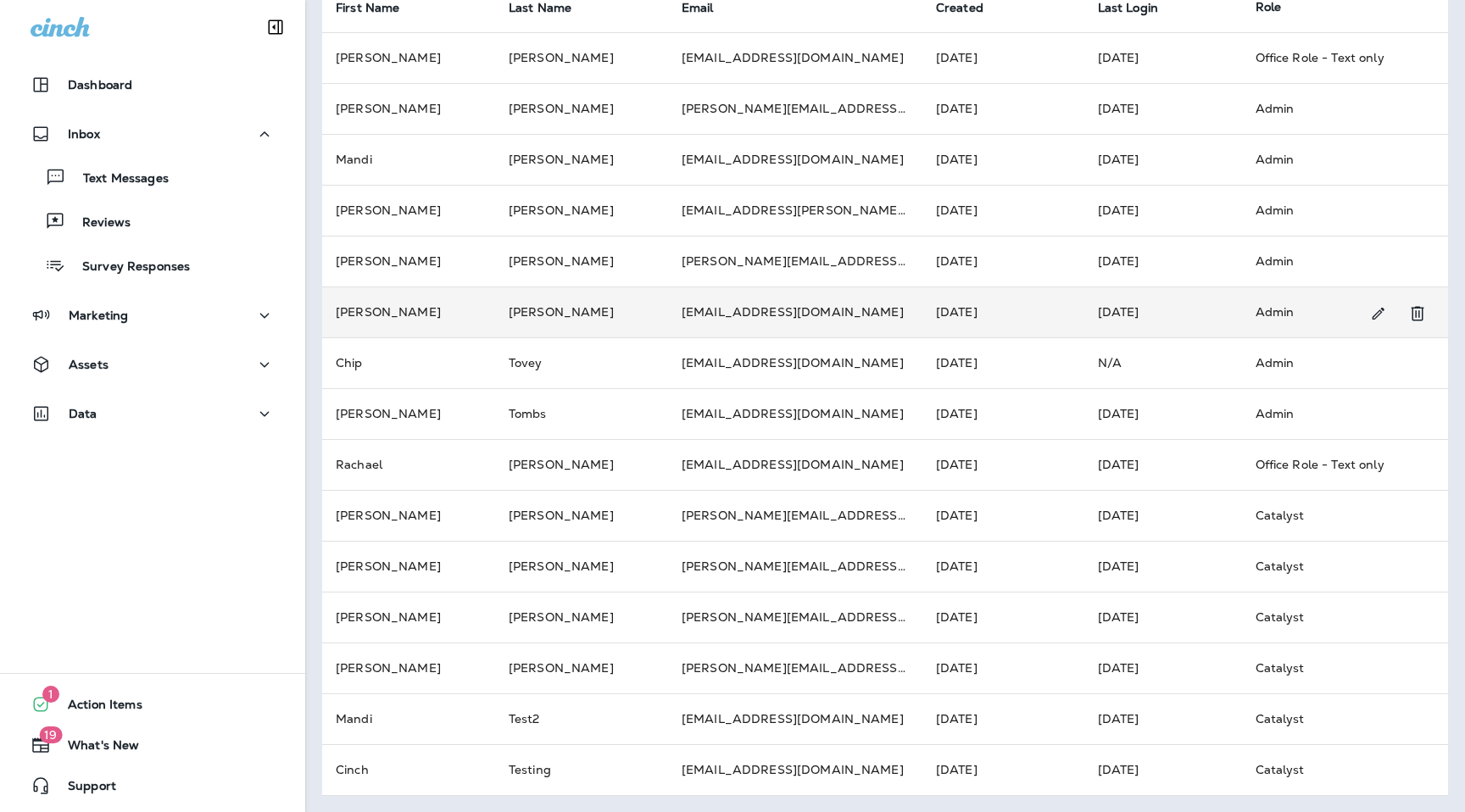
scroll to position [0, 0]
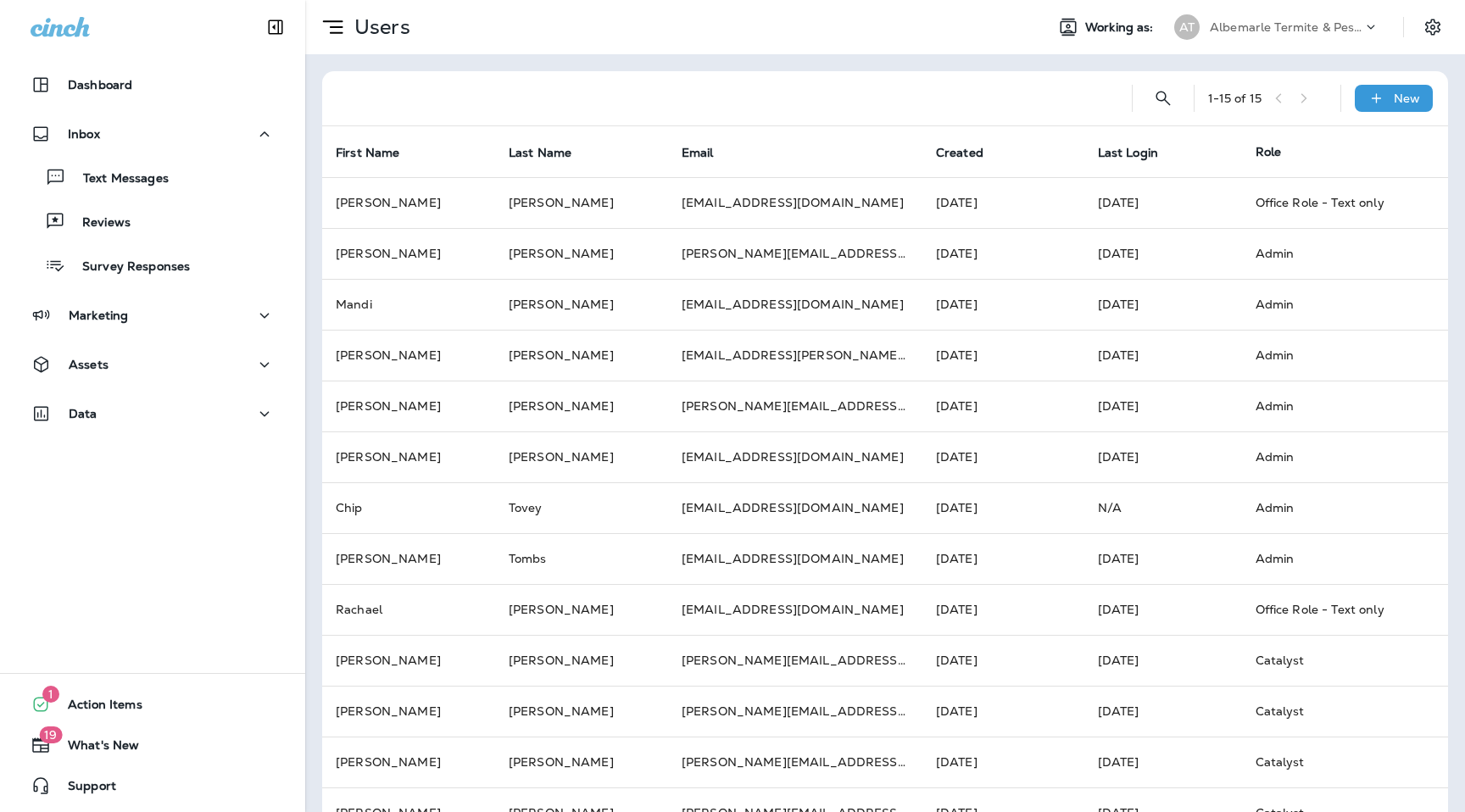
click at [1317, 30] on p "Albemarle Termite & Pest Control" at bounding box center [1285, 27] width 152 height 14
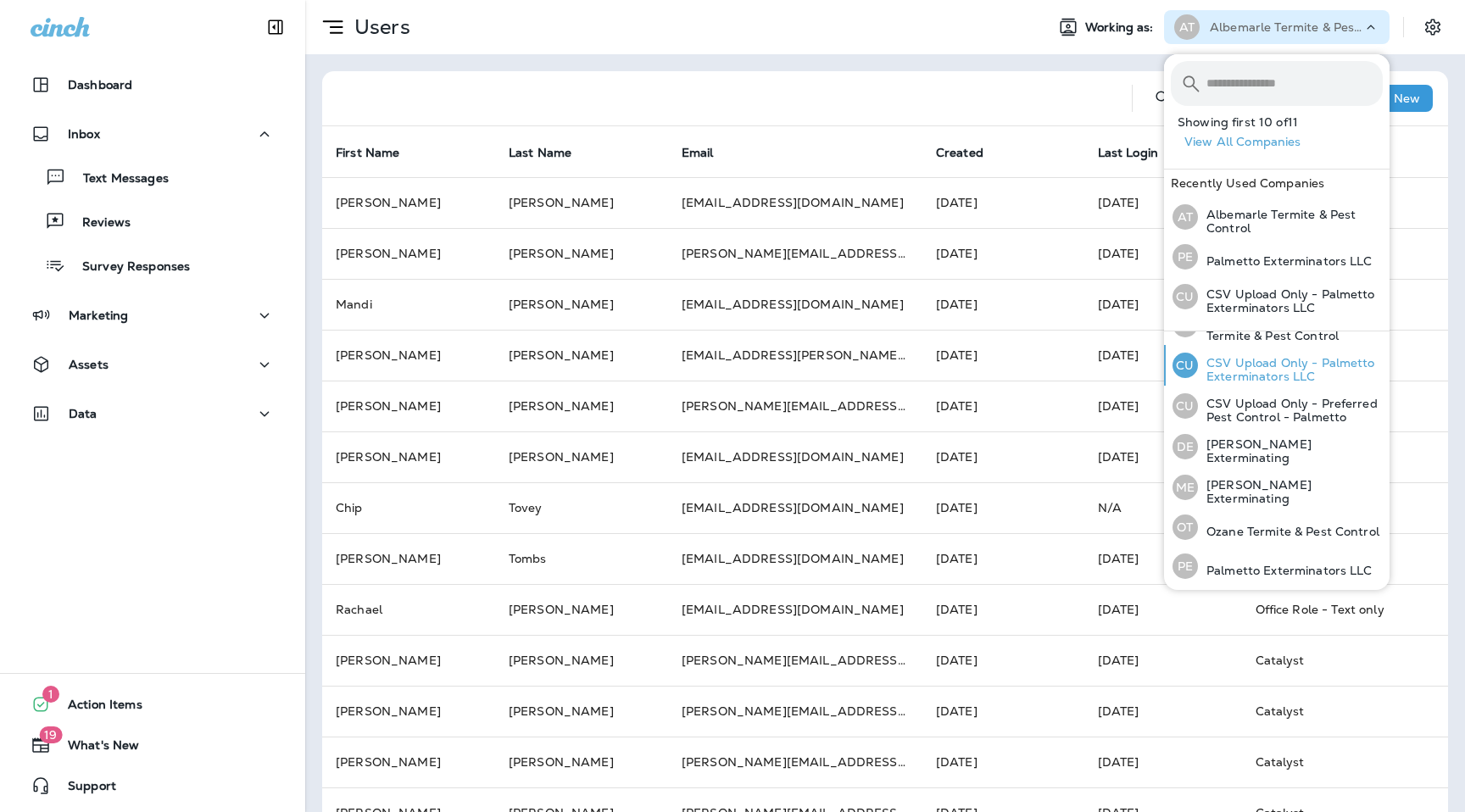
scroll to position [187, 0]
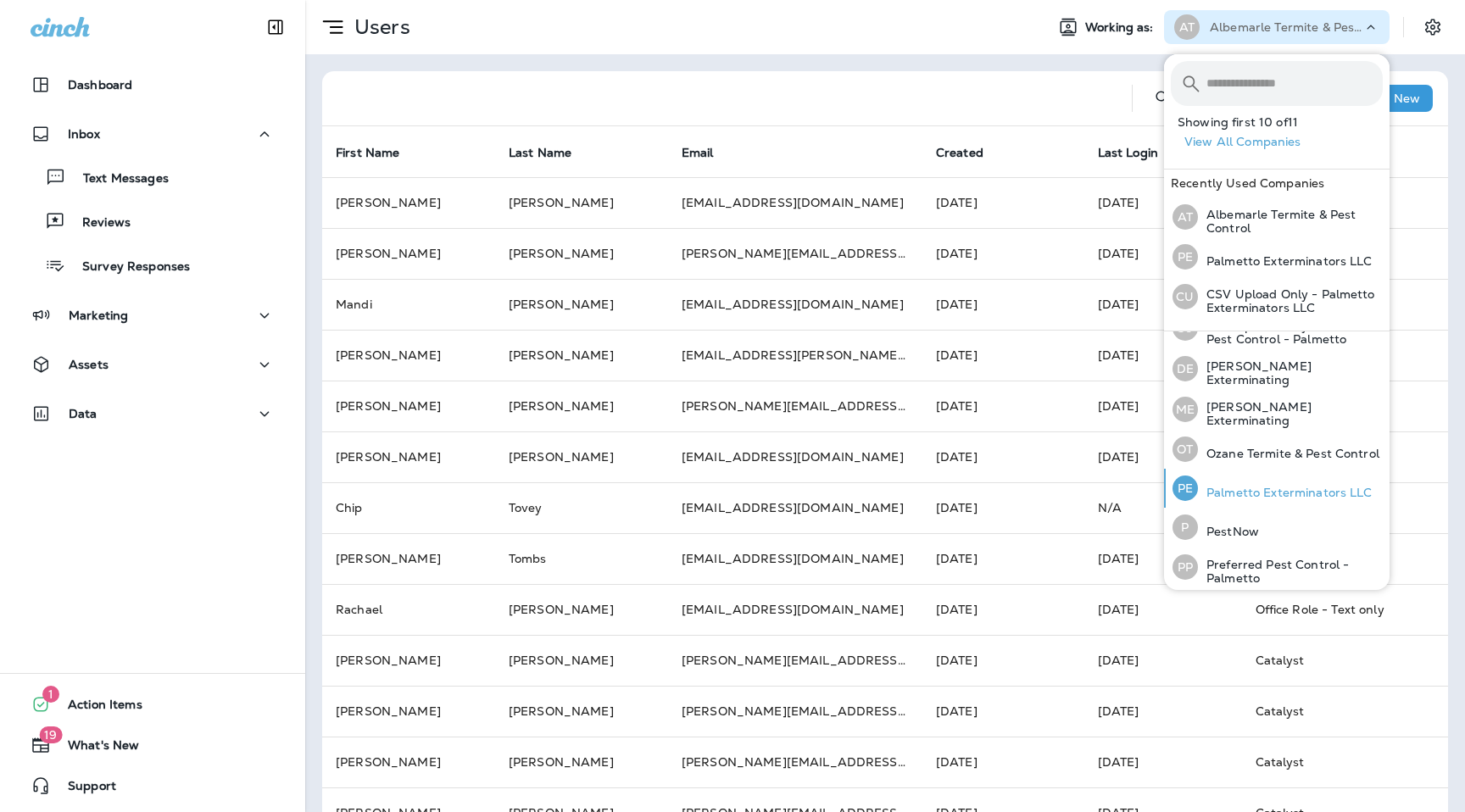
click at [1254, 485] on p "Palmetto Exterminators LLC" at bounding box center [1285, 492] width 175 height 14
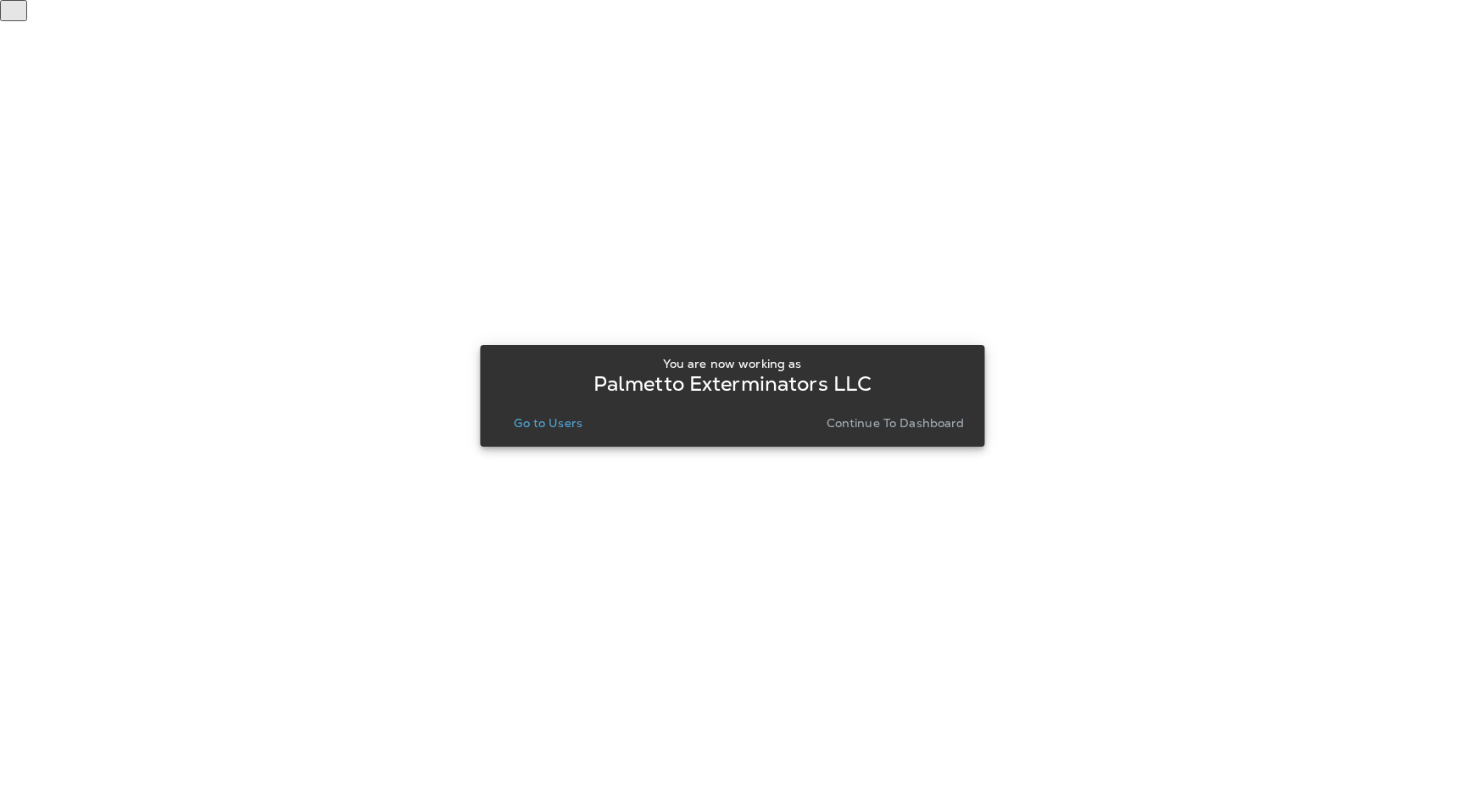
click at [544, 428] on p "Go to Users" at bounding box center [548, 423] width 69 height 14
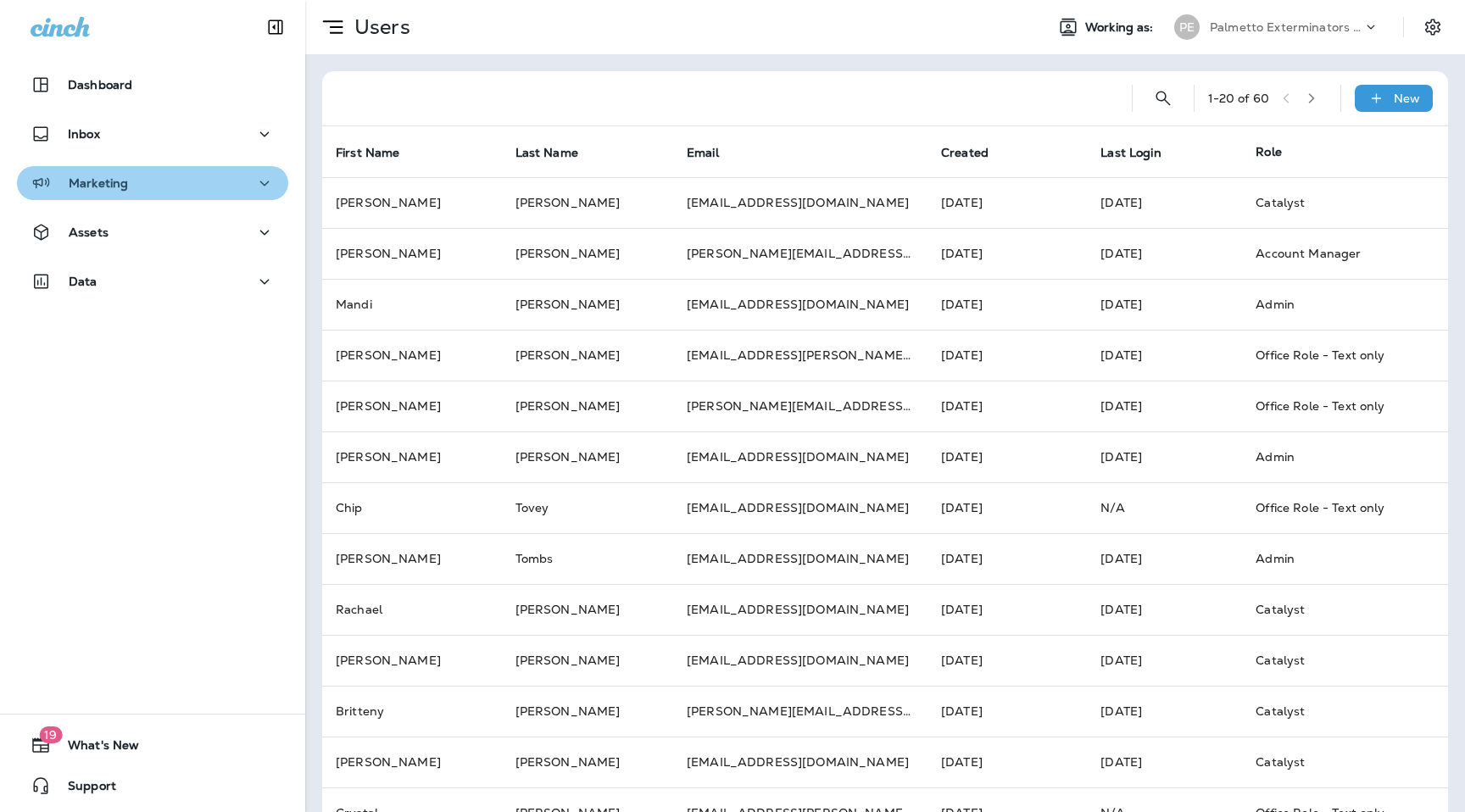
click at [162, 195] on button "Marketing" at bounding box center [152, 183] width 271 height 34
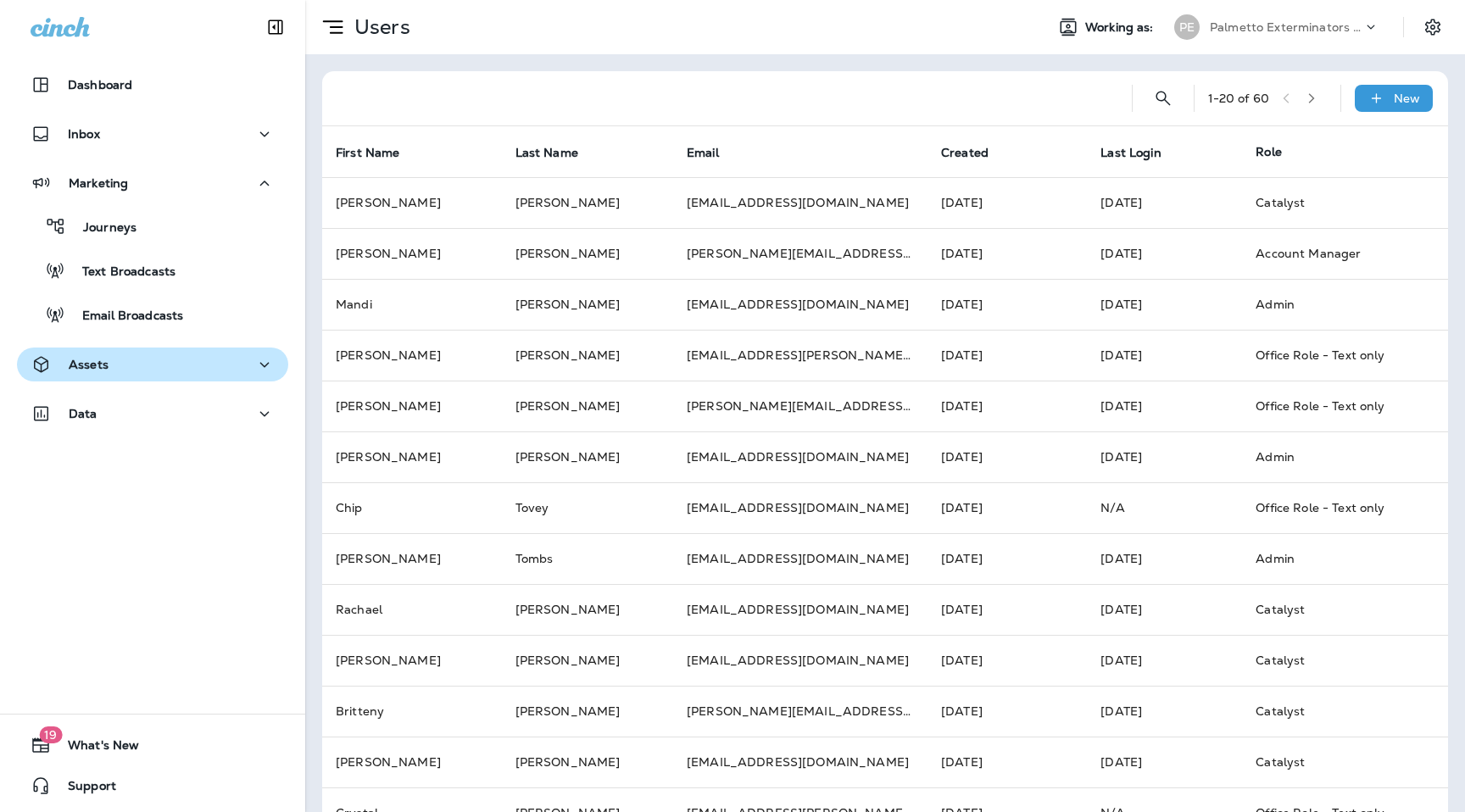
click at [170, 378] on button "Assets" at bounding box center [152, 364] width 271 height 34
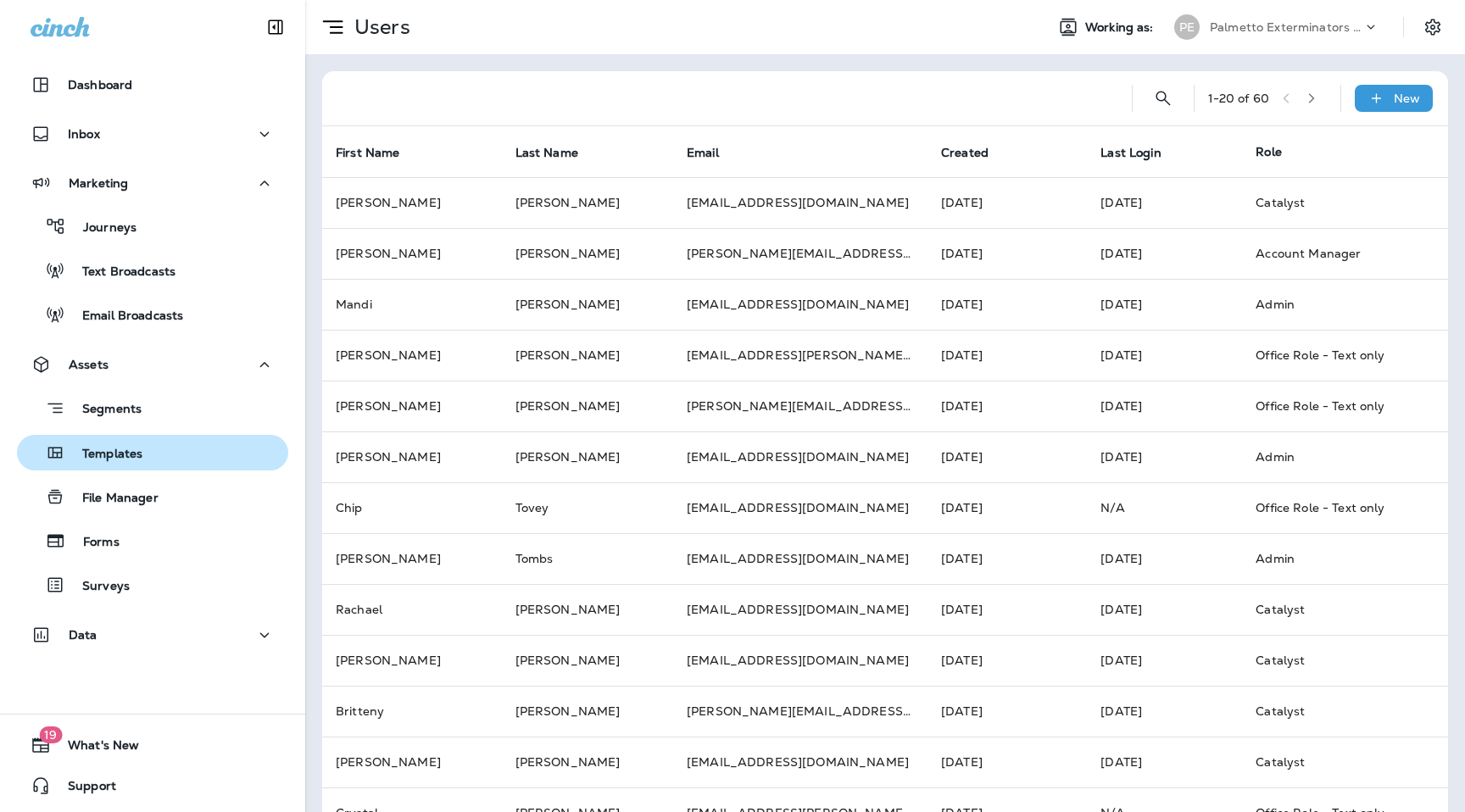
click at [171, 454] on div "Templates" at bounding box center [152, 452] width 258 height 25
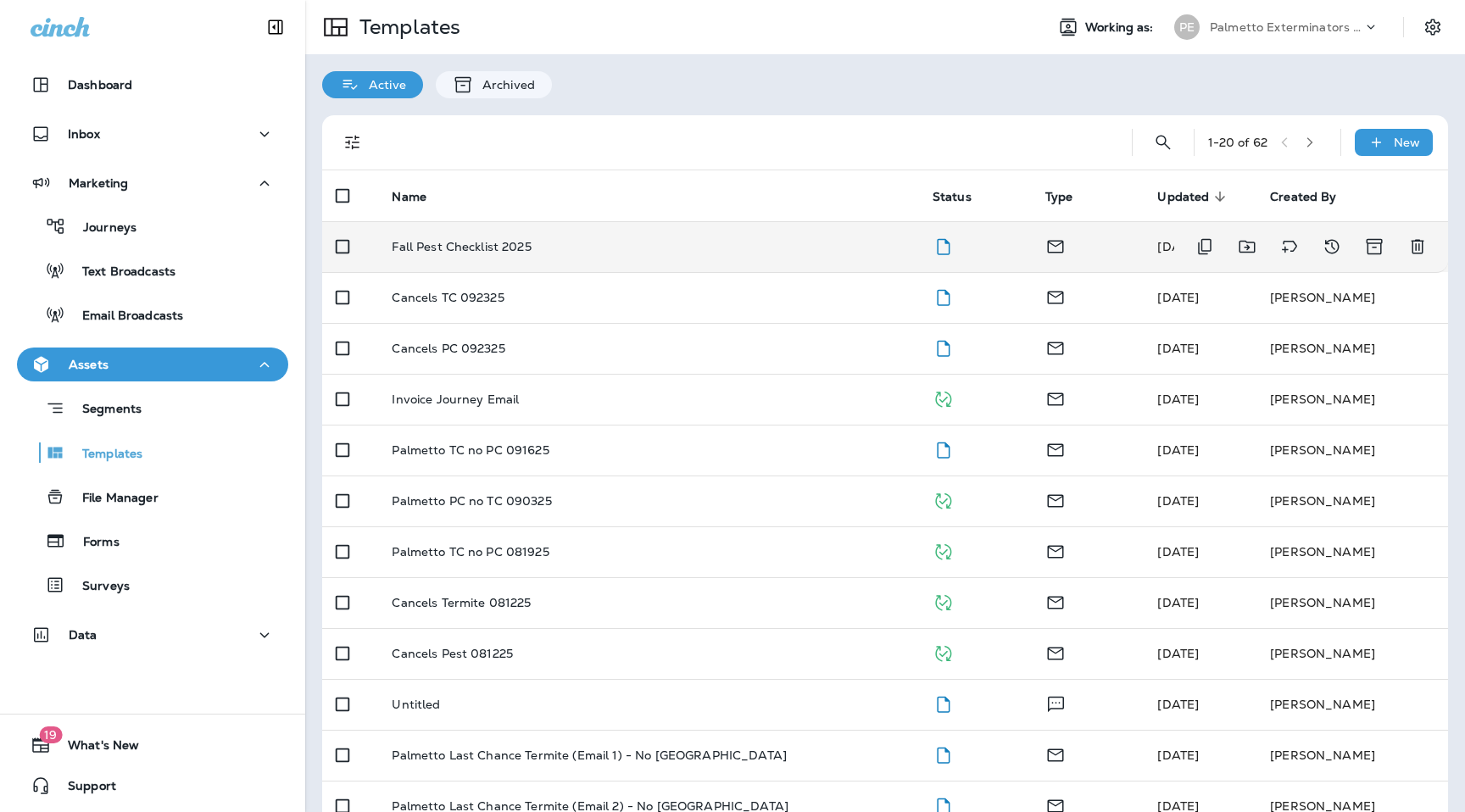
click at [511, 242] on p "Fall Pest Checklist 2025" at bounding box center [460, 246] width 139 height 14
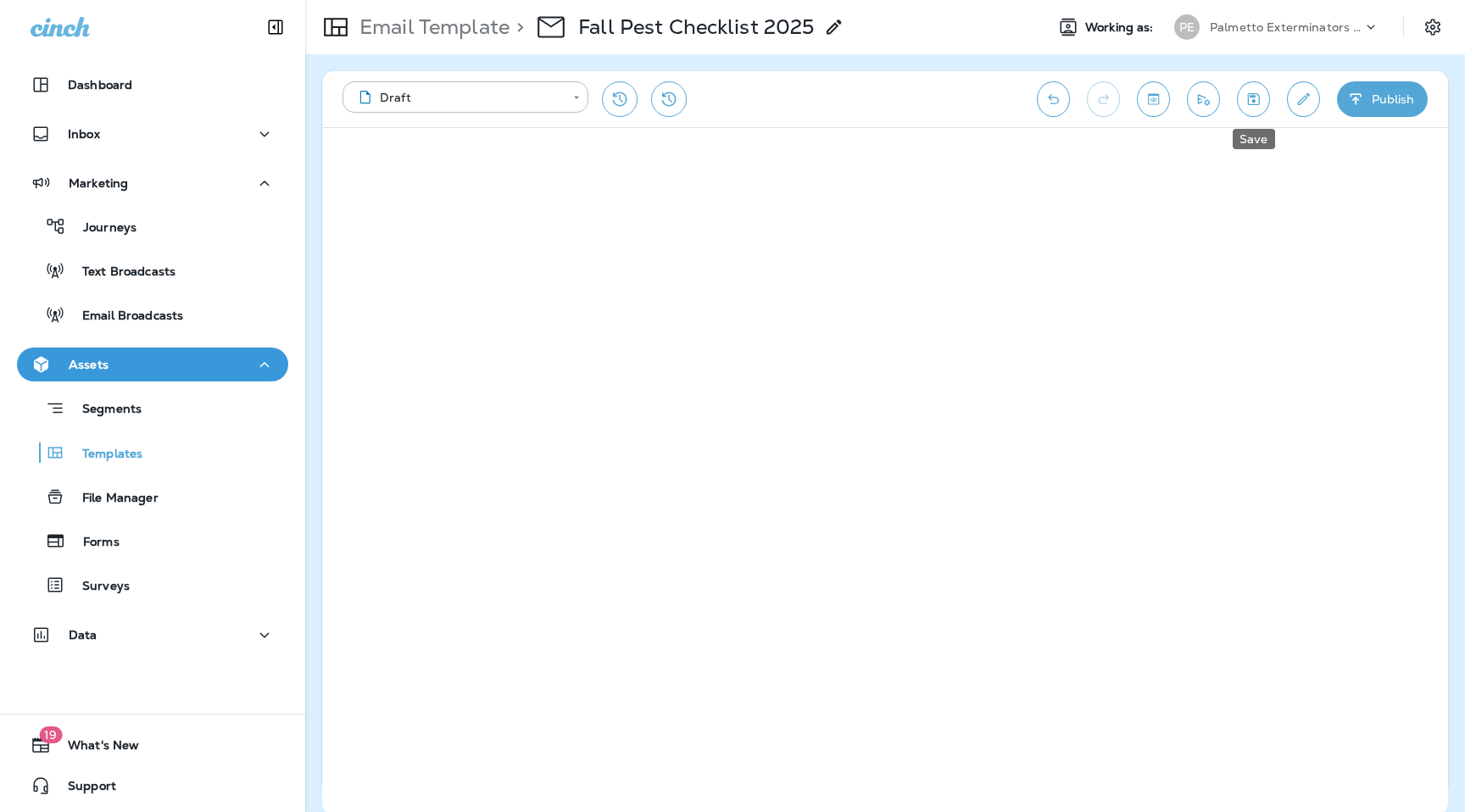
click at [1262, 95] on button "Save" at bounding box center [1252, 99] width 33 height 35
click at [1303, 96] on icon "Edit details" at bounding box center [1303, 99] width 12 height 12
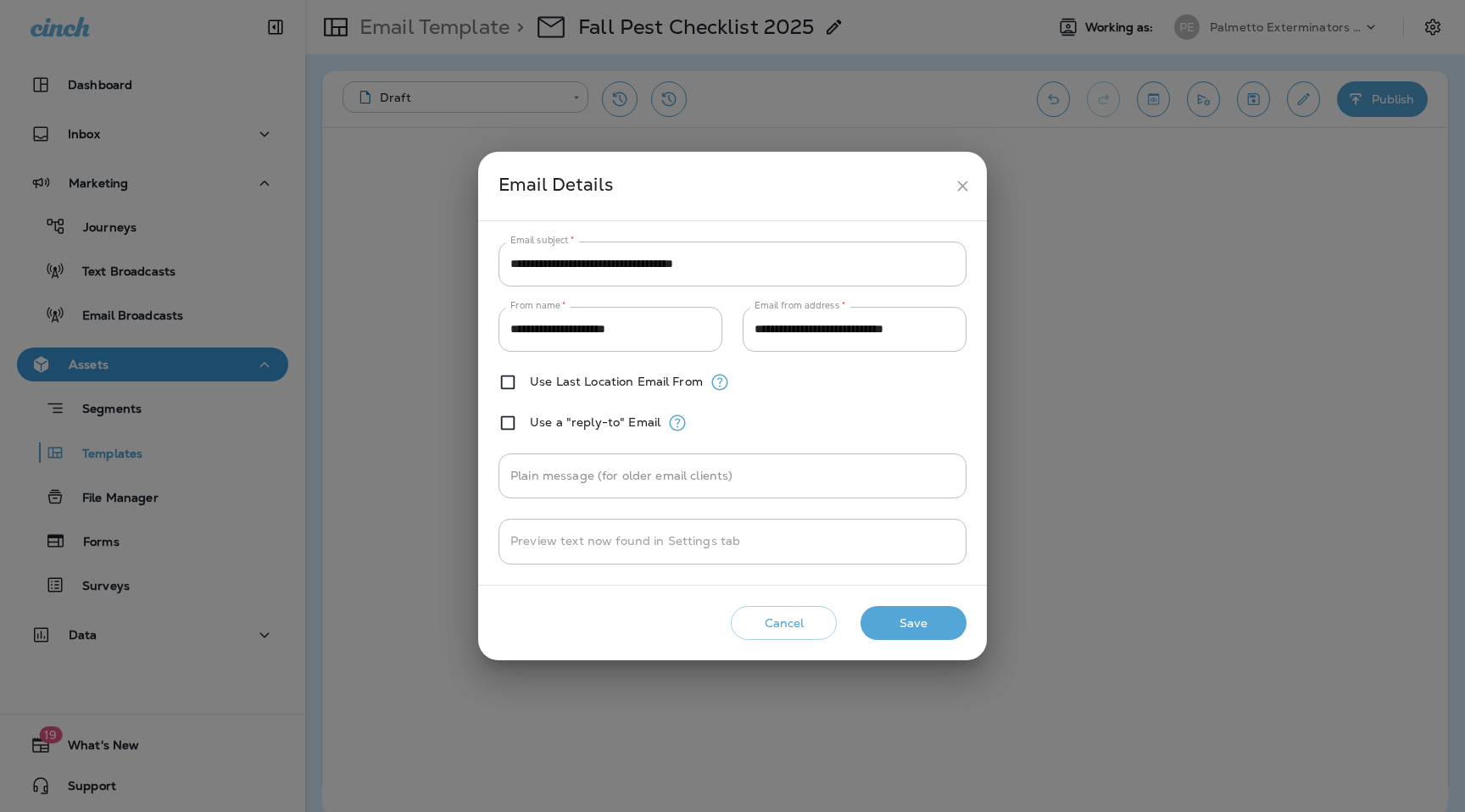
click at [952, 187] on button "close" at bounding box center [963, 186] width 32 height 32
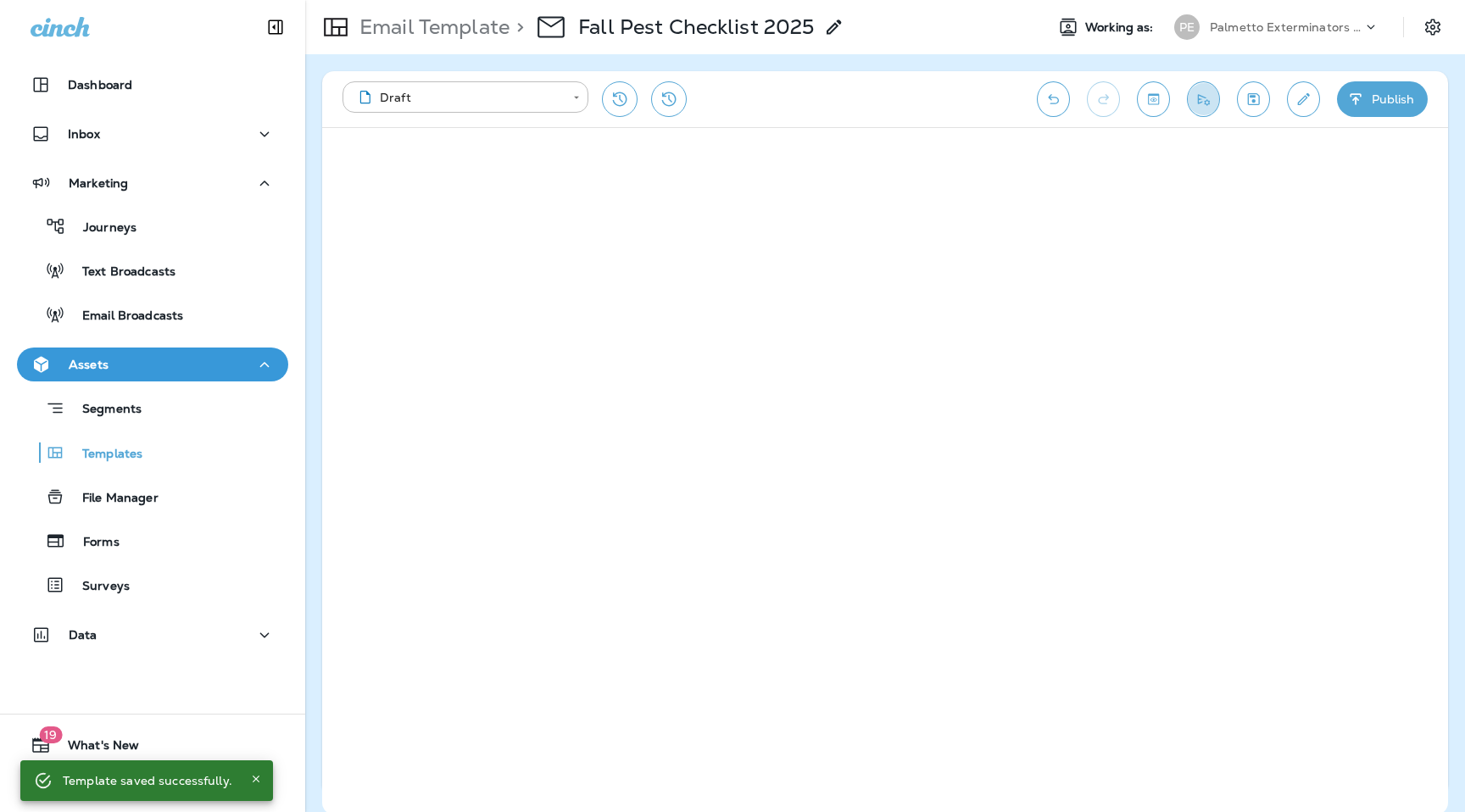
click at [1203, 105] on icon "Send test email" at bounding box center [1203, 99] width 18 height 17
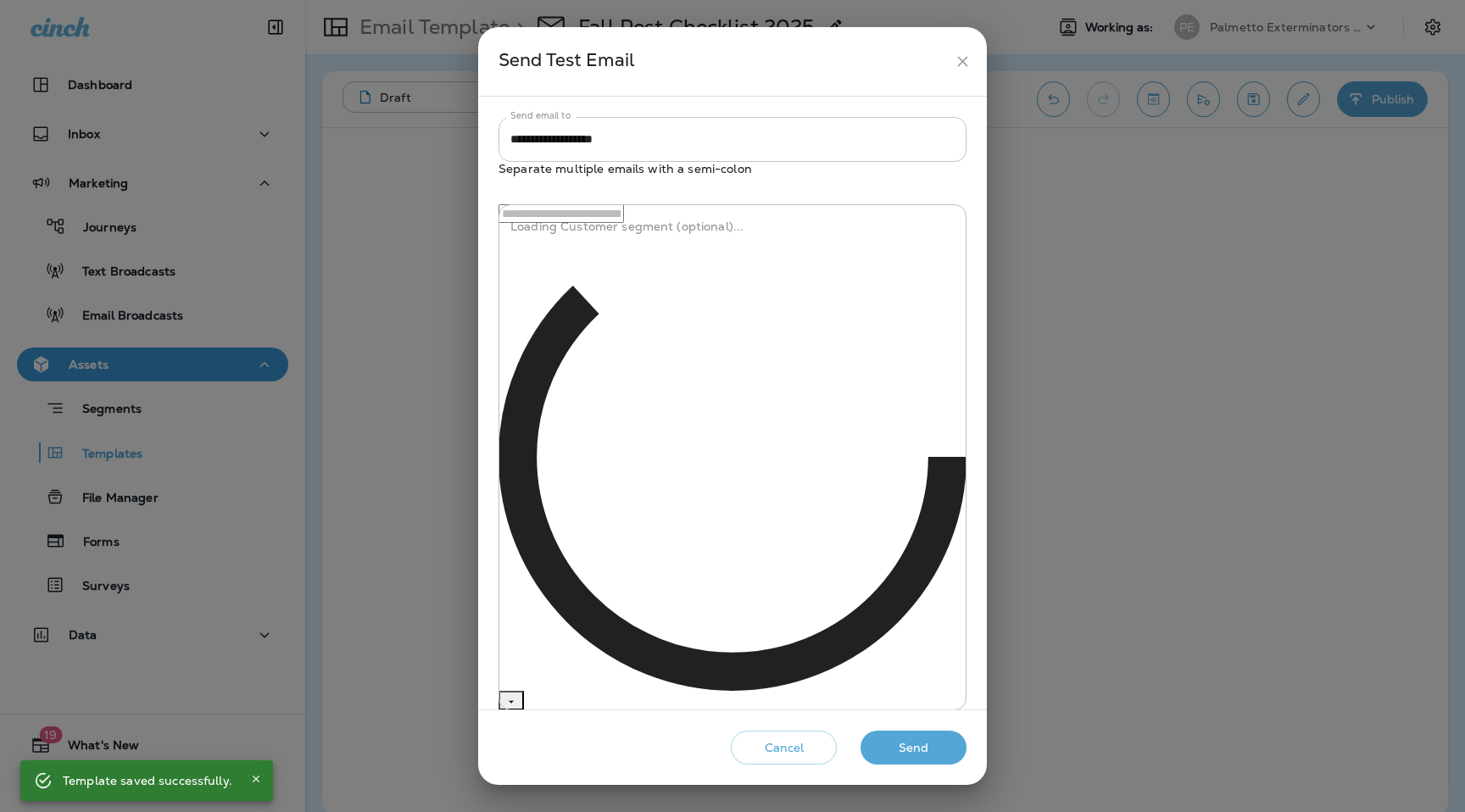
click at [697, 161] on input "**********" at bounding box center [732, 139] width 468 height 45
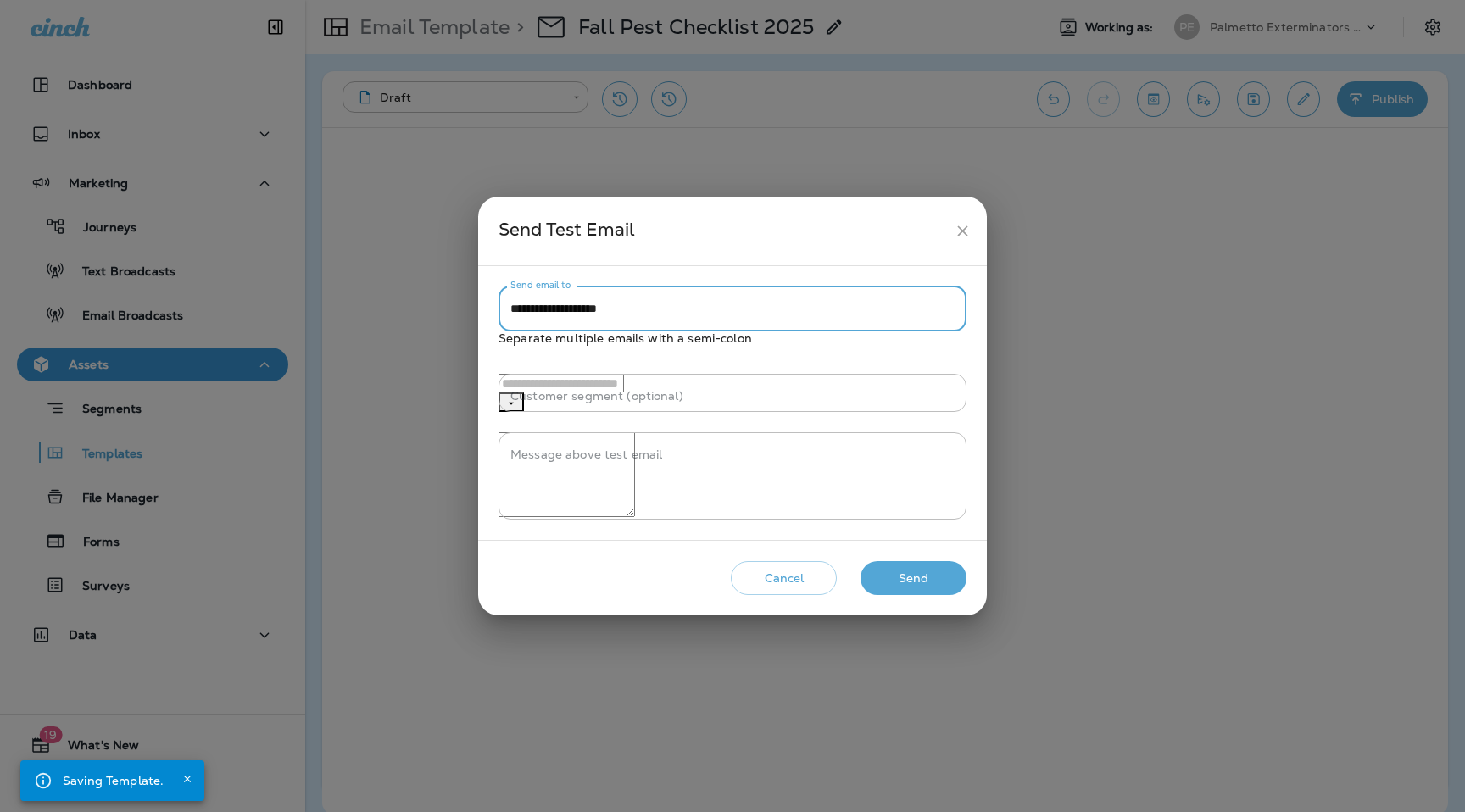
paste input "**********"
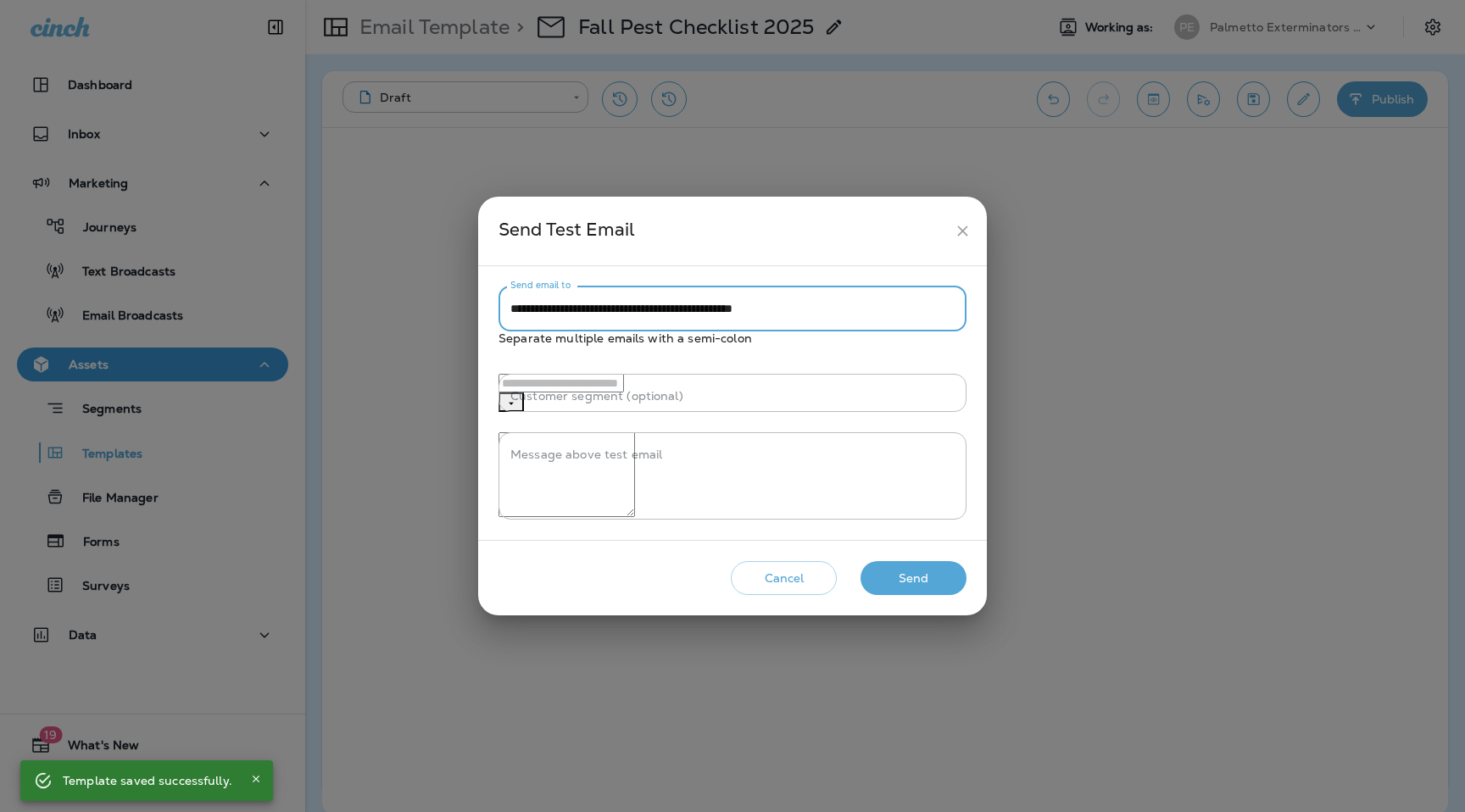
type input "**********"
click at [635, 489] on textarea "Message above test email" at bounding box center [567, 474] width 136 height 85
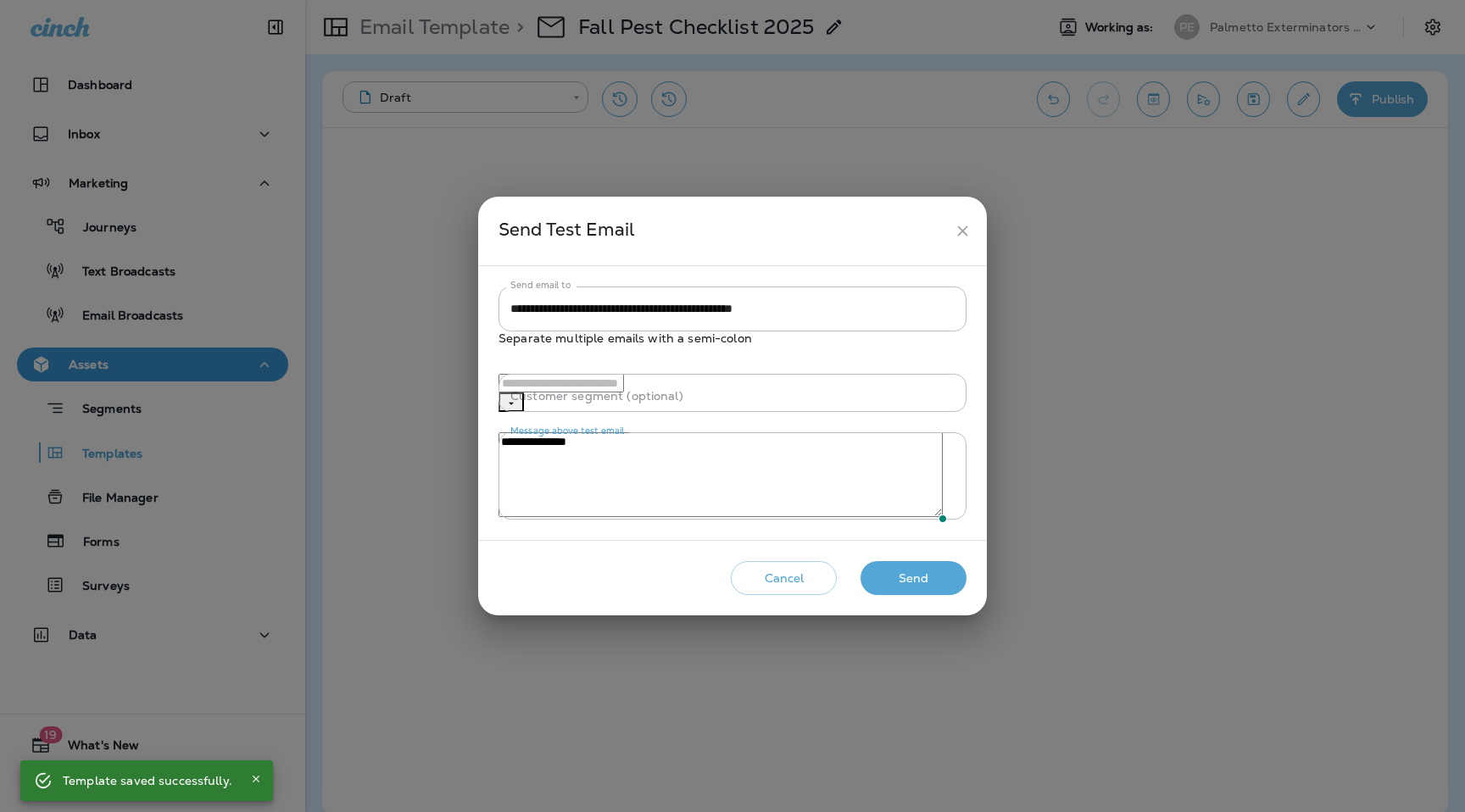
type textarea "**********"
click at [942, 595] on button "Send" at bounding box center [912, 578] width 106 height 35
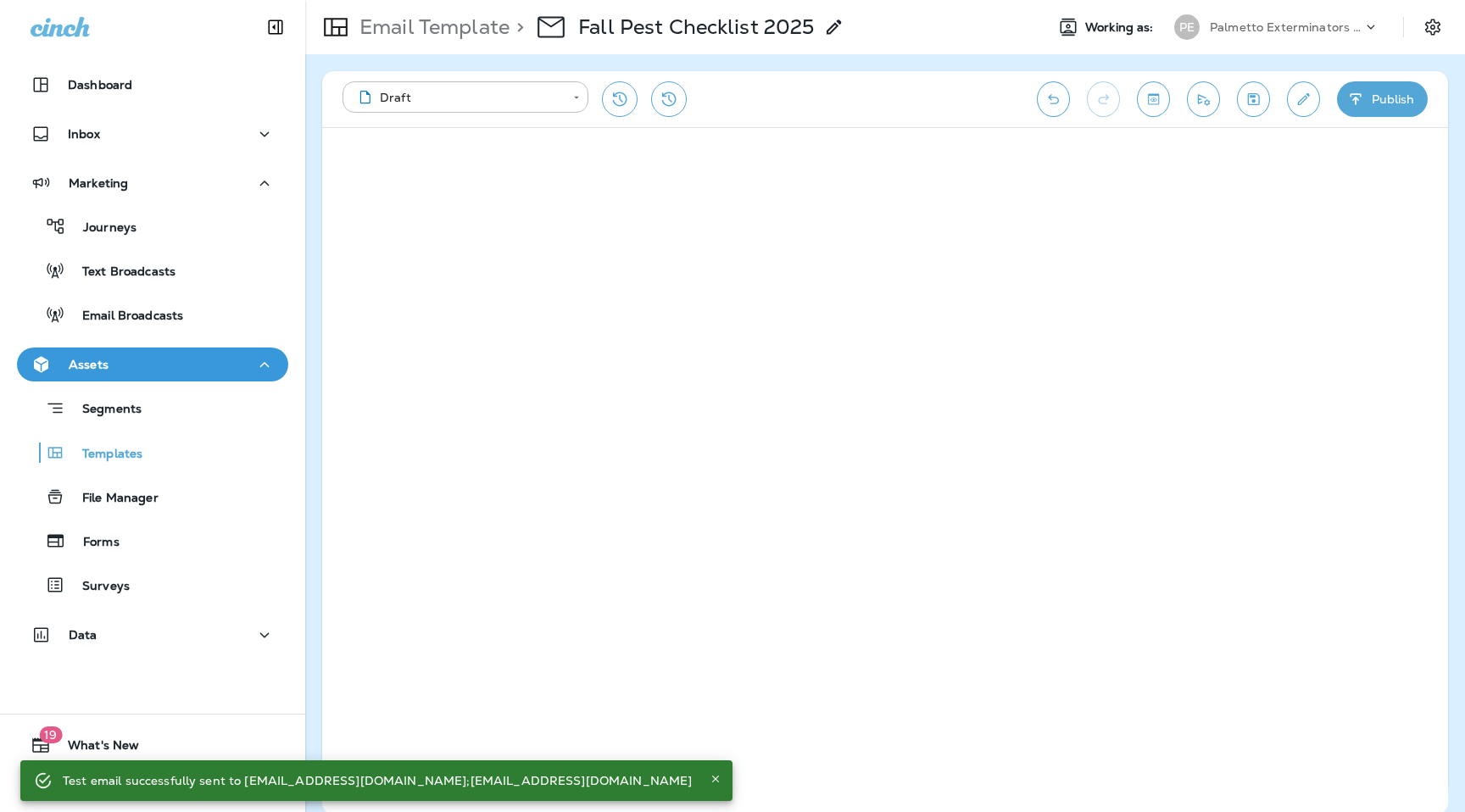
click at [840, 115] on div "**********" at bounding box center [681, 99] width 677 height 35
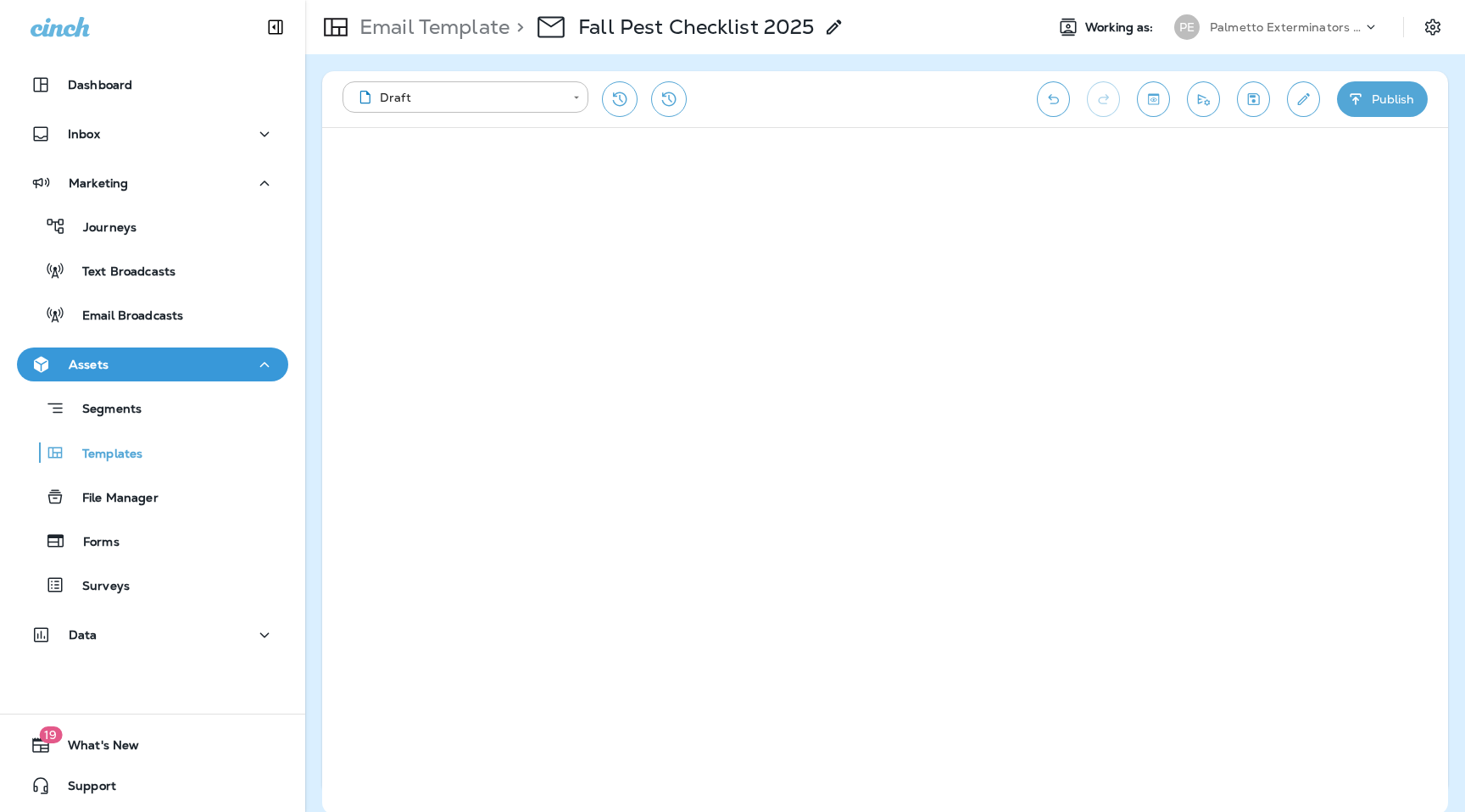
click at [1246, 97] on icon "Save" at bounding box center [1253, 99] width 18 height 17
click at [1298, 36] on div "Palmetto Exterminators LLC" at bounding box center [1285, 26] width 152 height 25
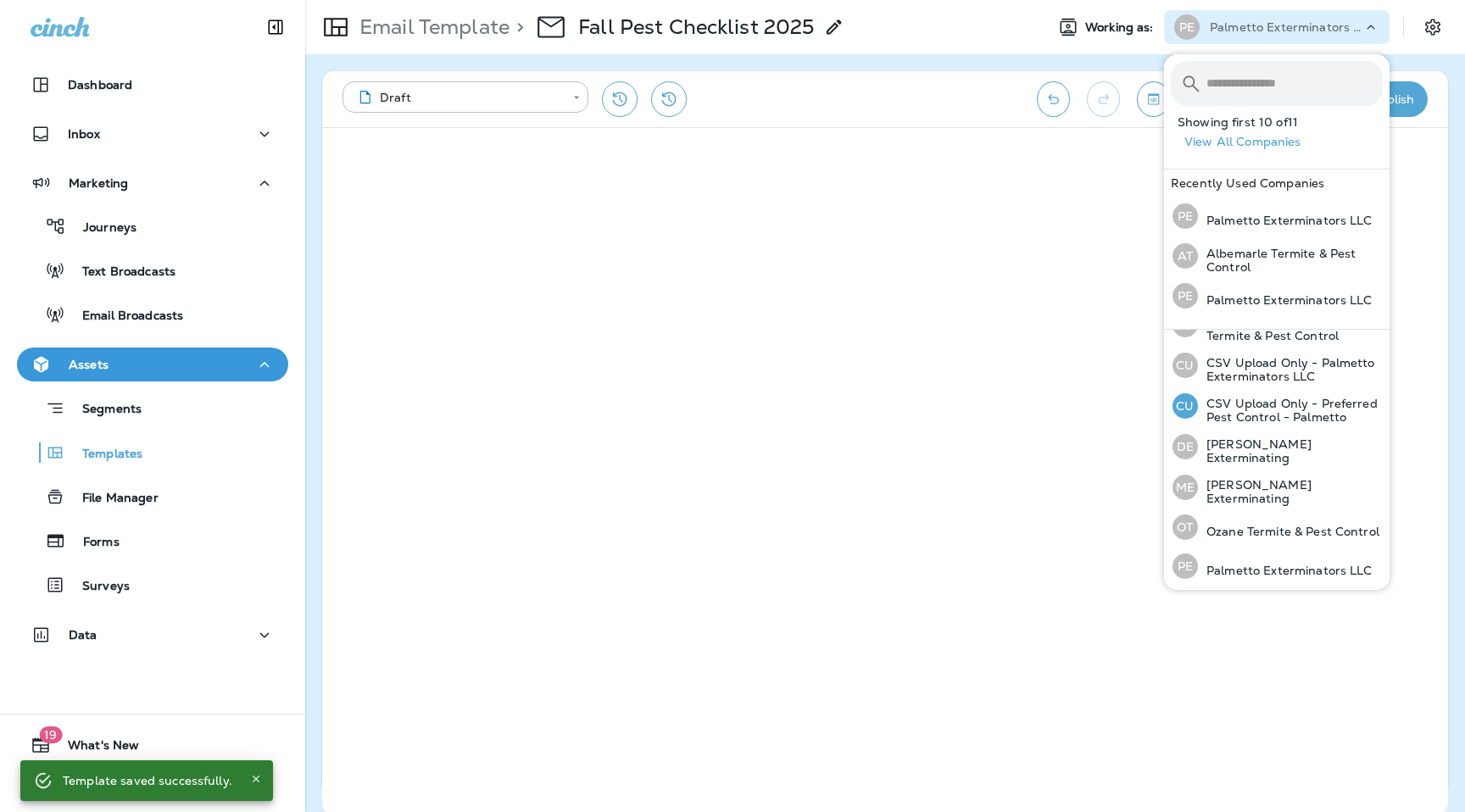
scroll to position [185, 0]
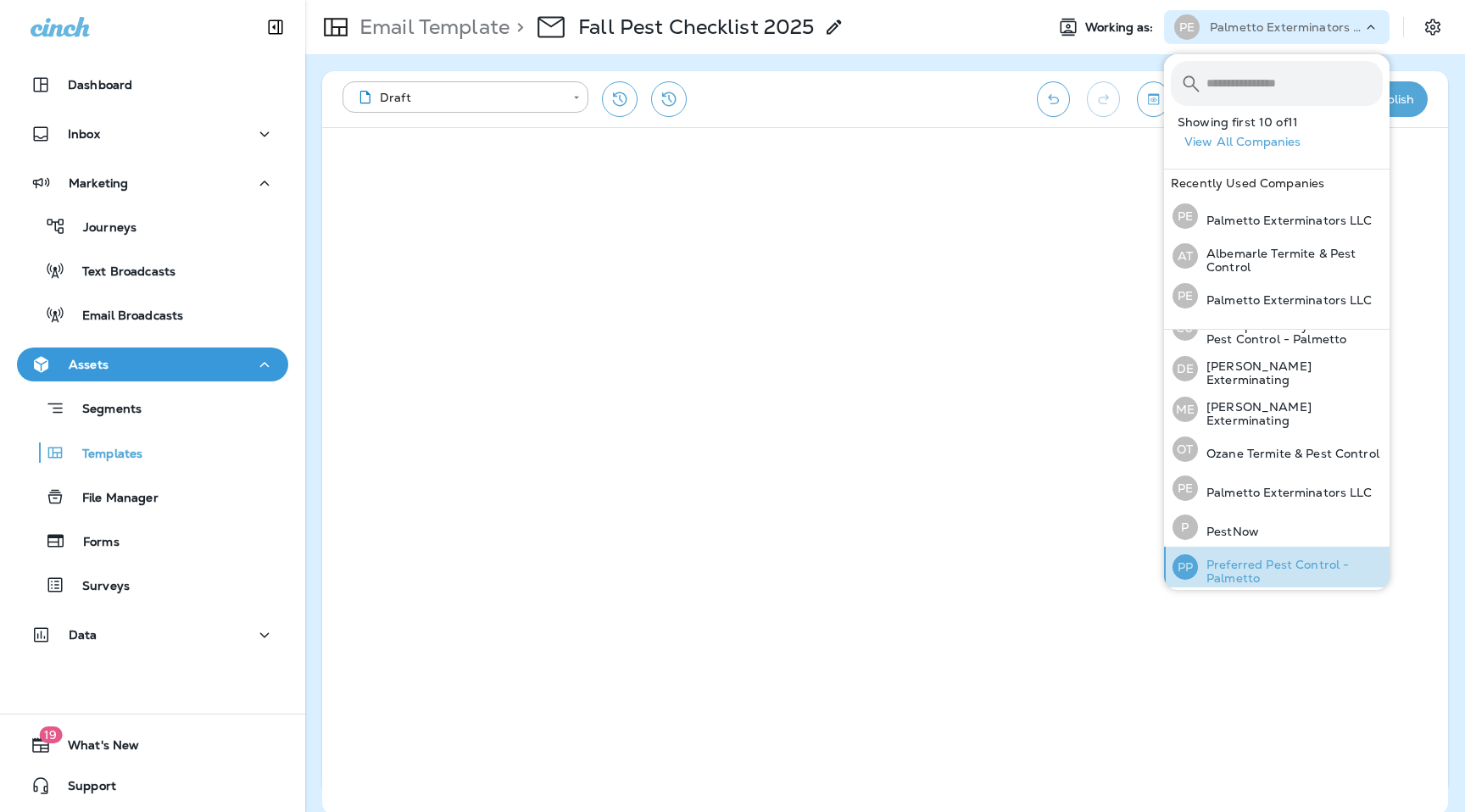
click at [1254, 567] on p "Preferred Pest Control - Palmetto" at bounding box center [1290, 570] width 185 height 27
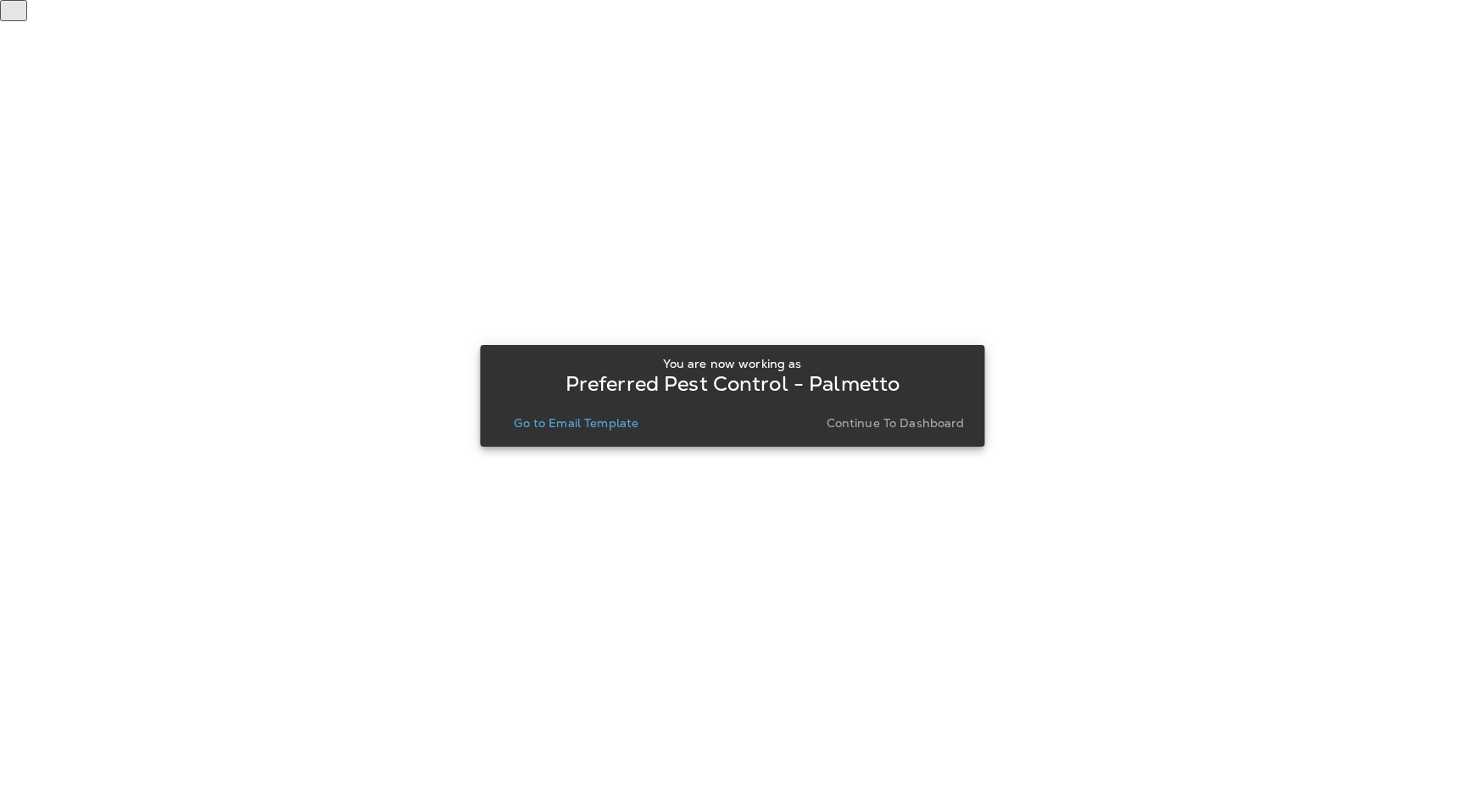
click at [618, 416] on p "Go to Email Template" at bounding box center [575, 423] width 124 height 14
